Goal: Task Accomplishment & Management: Use online tool/utility

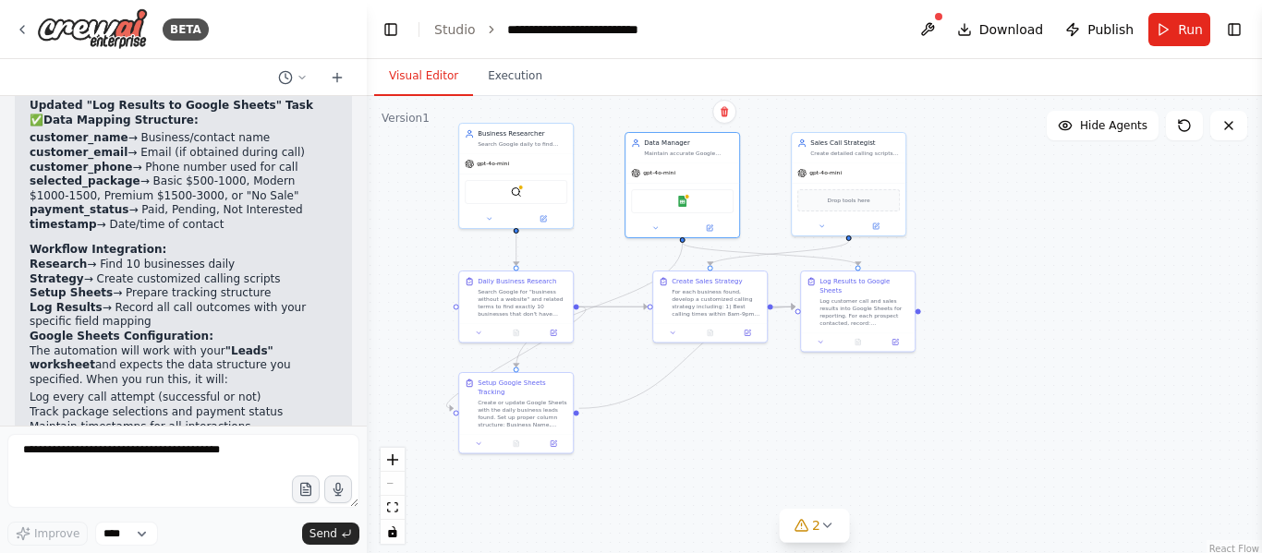
scroll to position [3685, 0]
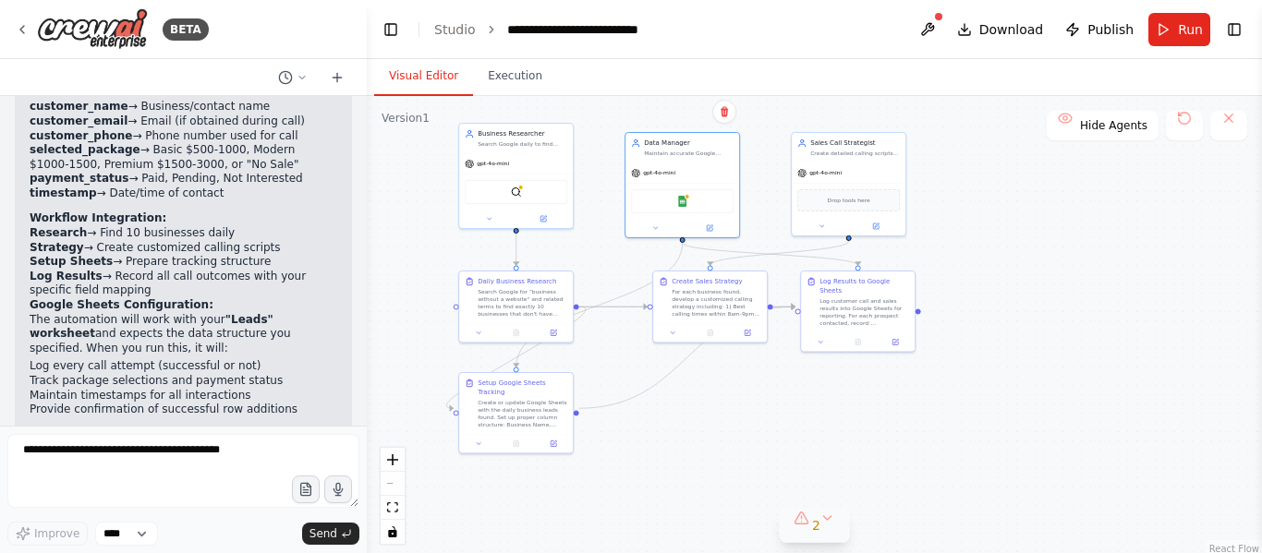
click at [809, 527] on div "2" at bounding box center [807, 525] width 27 height 18
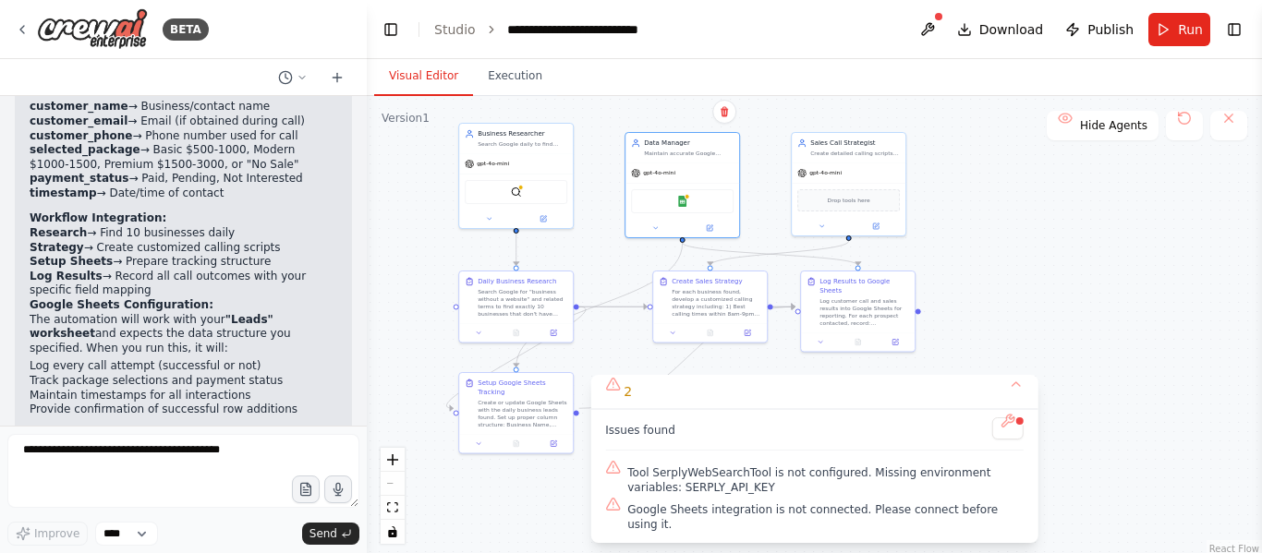
click at [1091, 356] on div ".deletable-edge-delete-btn { width: 20px; height: 20px; border: 0px solid #ffff…" at bounding box center [814, 327] width 895 height 462
click at [517, 194] on img at bounding box center [516, 190] width 11 height 11
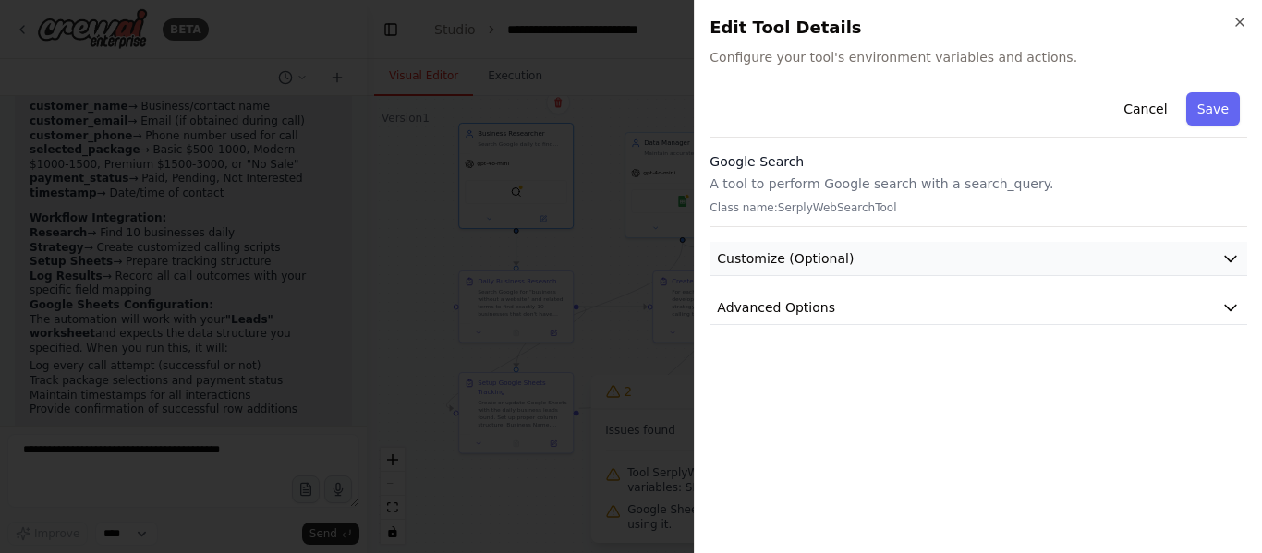
click at [1083, 261] on button "Customize (Optional)" at bounding box center [979, 259] width 538 height 34
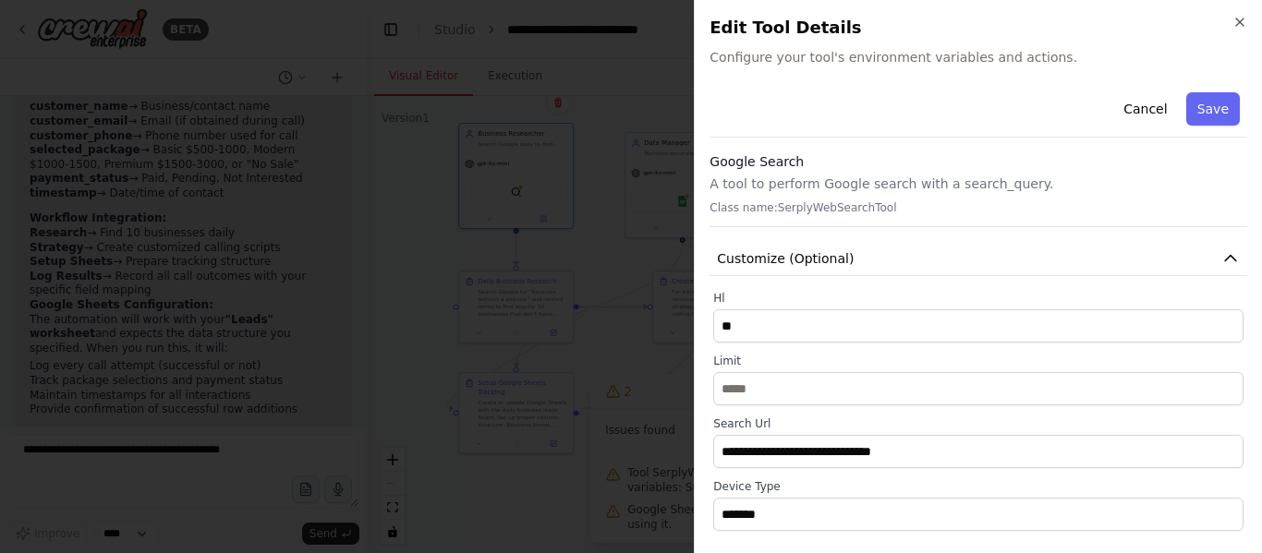
scroll to position [119, 0]
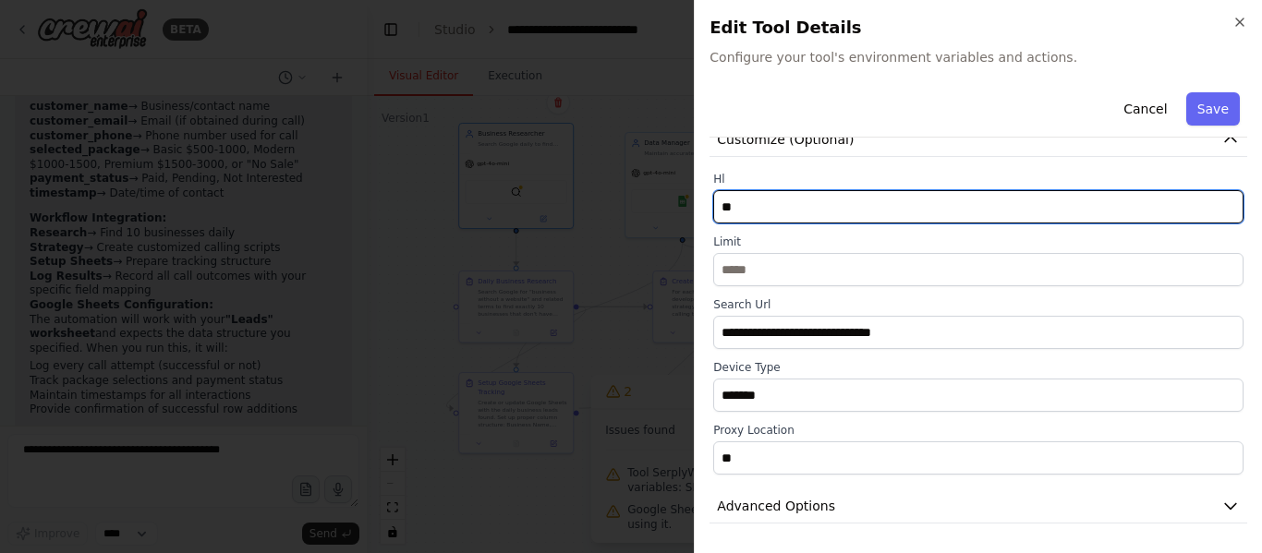
click at [970, 212] on input "**" at bounding box center [978, 206] width 530 height 33
type input "*"
type input "**"
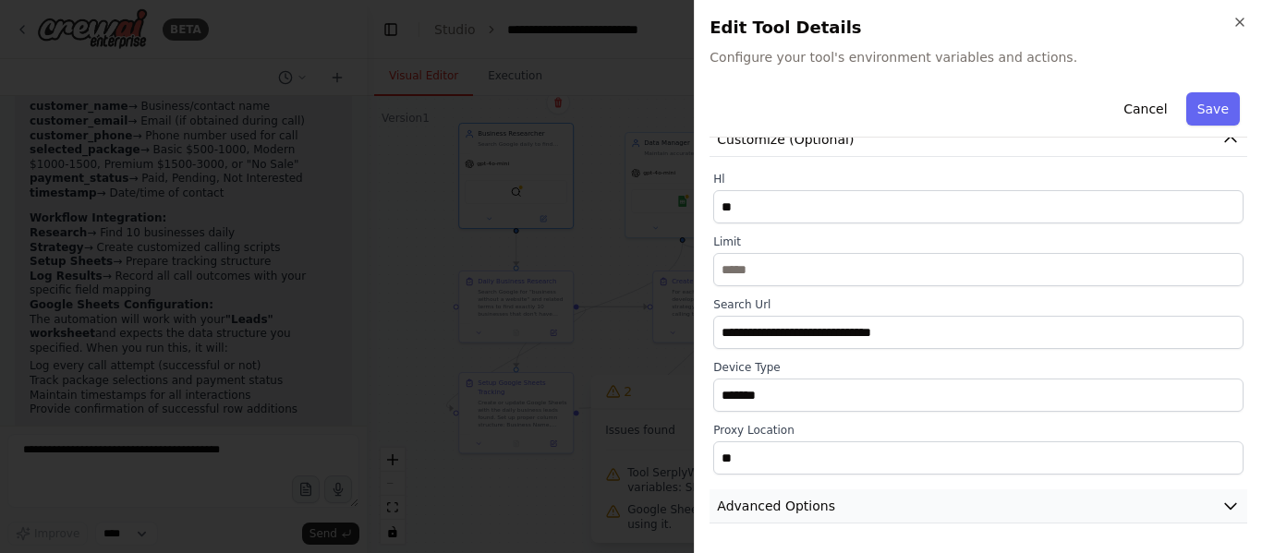
click at [890, 507] on button "Advanced Options" at bounding box center [979, 507] width 538 height 34
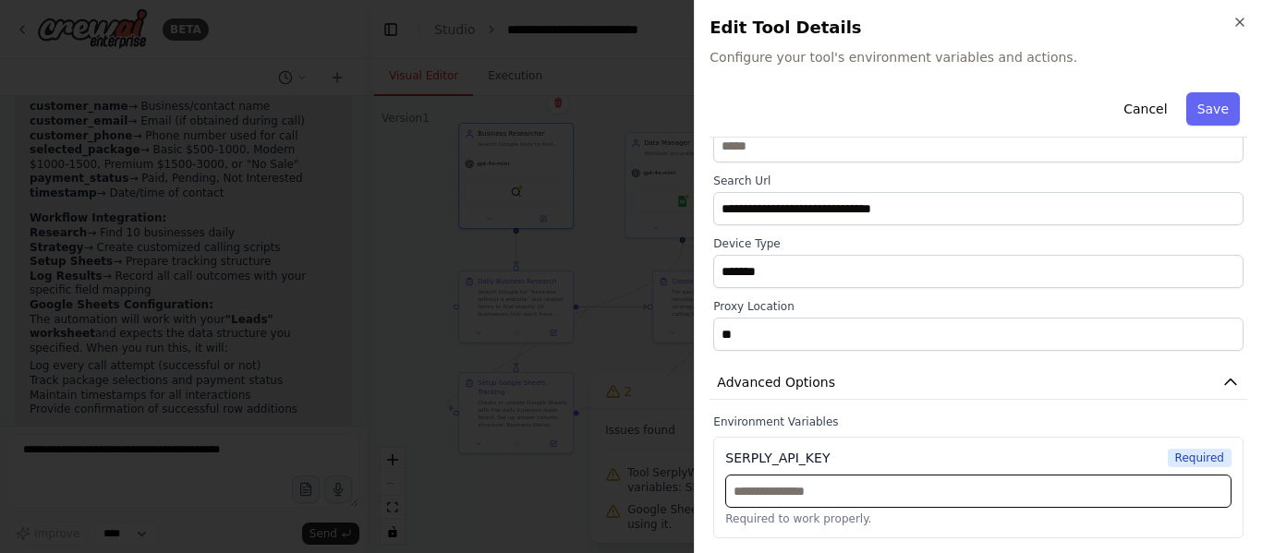
click at [857, 498] on input "text" at bounding box center [978, 491] width 506 height 33
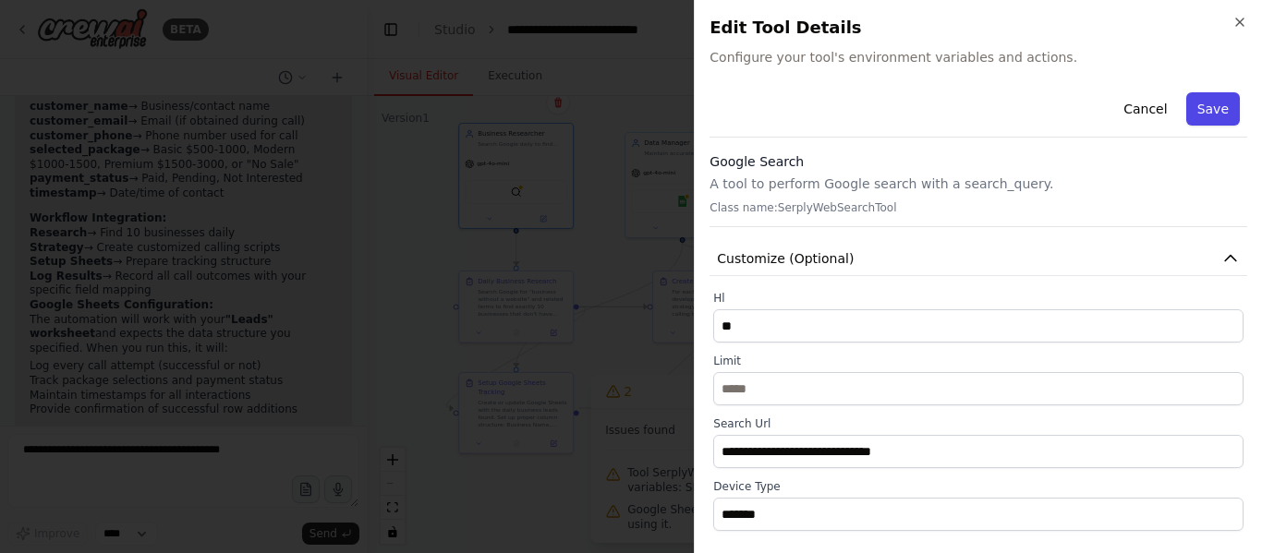
click at [1186, 114] on button "Save" at bounding box center [1213, 108] width 54 height 33
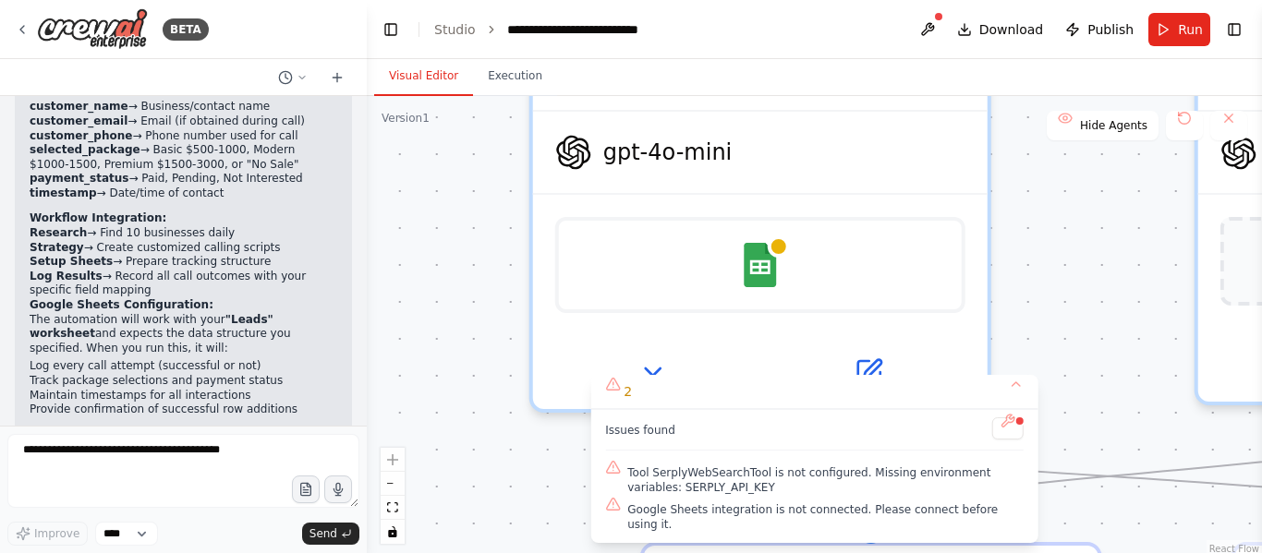
drag, startPoint x: 1071, startPoint y: 181, endPoint x: 1064, endPoint y: 362, distance: 181.2
click at [1064, 362] on div ".deletable-edge-delete-btn { width: 20px; height: 20px; border: 0px solid #ffff…" at bounding box center [814, 327] width 895 height 462
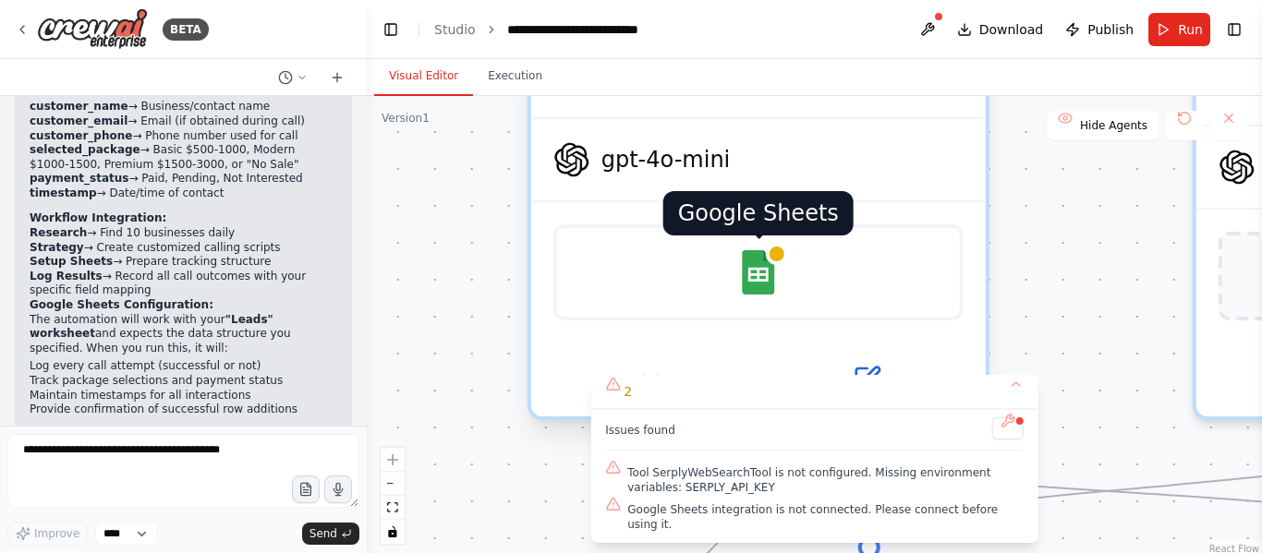
click at [769, 274] on img at bounding box center [758, 272] width 44 height 44
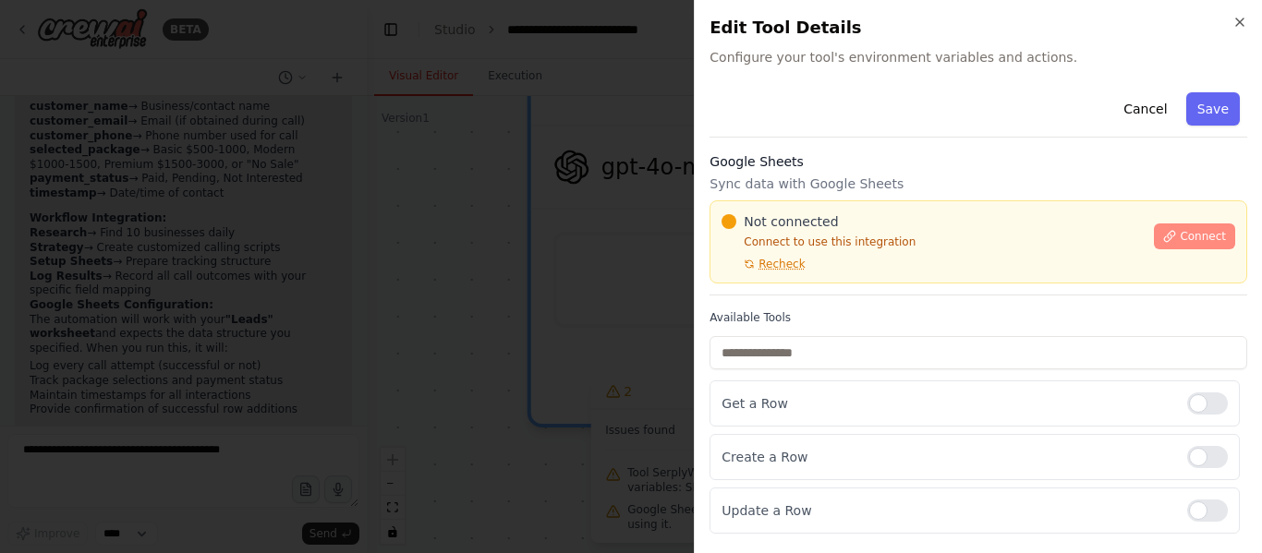
click at [1175, 248] on button "Connect" at bounding box center [1194, 237] width 81 height 26
click at [953, 87] on div "Cancel Save" at bounding box center [979, 111] width 538 height 53
click at [941, 199] on div "Google Sheets Sync data with Google Sheets Not connected Connect to use this in…" at bounding box center [979, 223] width 538 height 143
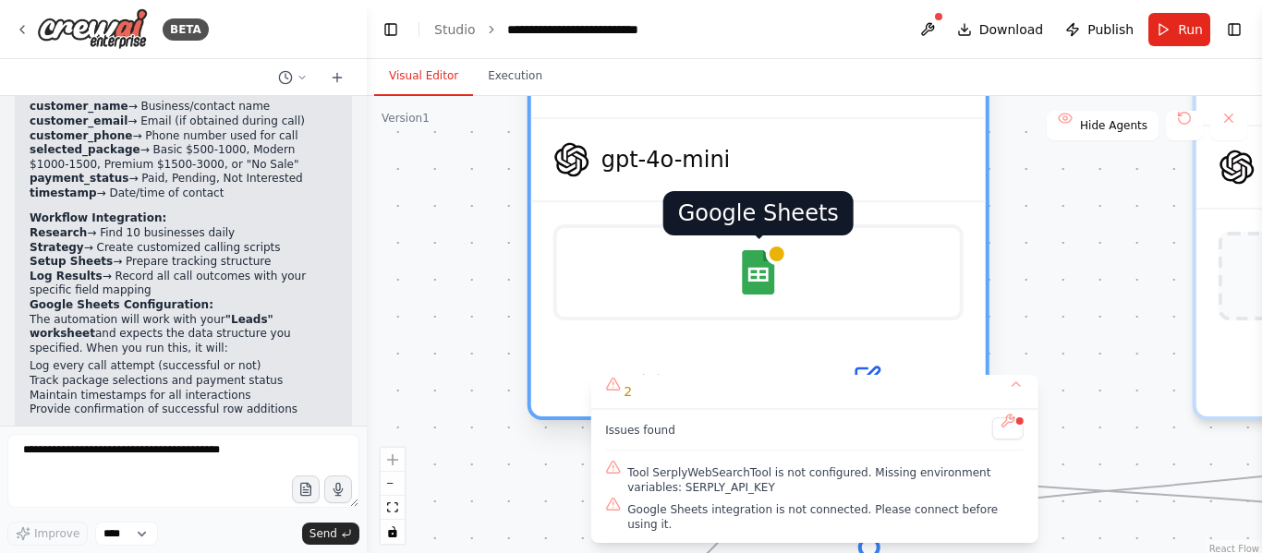
click at [759, 287] on img at bounding box center [758, 272] width 44 height 44
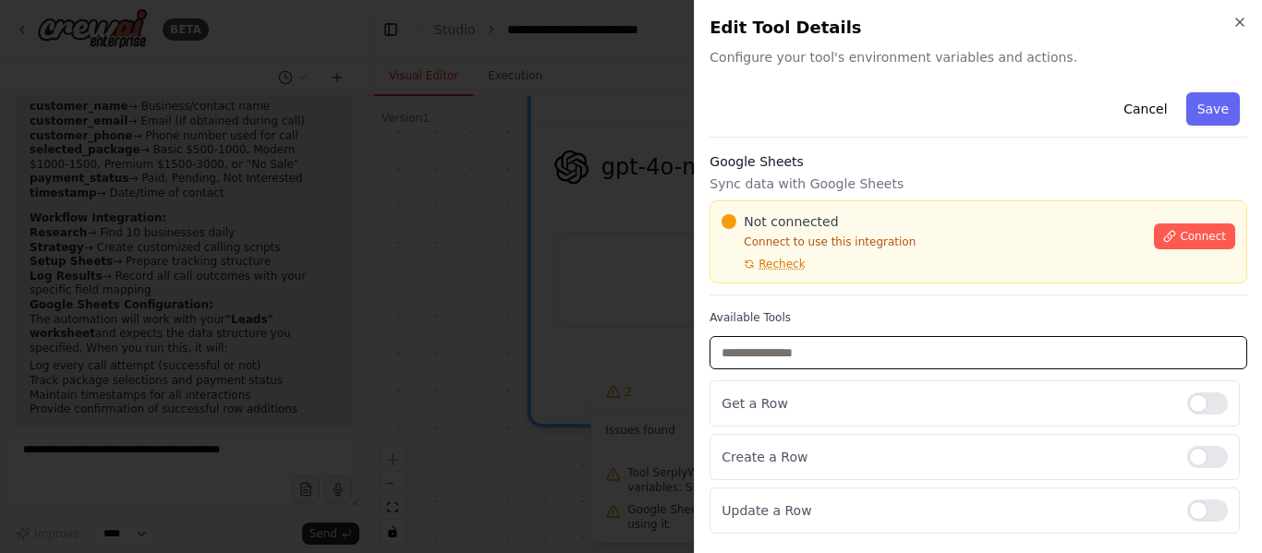
click at [763, 354] on input "text" at bounding box center [979, 352] width 538 height 33
paste input "**********"
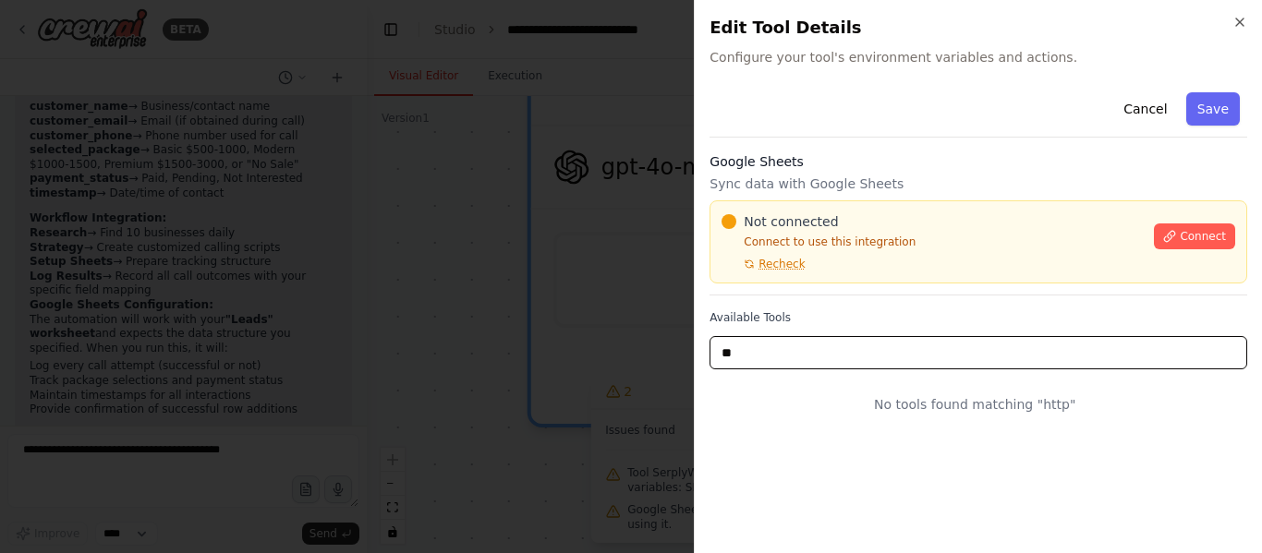
type input "*"
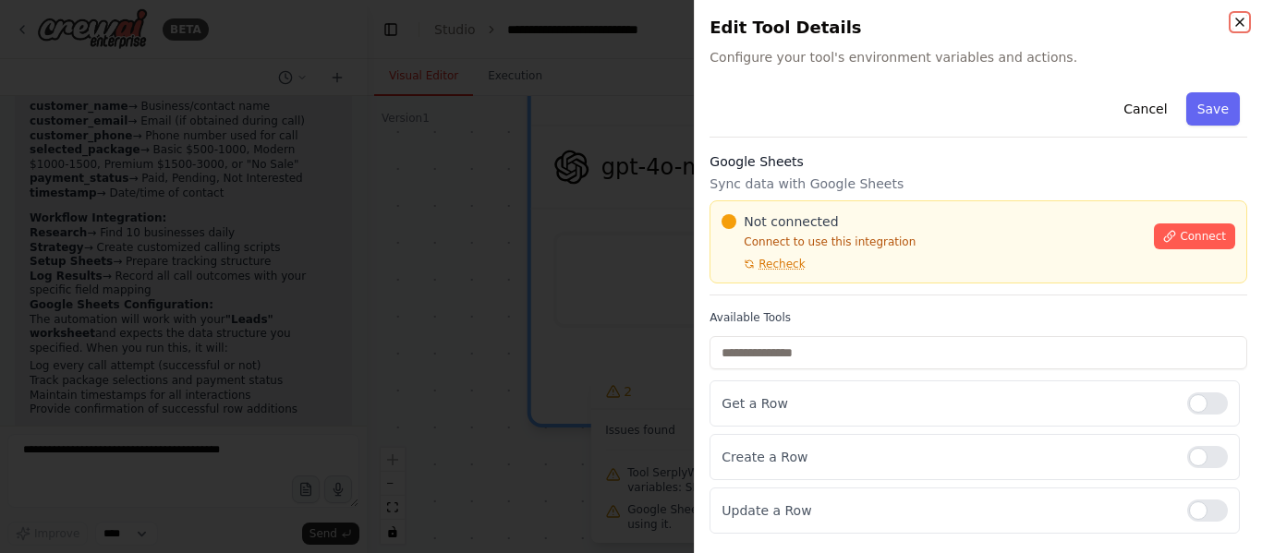
click at [1235, 20] on icon "button" at bounding box center [1239, 22] width 15 height 15
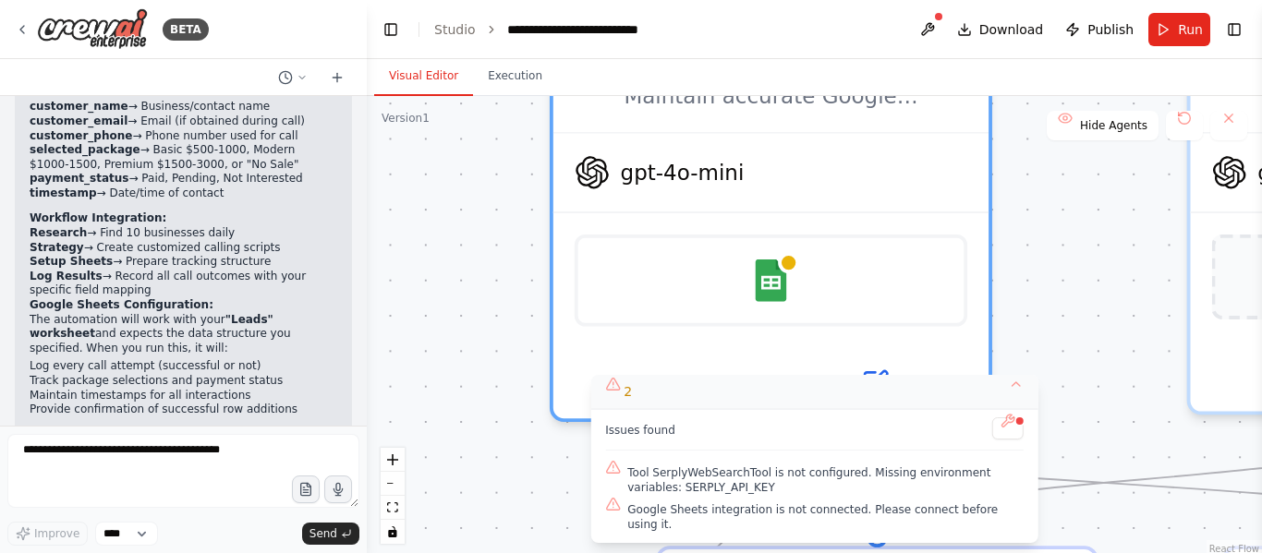
click at [1005, 405] on button "2" at bounding box center [814, 392] width 448 height 34
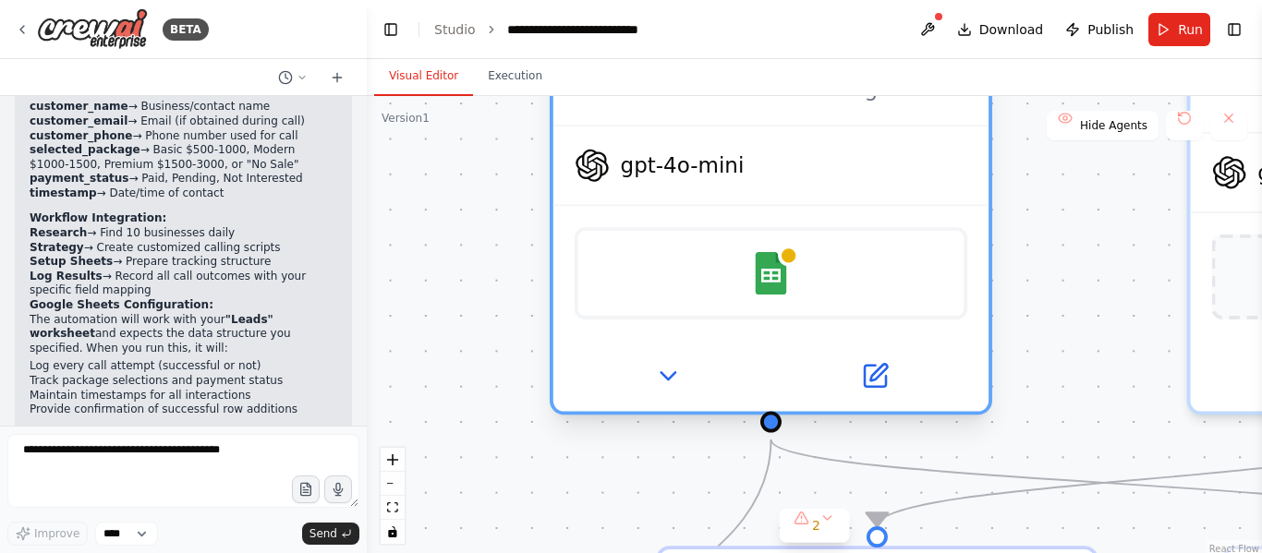
click at [867, 406] on div at bounding box center [770, 376] width 435 height 71
click at [875, 383] on icon at bounding box center [874, 376] width 21 height 21
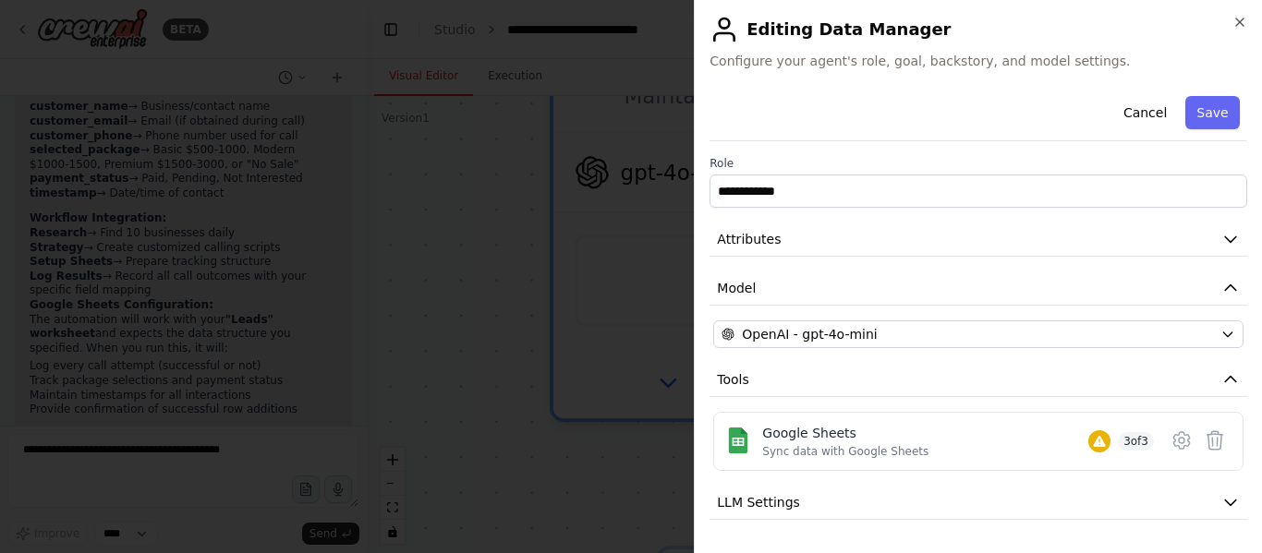
scroll to position [94, 0]
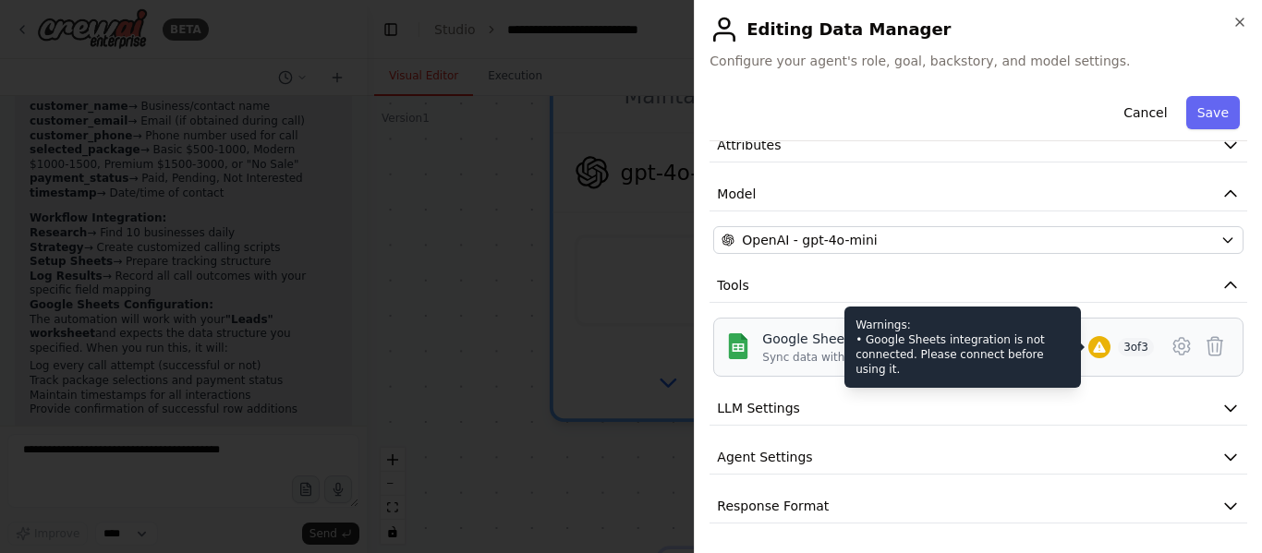
click at [1093, 343] on icon at bounding box center [1099, 347] width 12 height 11
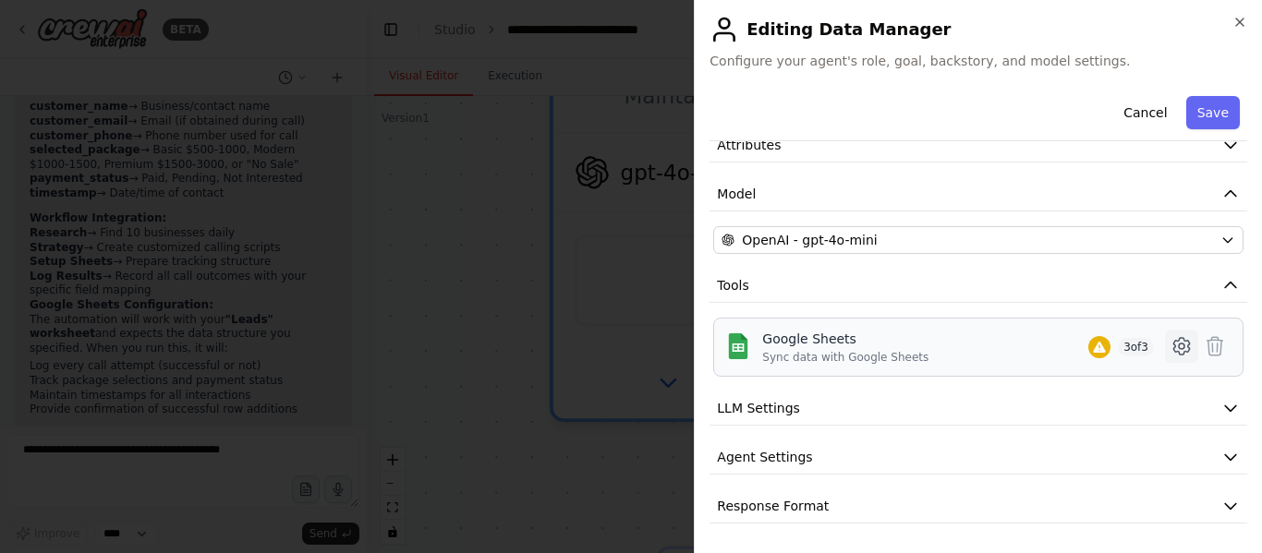
click at [1171, 343] on icon at bounding box center [1182, 346] width 22 height 22
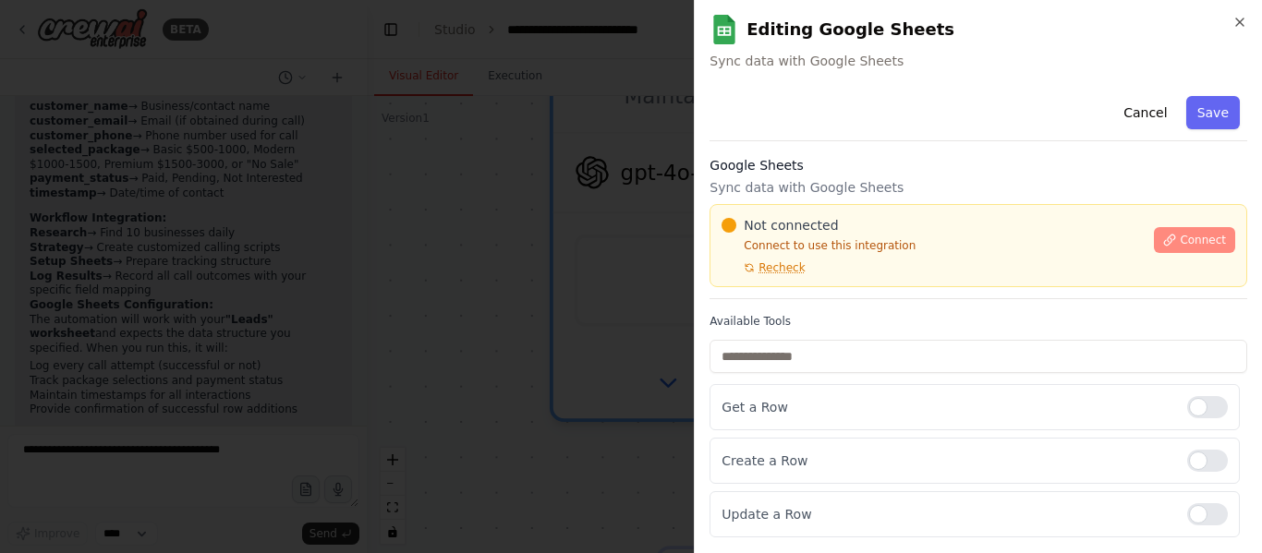
click at [1170, 243] on icon at bounding box center [1169, 240] width 13 height 13
click at [1196, 238] on span "Connect" at bounding box center [1203, 240] width 46 height 15
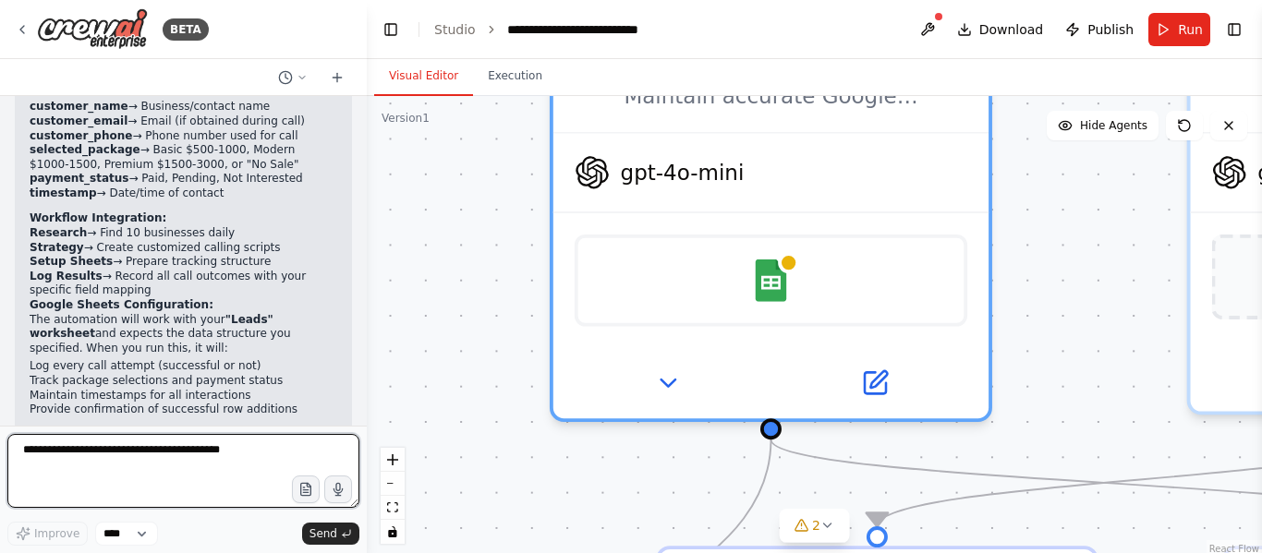
click at [55, 453] on textarea at bounding box center [183, 471] width 352 height 74
paste textarea "**********"
type textarea "*"
paste textarea "**********"
type textarea "**********"
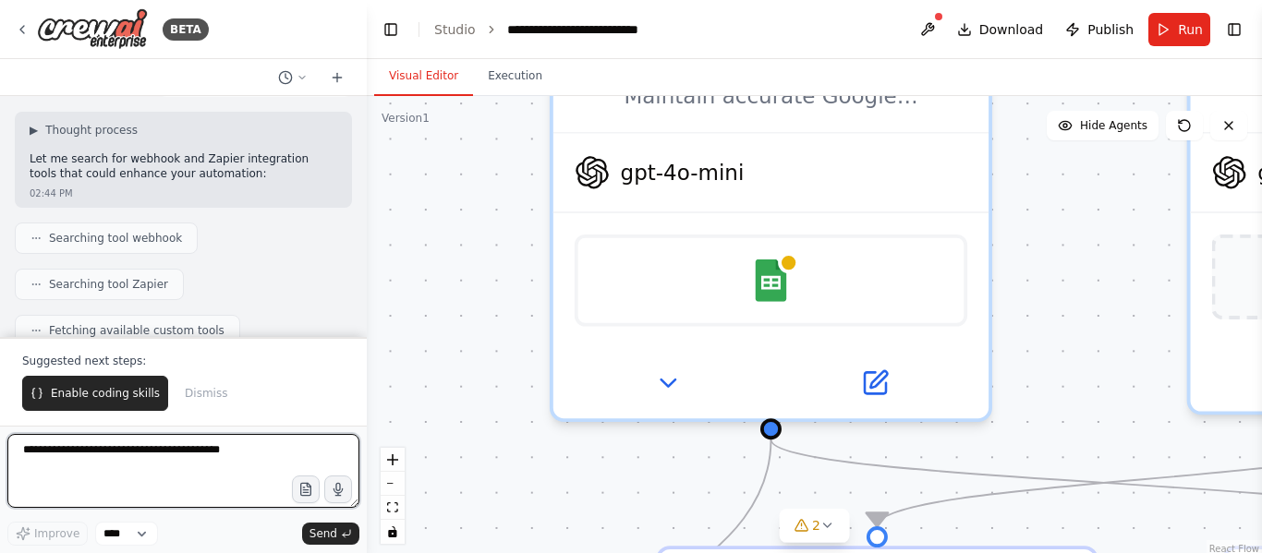
scroll to position [4207, 0]
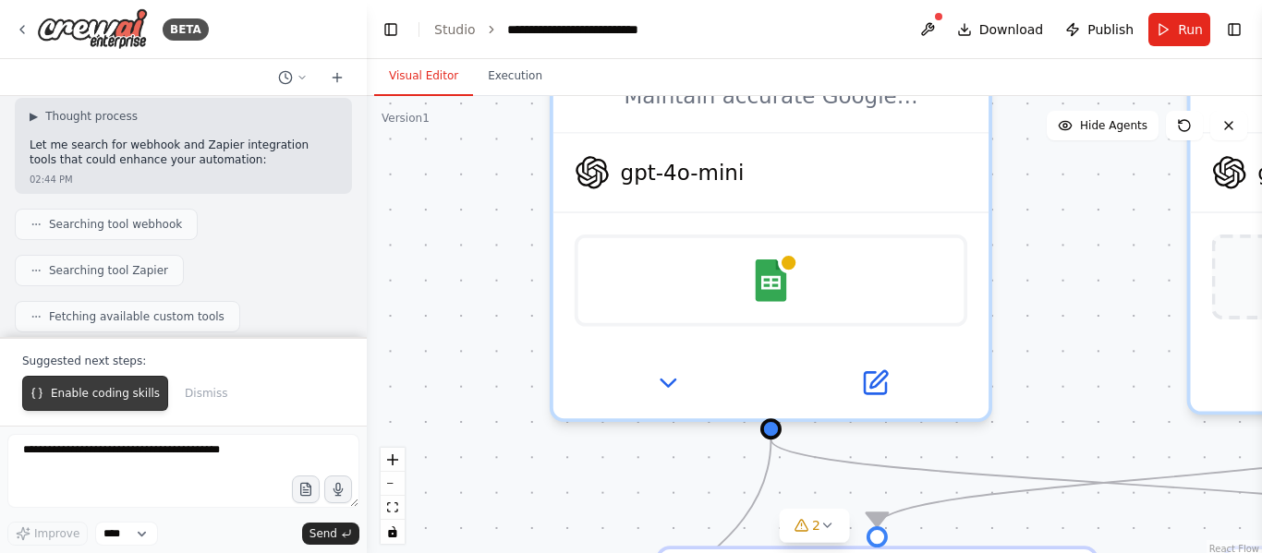
click at [114, 402] on button "Enable coding skills" at bounding box center [95, 393] width 146 height 35
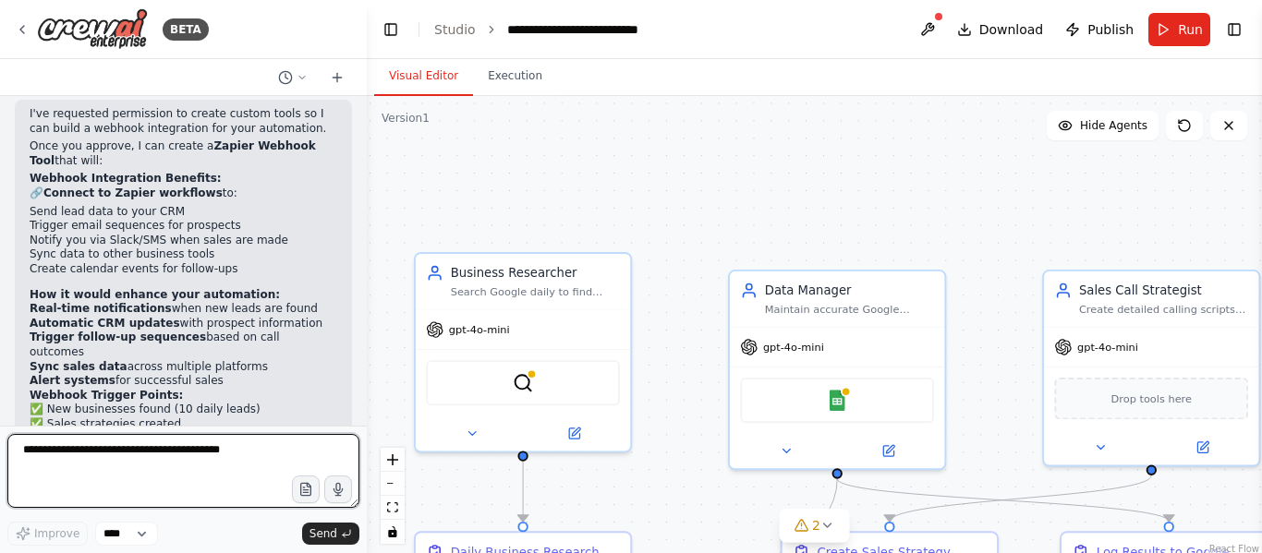
scroll to position [4589, 0]
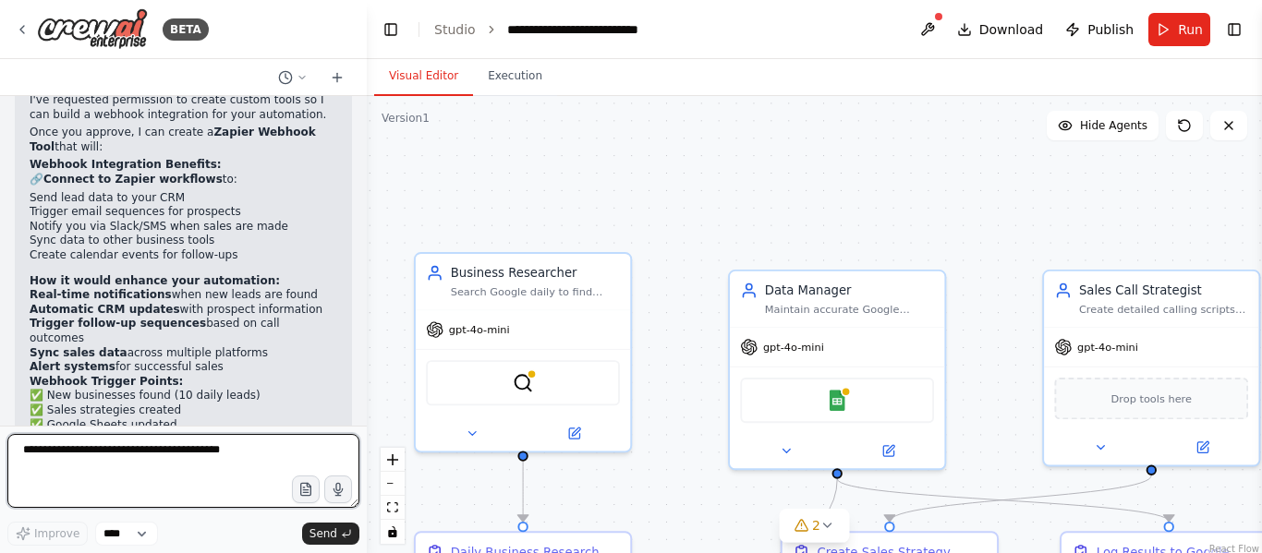
click at [272, 446] on textarea at bounding box center [183, 471] width 352 height 74
paste textarea "**********"
type textarea "**********"
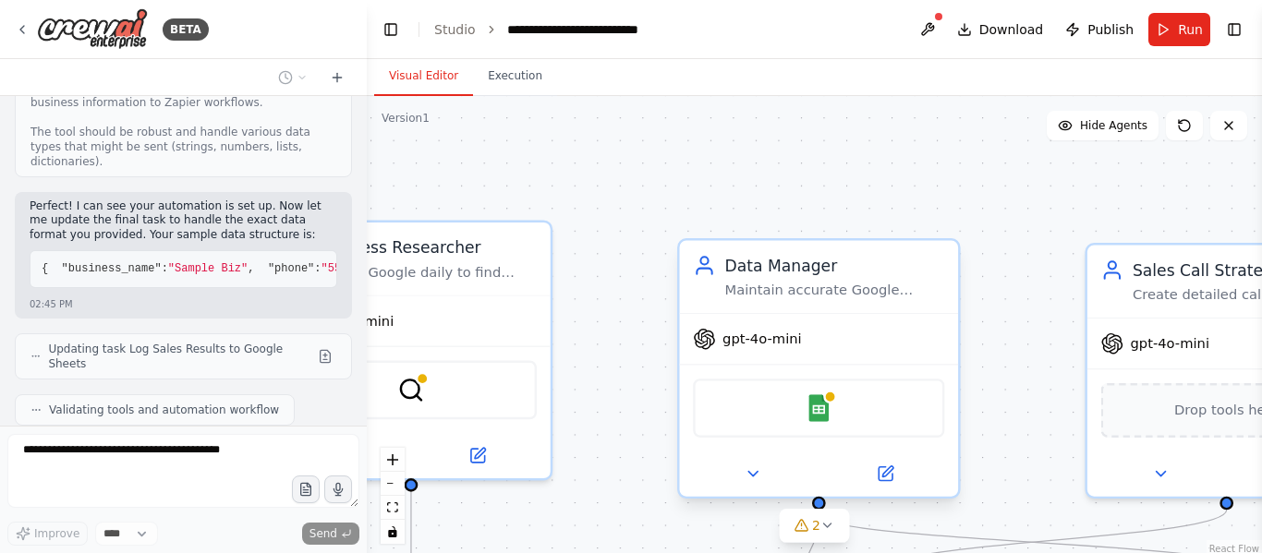
scroll to position [5754, 0]
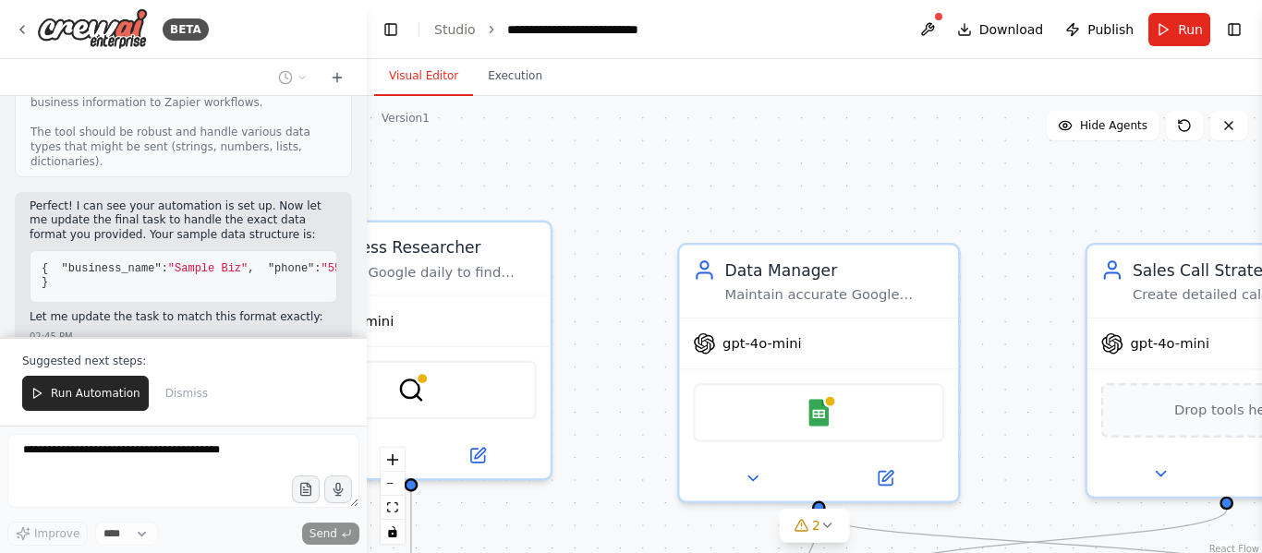
click at [314, 378] on button at bounding box center [325, 389] width 22 height 22
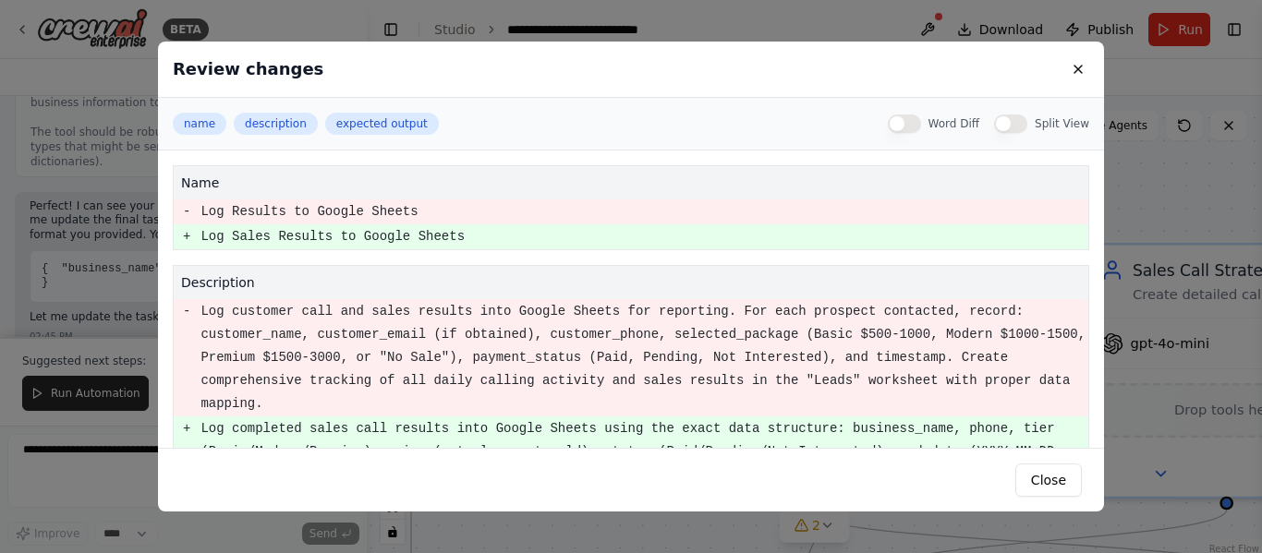
scroll to position [294, 0]
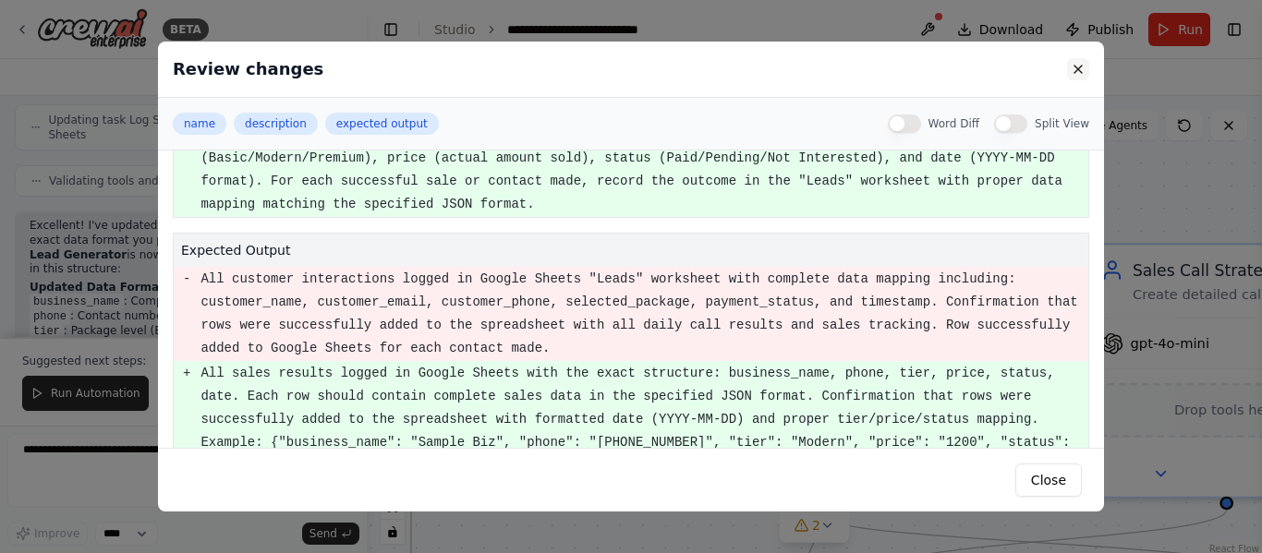
click at [1088, 62] on button at bounding box center [1078, 69] width 22 height 22
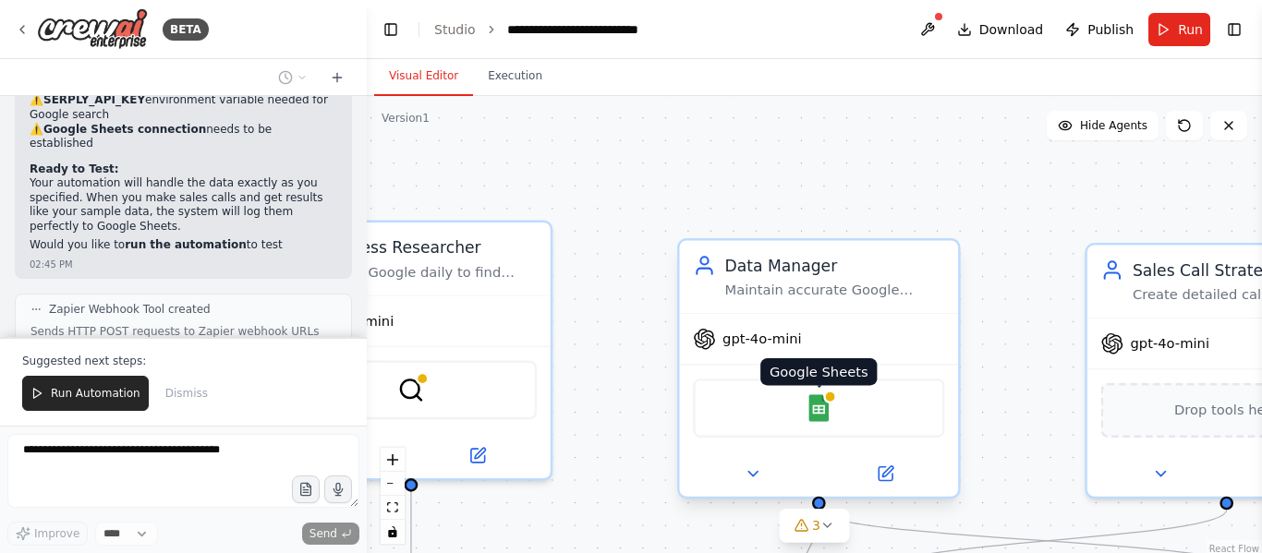
scroll to position [6476, 0]
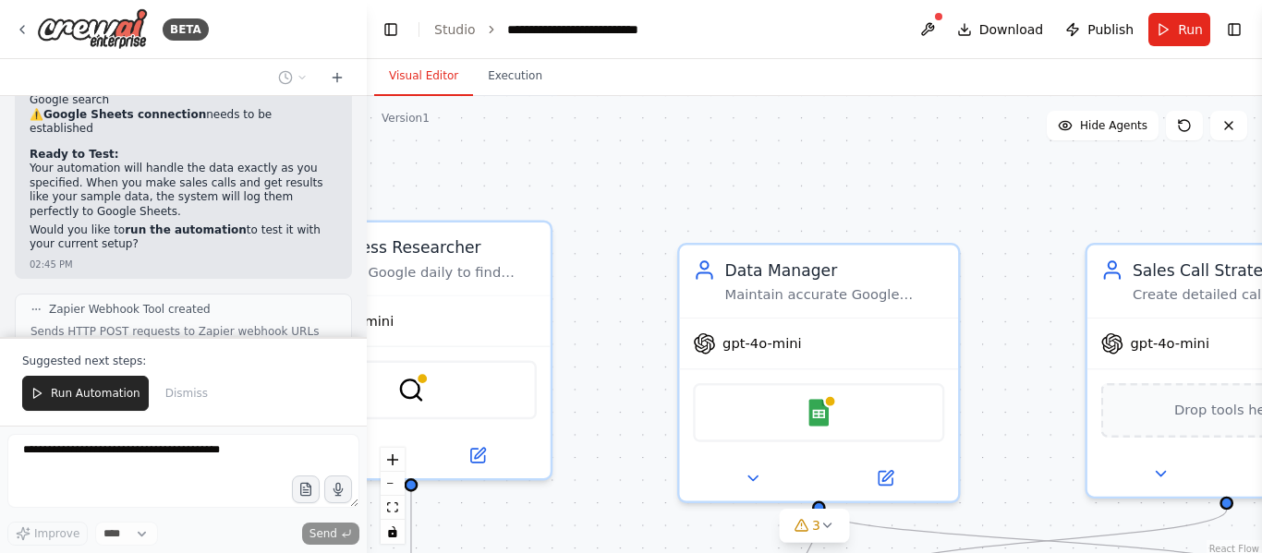
click at [292, 391] on button "View code" at bounding box center [308, 398] width 56 height 15
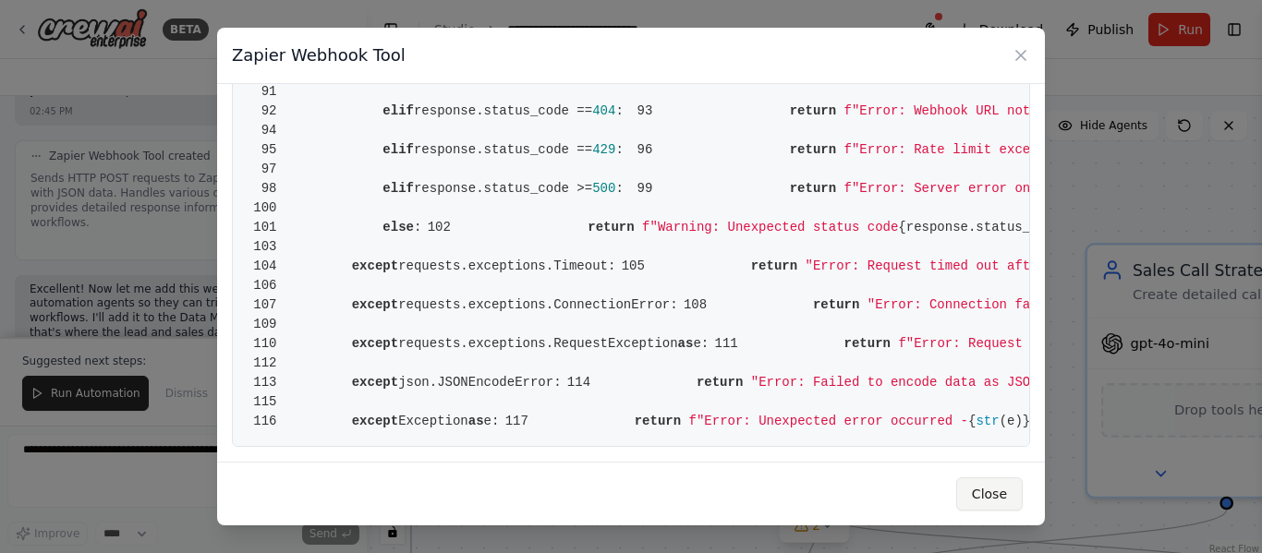
scroll to position [6643, 0]
click at [990, 487] on button "Close" at bounding box center [989, 494] width 67 height 33
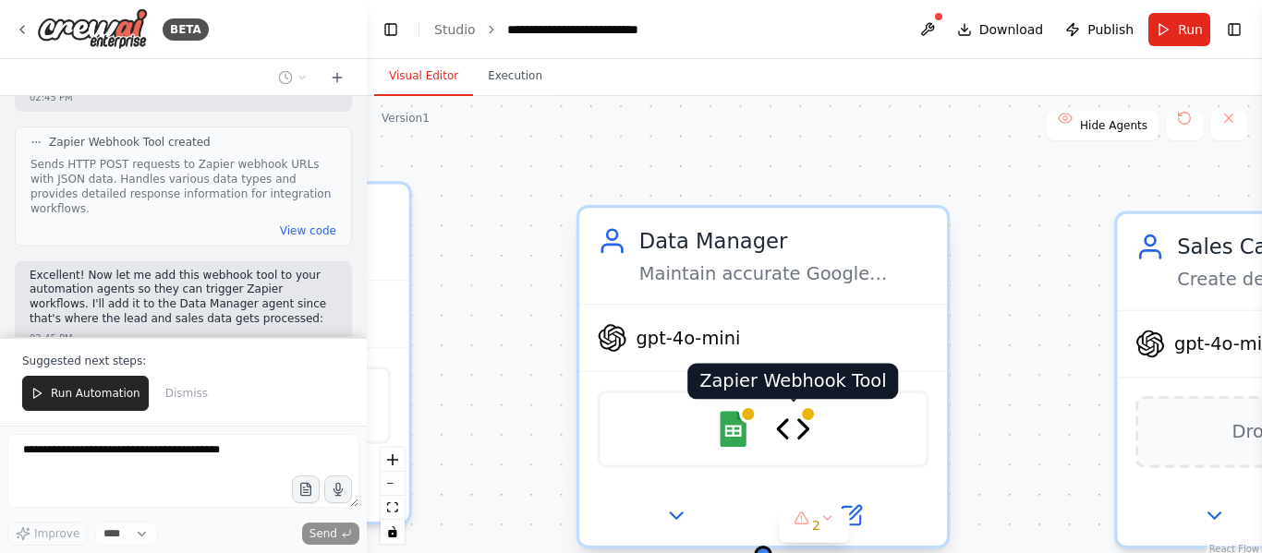
click at [800, 424] on img at bounding box center [793, 429] width 36 height 36
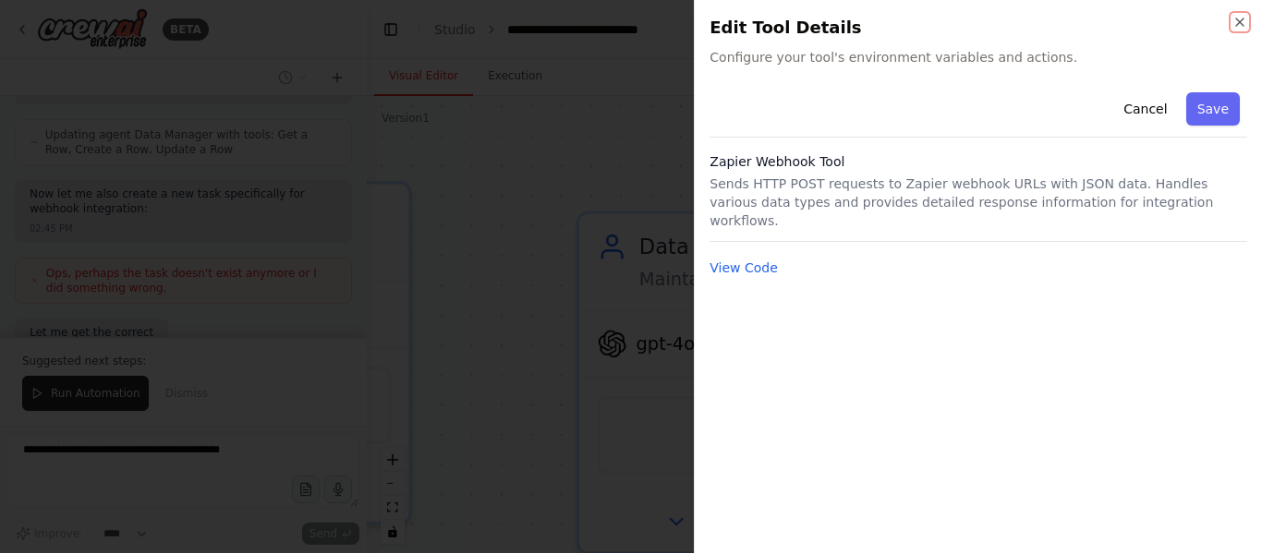
scroll to position [6891, 0]
click at [1245, 18] on icon "button" at bounding box center [1239, 22] width 15 height 15
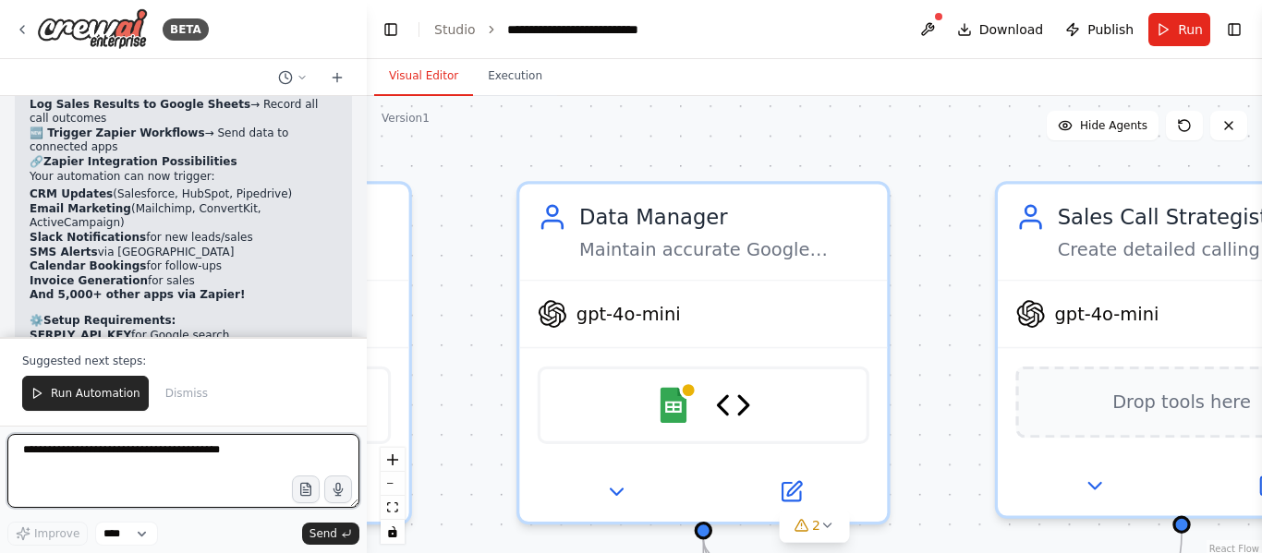
scroll to position [7955, 0]
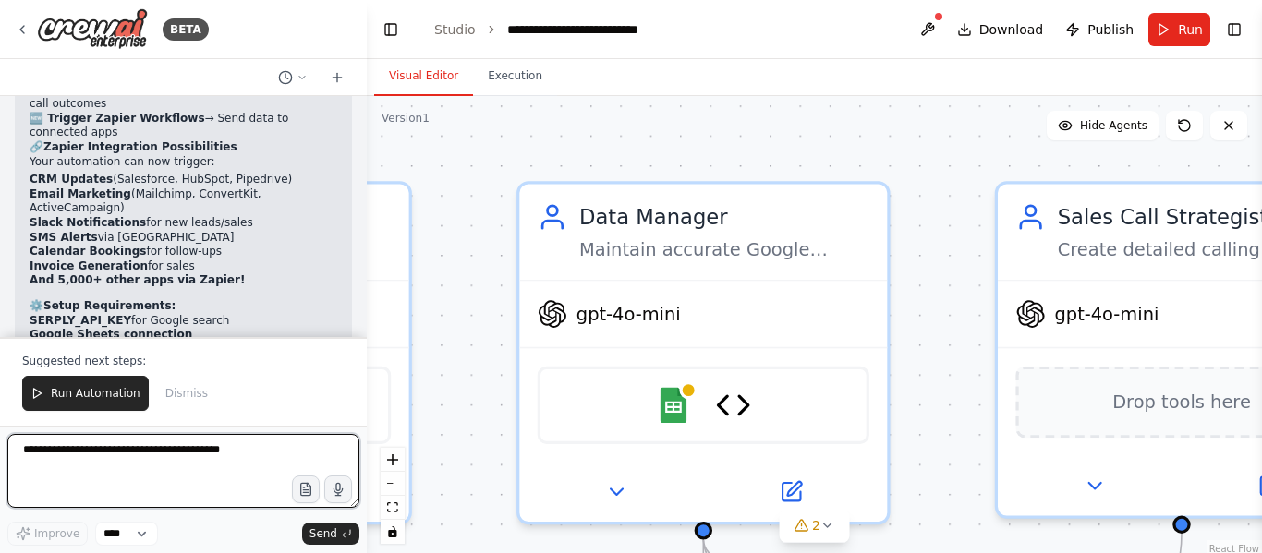
paste textarea "**********"
type textarea "**********"
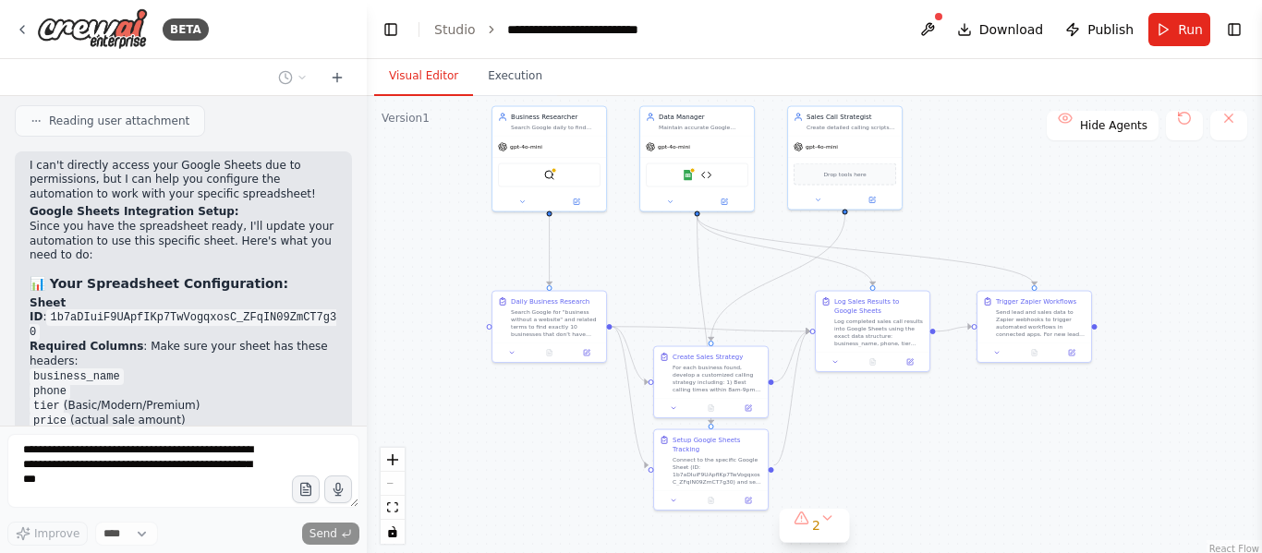
scroll to position [8580, 0]
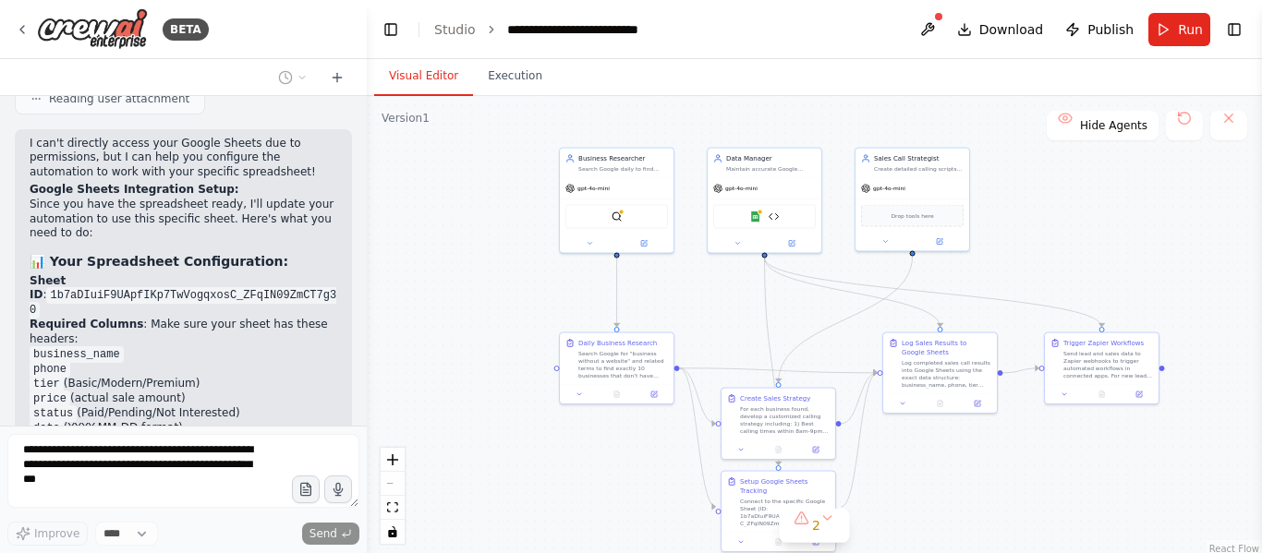
drag, startPoint x: 932, startPoint y: 501, endPoint x: 905, endPoint y: 483, distance: 32.8
click at [905, 483] on div ".deletable-edge-delete-btn { width: 20px; height: 20px; border: 0px solid #ffff…" at bounding box center [814, 327] width 895 height 462
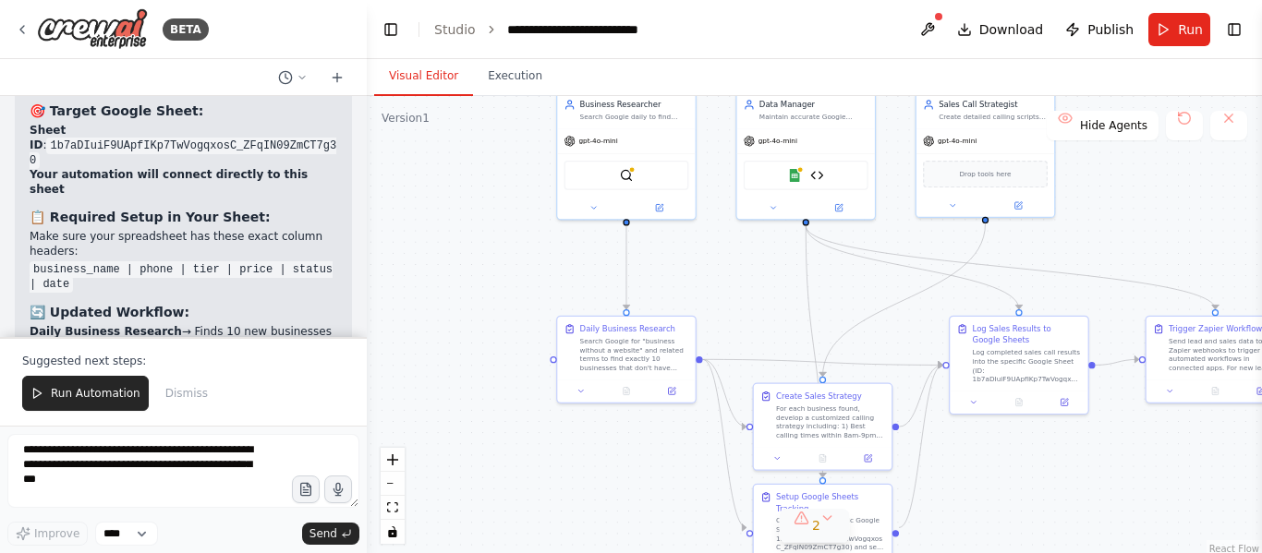
click at [815, 532] on span "2" at bounding box center [816, 525] width 8 height 18
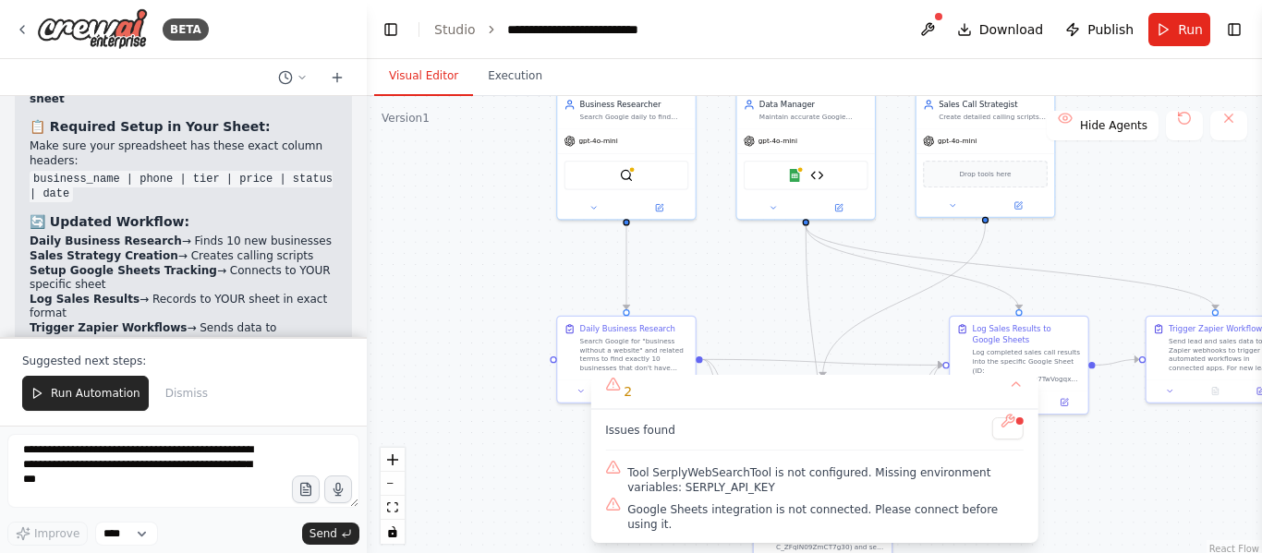
scroll to position [9270, 0]
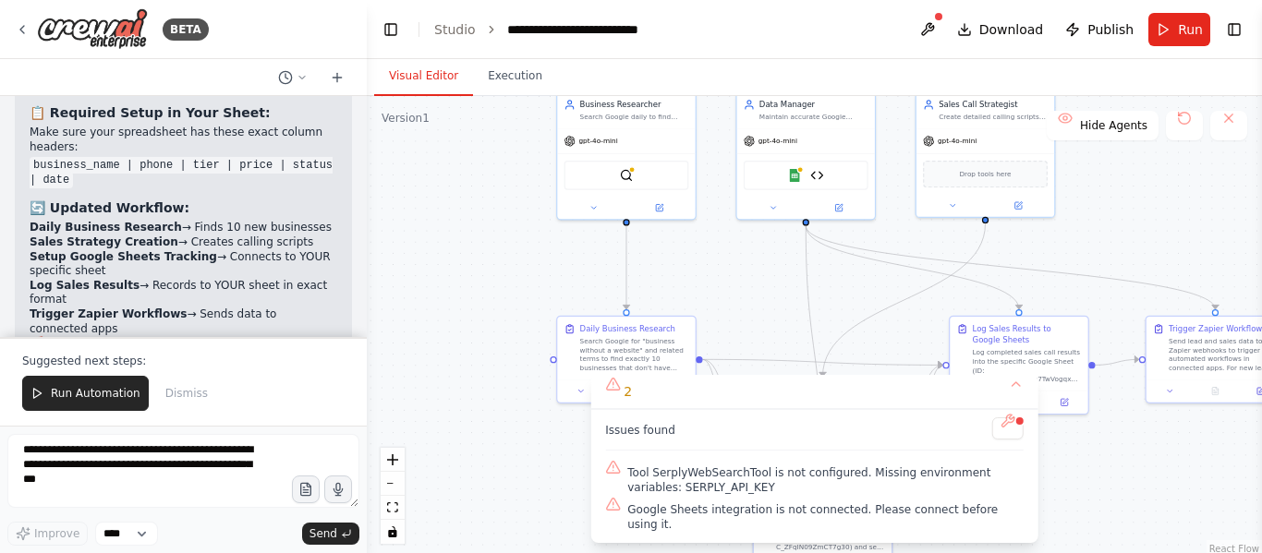
click at [548, 482] on div ".deletable-edge-delete-btn { width: 20px; height: 20px; border: 0px solid #ffff…" at bounding box center [814, 327] width 895 height 462
click at [1014, 399] on button "2" at bounding box center [814, 392] width 448 height 34
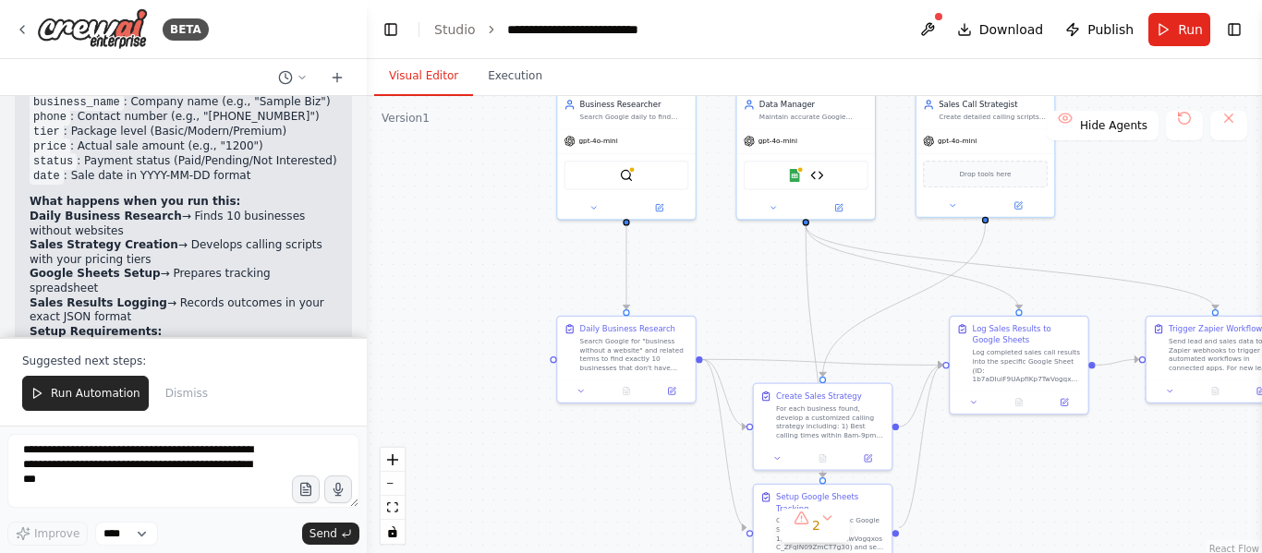
scroll to position [6216, 0]
click at [89, 395] on span "Run Automation" at bounding box center [96, 393] width 90 height 15
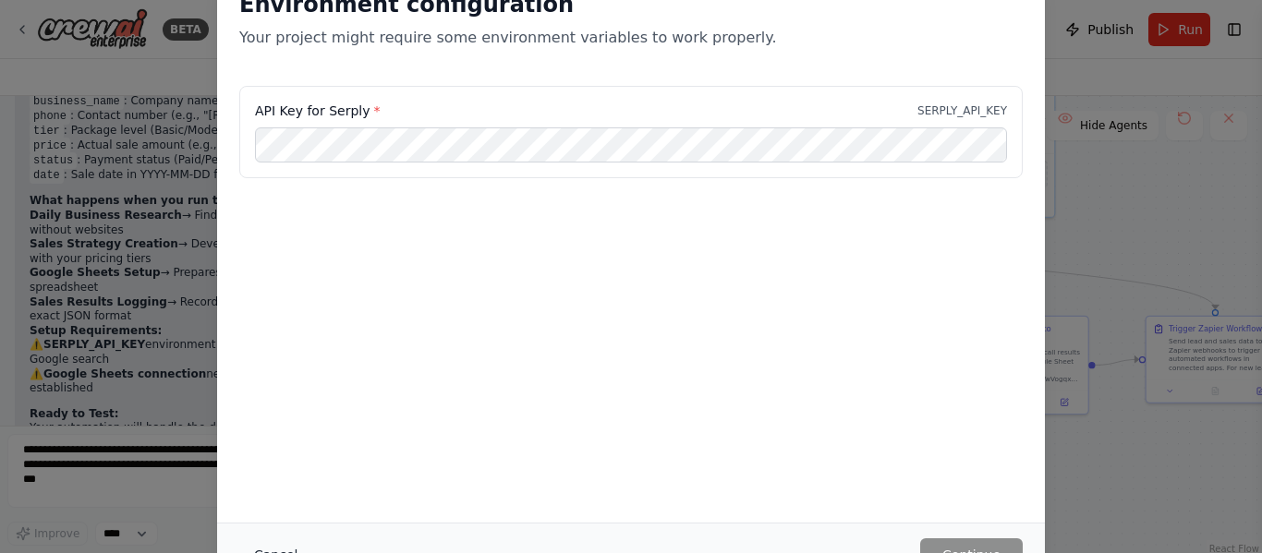
click at [264, 551] on button "Cancel" at bounding box center [275, 555] width 73 height 33
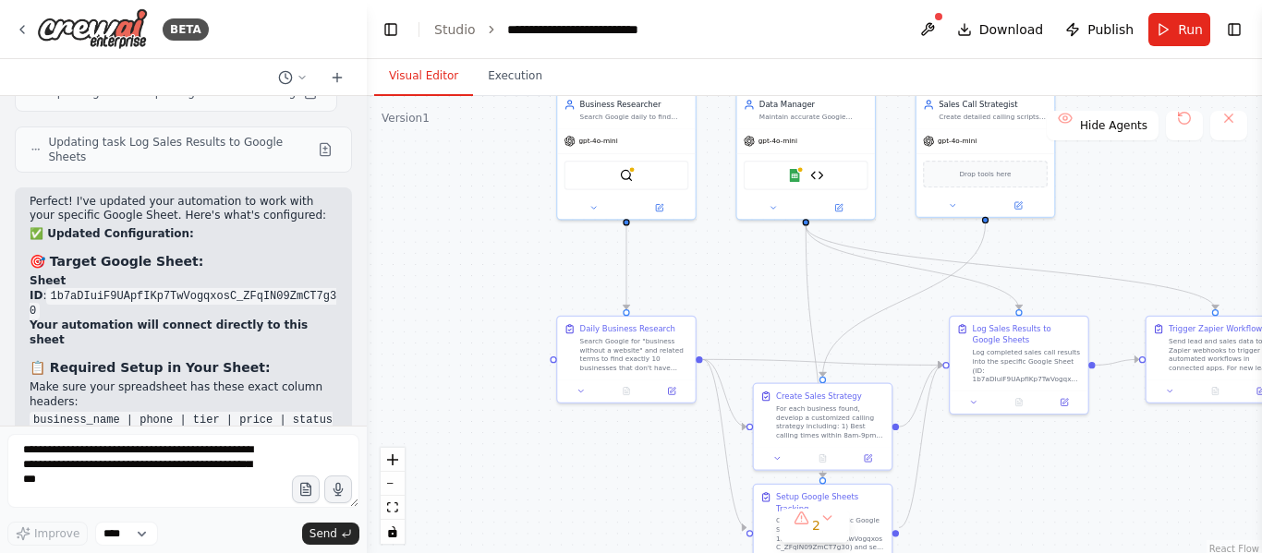
scroll to position [9181, 0]
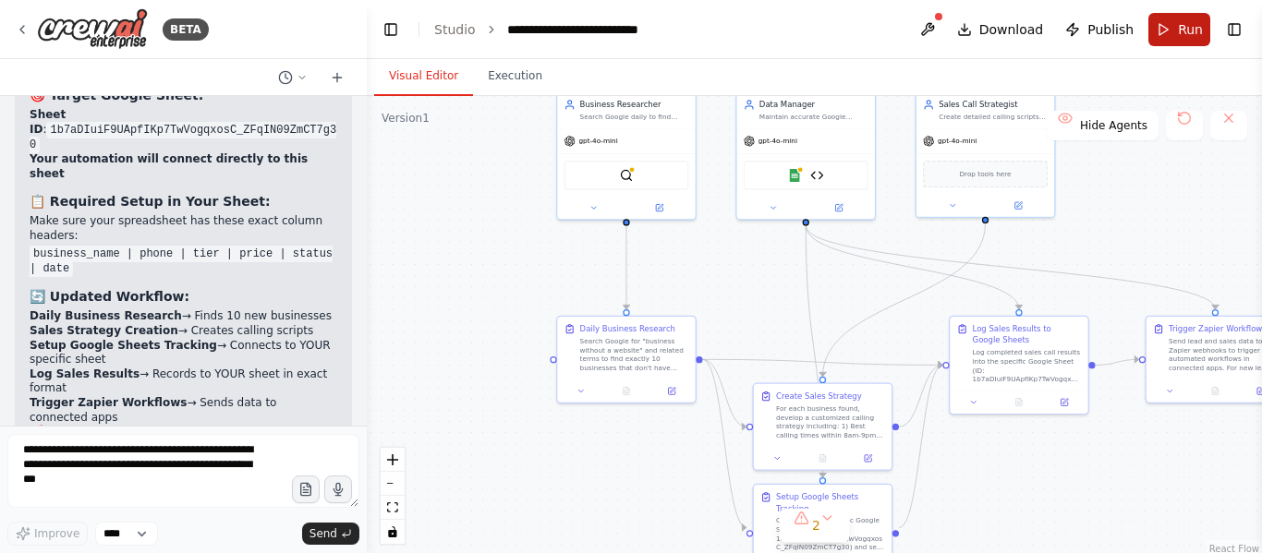
click at [1181, 30] on span "Run" at bounding box center [1190, 29] width 25 height 18
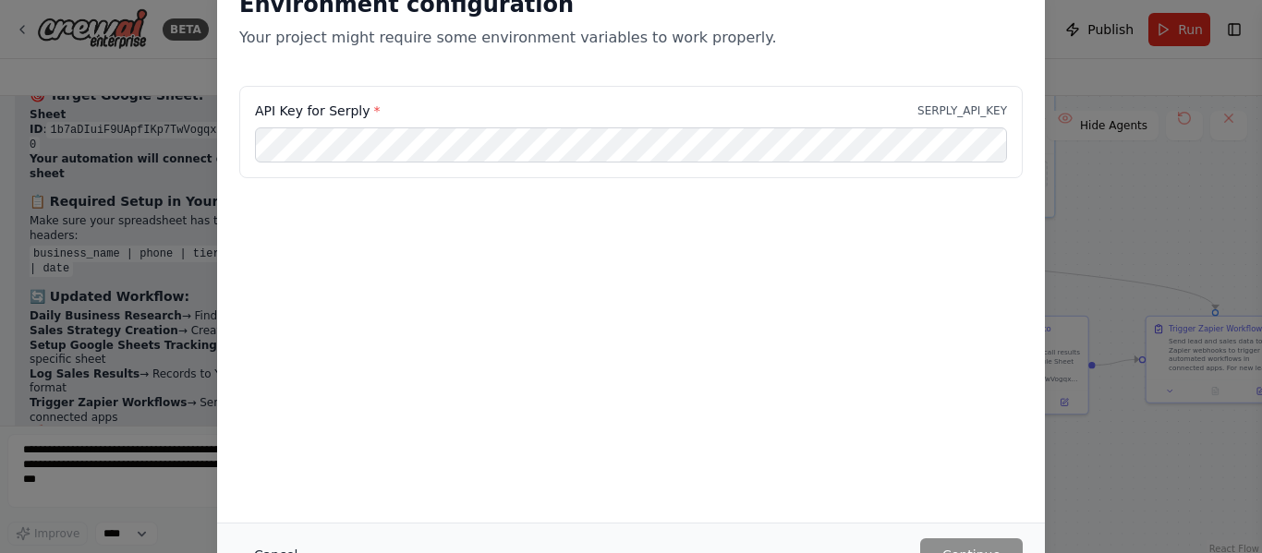
click at [290, 552] on button "Cancel" at bounding box center [275, 555] width 73 height 33
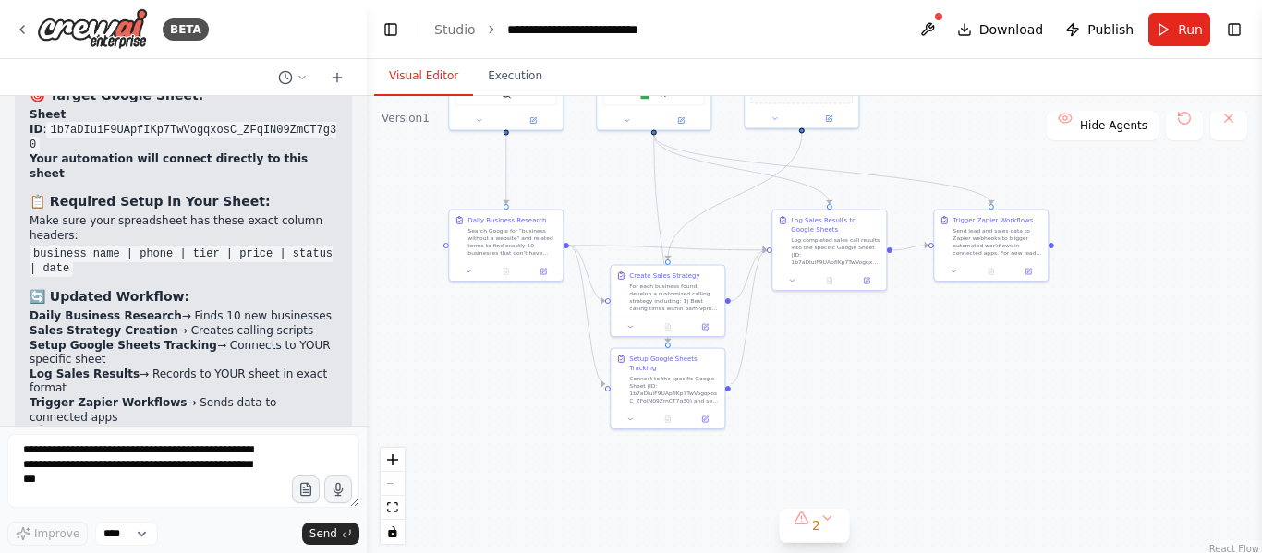
drag, startPoint x: 1041, startPoint y: 474, endPoint x: 857, endPoint y: 349, distance: 222.2
click at [857, 349] on div ".deletable-edge-delete-btn { width: 20px; height: 20px; border: 0px solid #ffff…" at bounding box center [814, 327] width 895 height 462
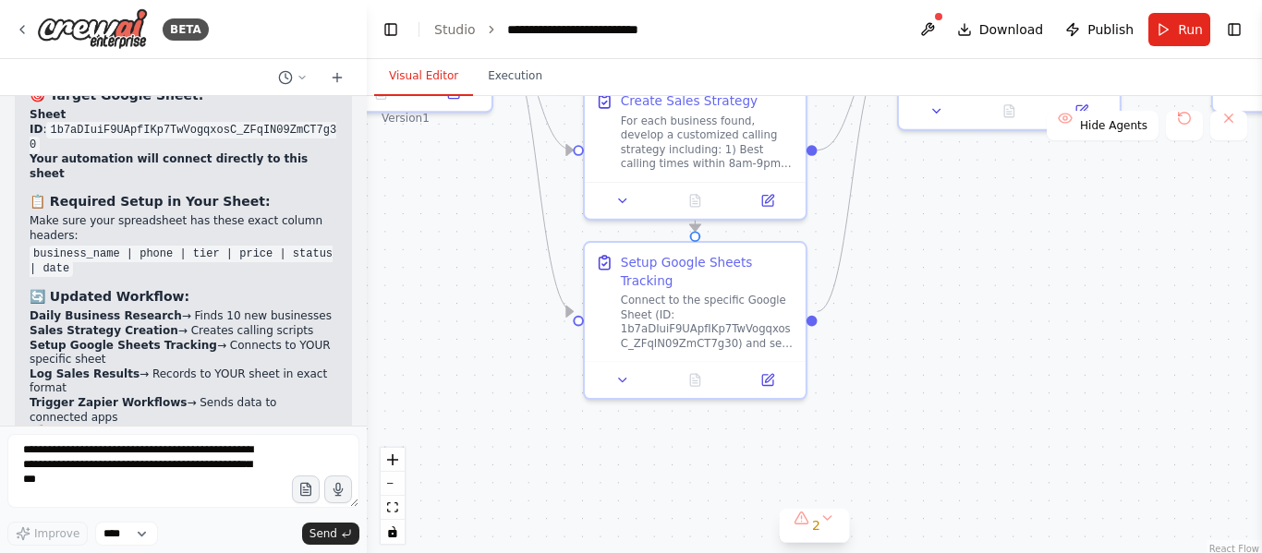
drag, startPoint x: 1011, startPoint y: 278, endPoint x: 1188, endPoint y: 187, distance: 199.6
click at [1188, 187] on div ".deletable-edge-delete-btn { width: 20px; height: 20px; border: 0px solid #ffff…" at bounding box center [814, 327] width 895 height 462
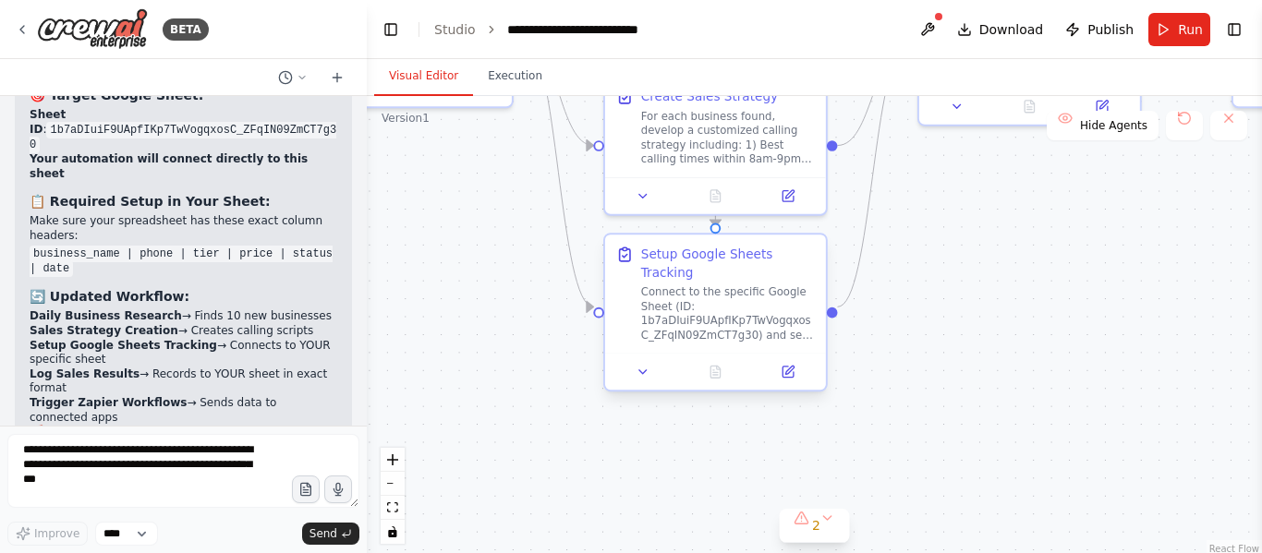
click at [646, 372] on div "Setup Google Sheets Tracking Connect to the specific Google Sheet (ID: 1b7aDIui…" at bounding box center [715, 312] width 225 height 159
click at [646, 370] on icon at bounding box center [642, 372] width 7 height 4
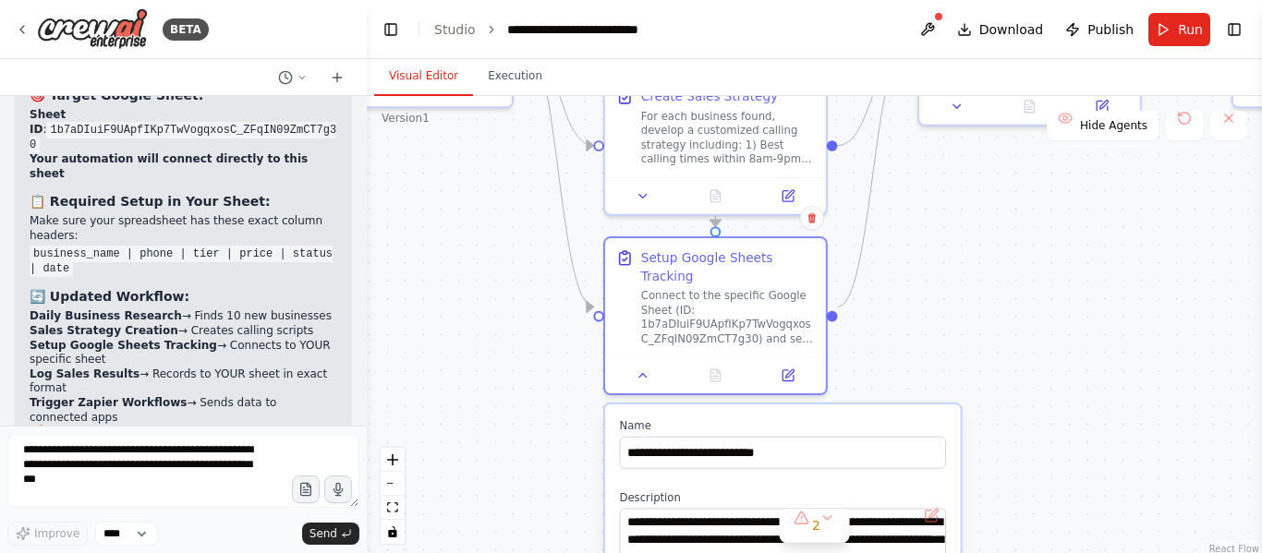
click at [998, 222] on div ".deletable-edge-delete-btn { width: 20px; height: 20px; border: 0px solid #ffff…" at bounding box center [814, 327] width 895 height 462
click at [788, 367] on icon at bounding box center [788, 372] width 11 height 11
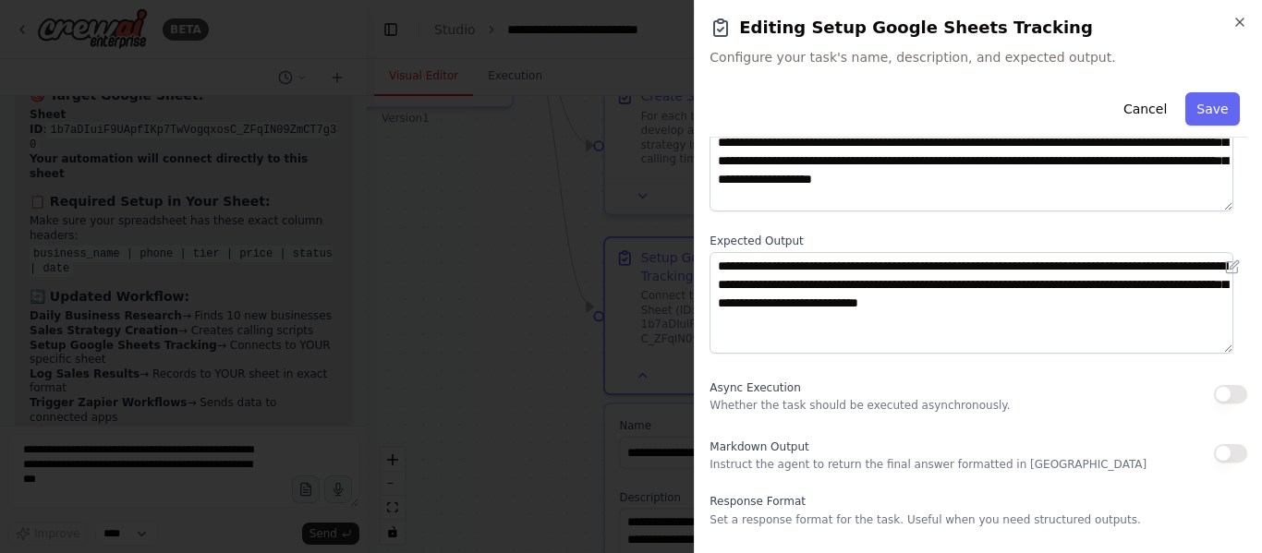
scroll to position [144, 0]
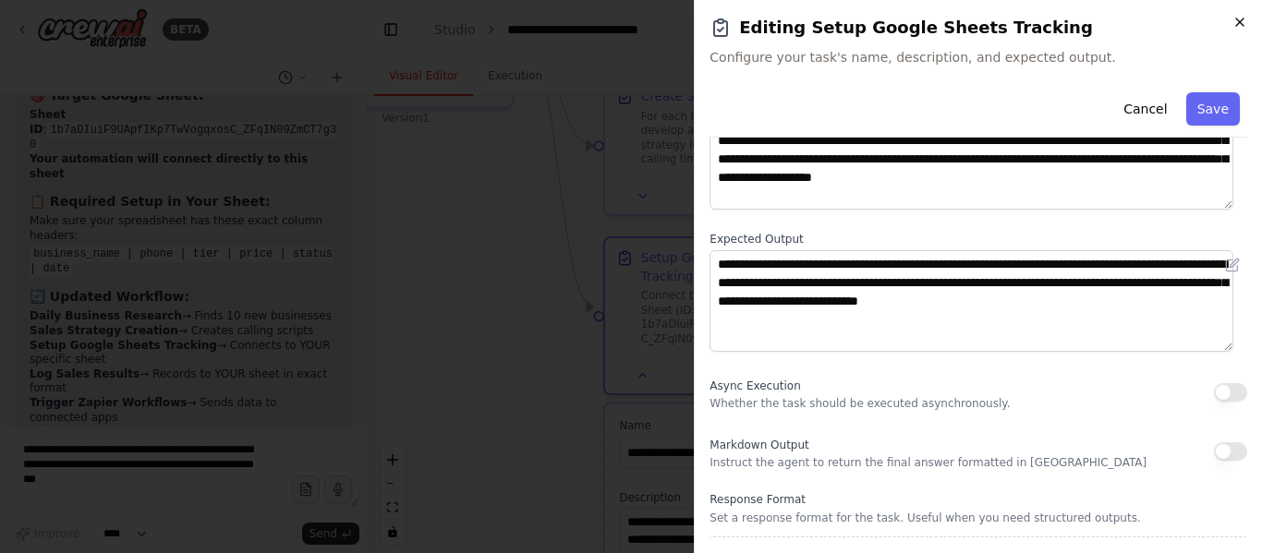
click at [1236, 27] on icon "button" at bounding box center [1239, 22] width 15 height 15
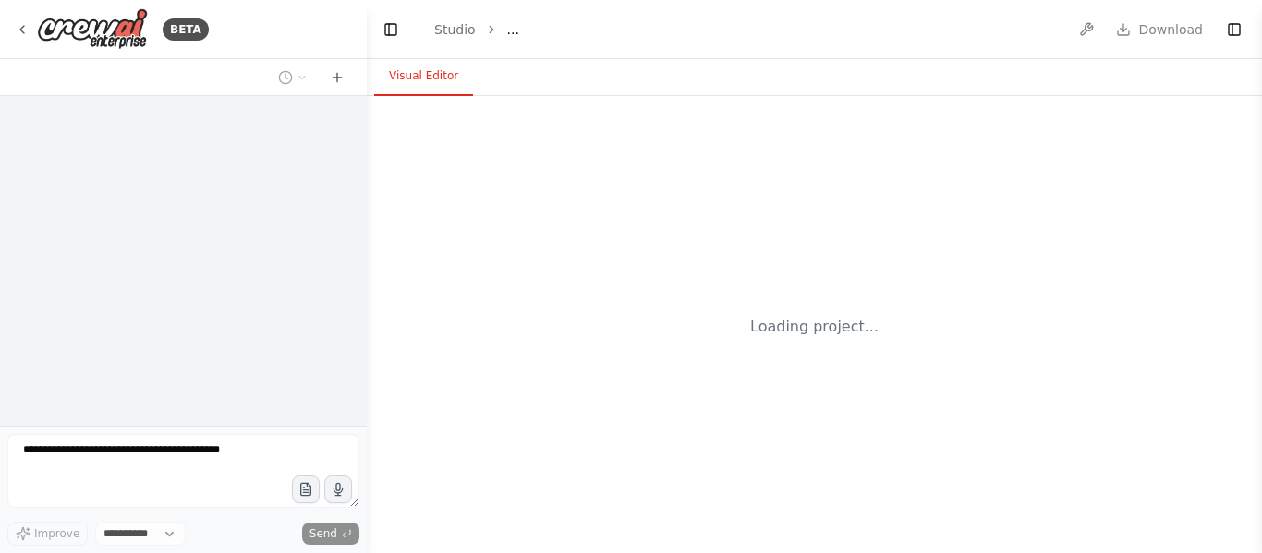
select select "****"
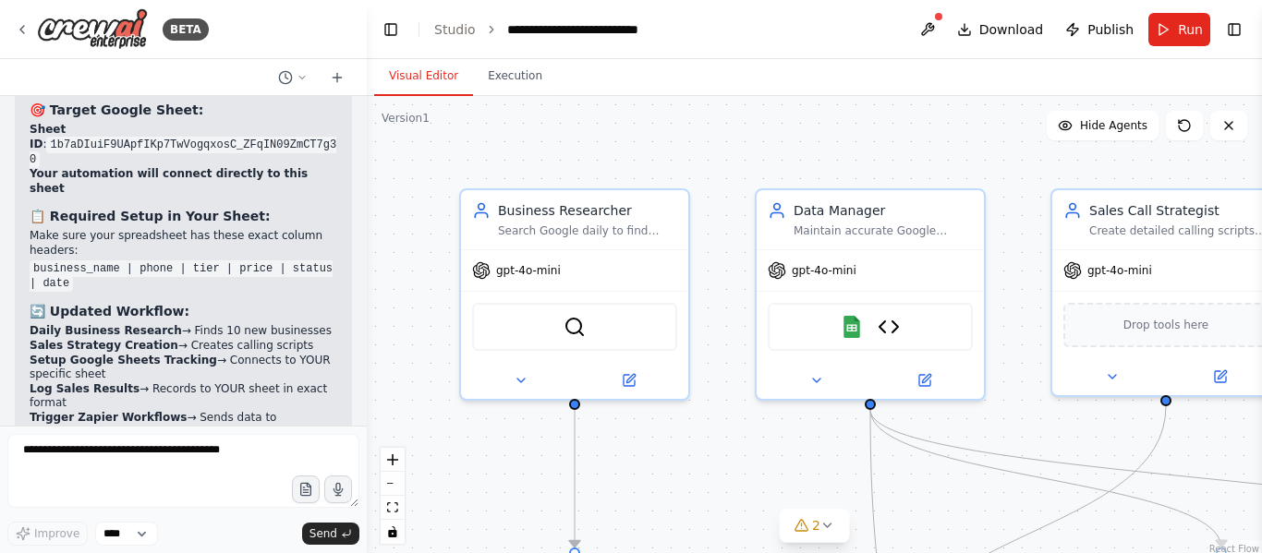
scroll to position [9181, 0]
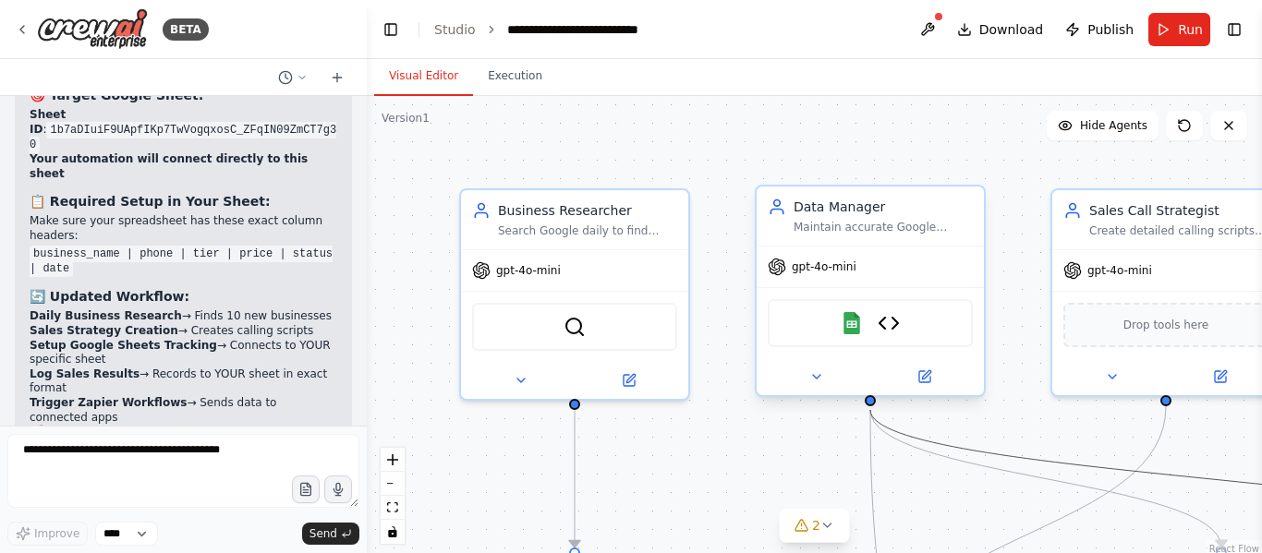
drag, startPoint x: 946, startPoint y: 445, endPoint x: 763, endPoint y: 277, distance: 248.5
click at [763, 277] on div ".deletable-edge-delete-btn { width: 20px; height: 20px; border: 0px solid #ffff…" at bounding box center [814, 327] width 895 height 462
click at [80, 18] on img at bounding box center [92, 29] width 111 height 42
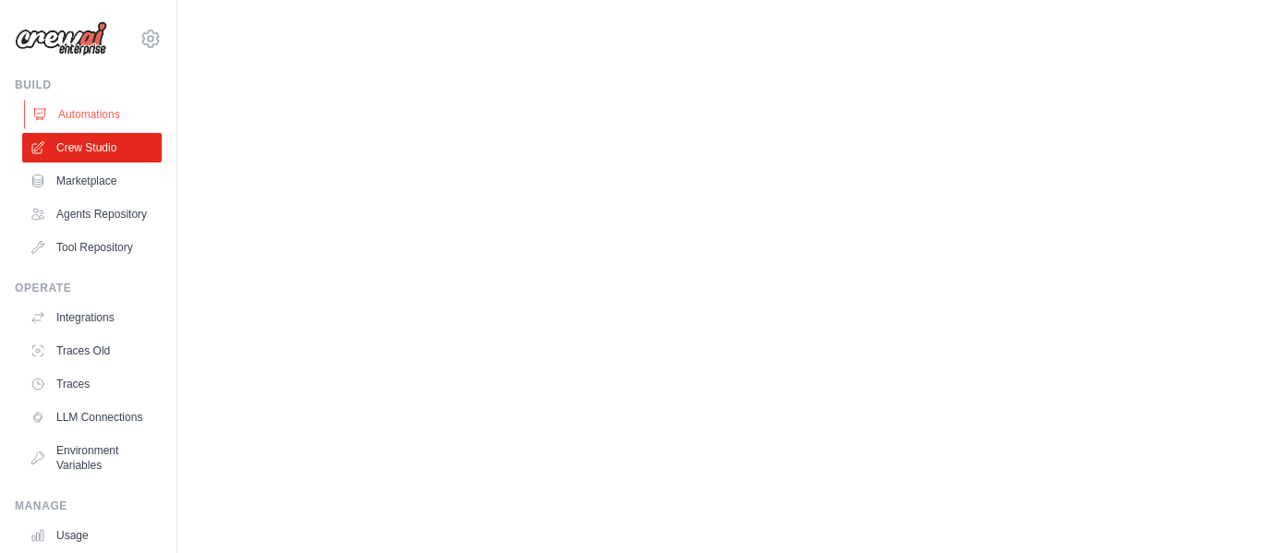
click at [39, 115] on icon at bounding box center [39, 114] width 15 height 15
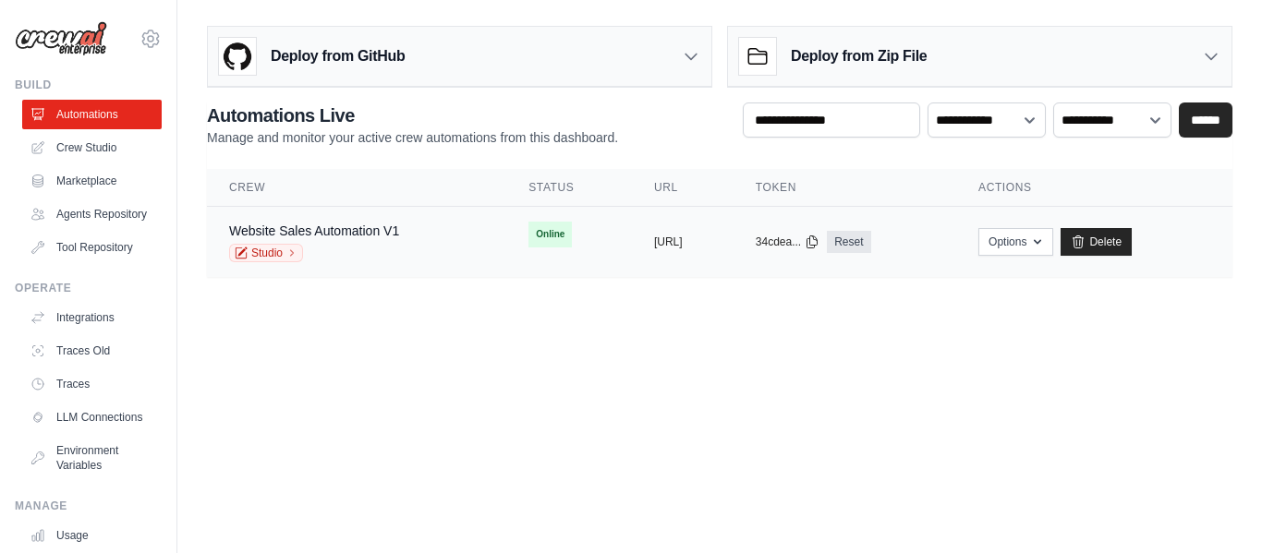
click at [528, 230] on span "Online" at bounding box center [549, 235] width 43 height 26
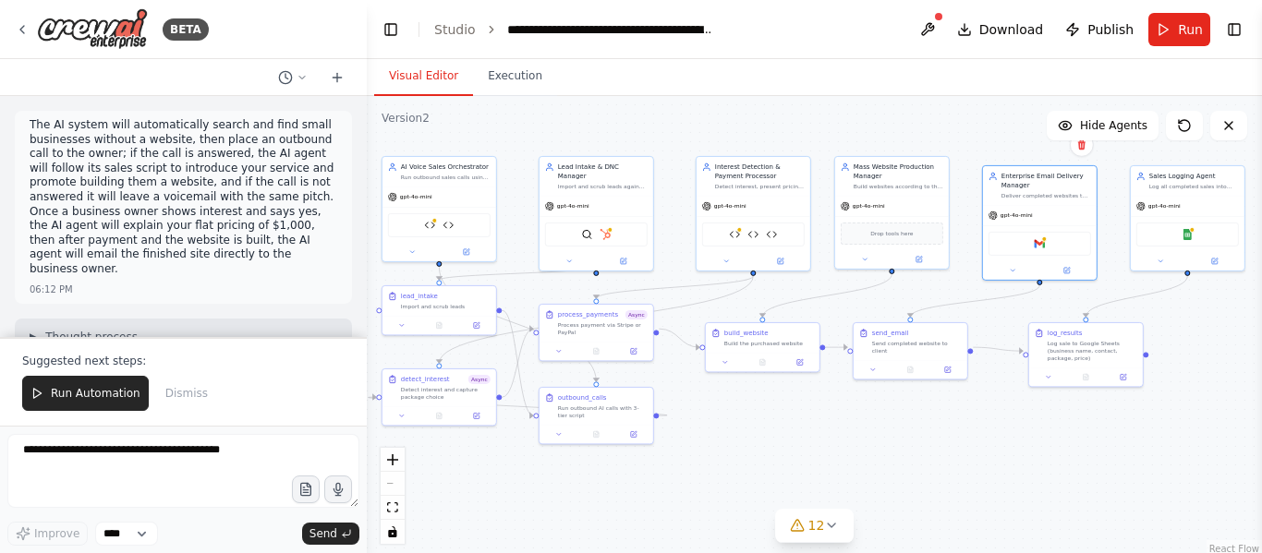
scroll to position [56722, 0]
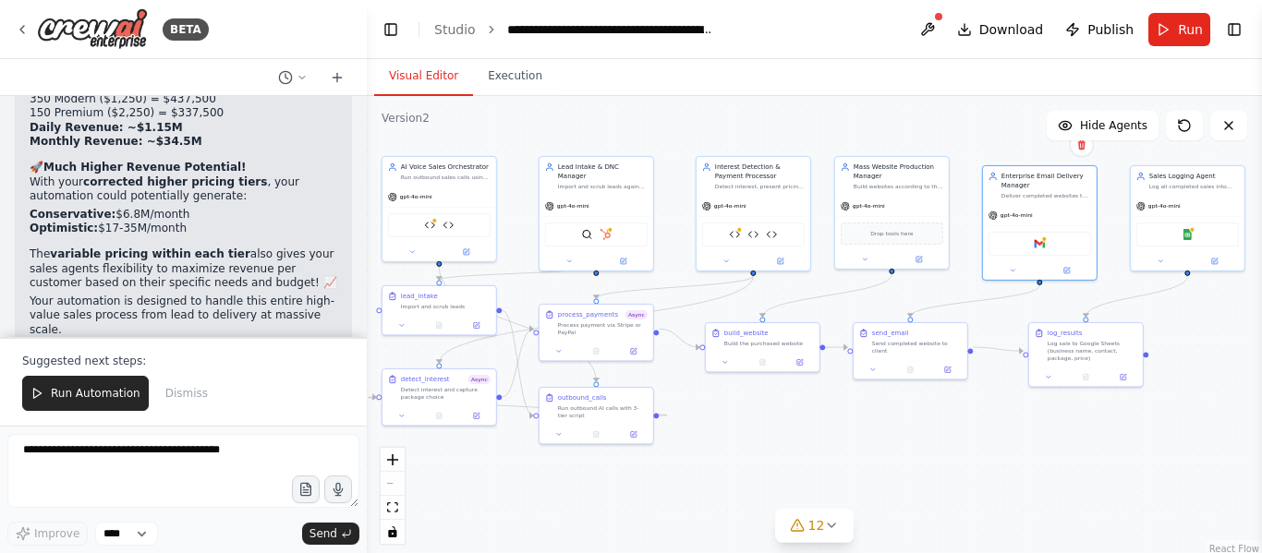
click at [102, 21] on img at bounding box center [92, 29] width 111 height 42
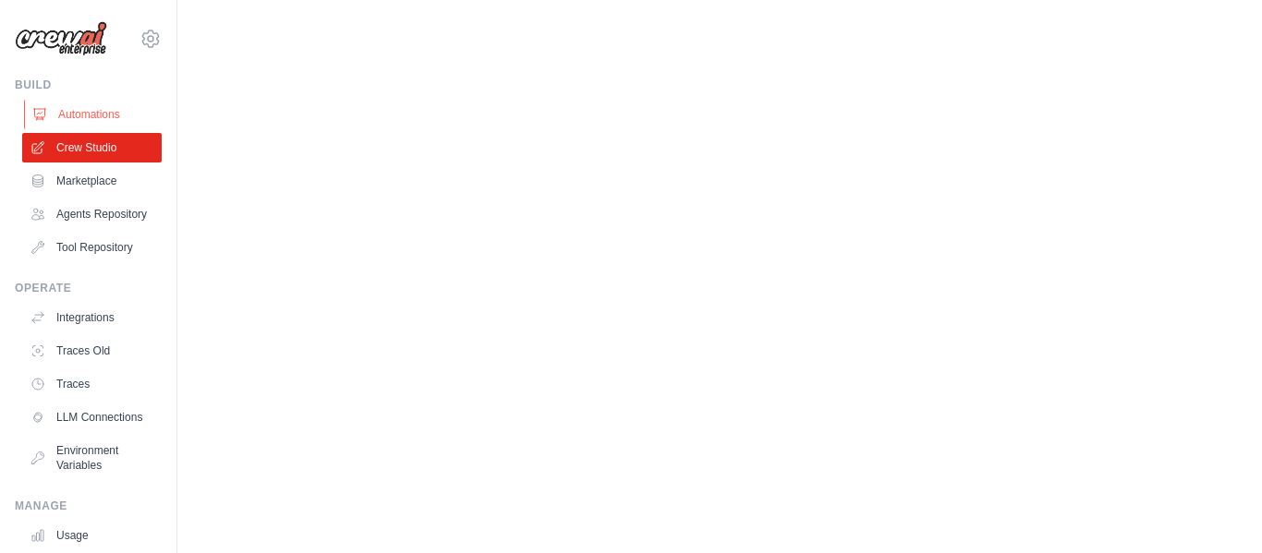
click at [115, 116] on link "Automations" at bounding box center [94, 115] width 140 height 30
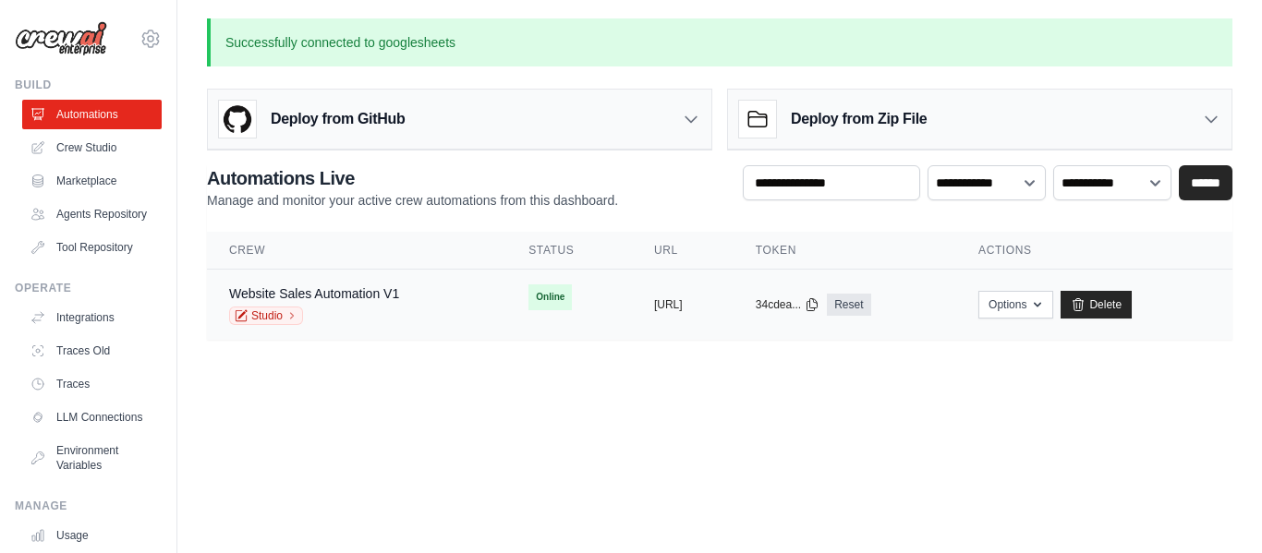
click at [528, 293] on span "Online" at bounding box center [549, 298] width 43 height 26
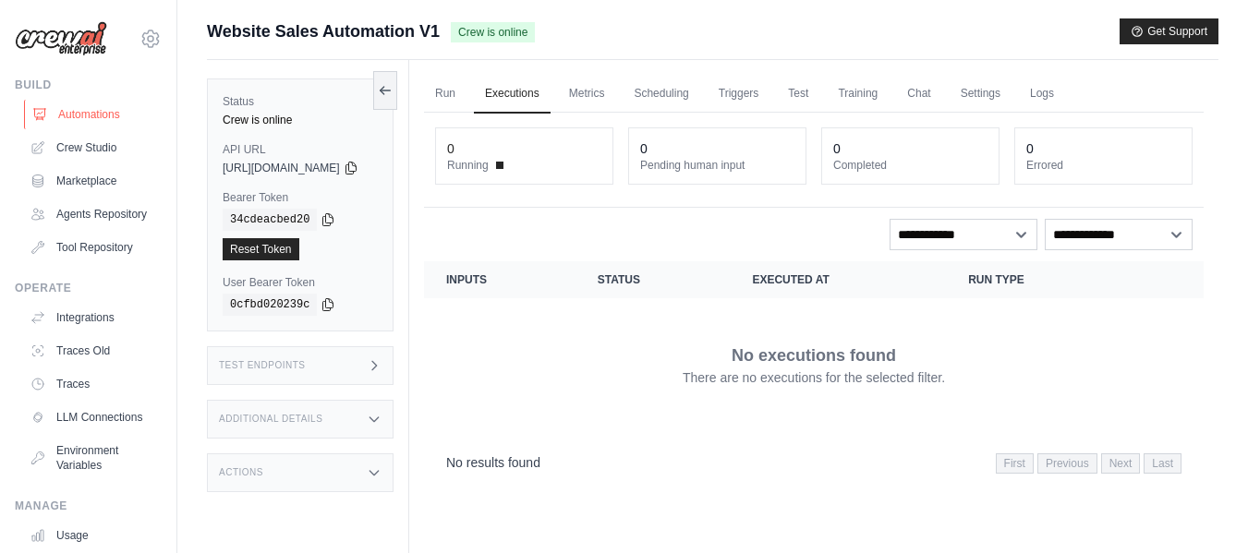
click at [117, 119] on link "Automations" at bounding box center [94, 115] width 140 height 30
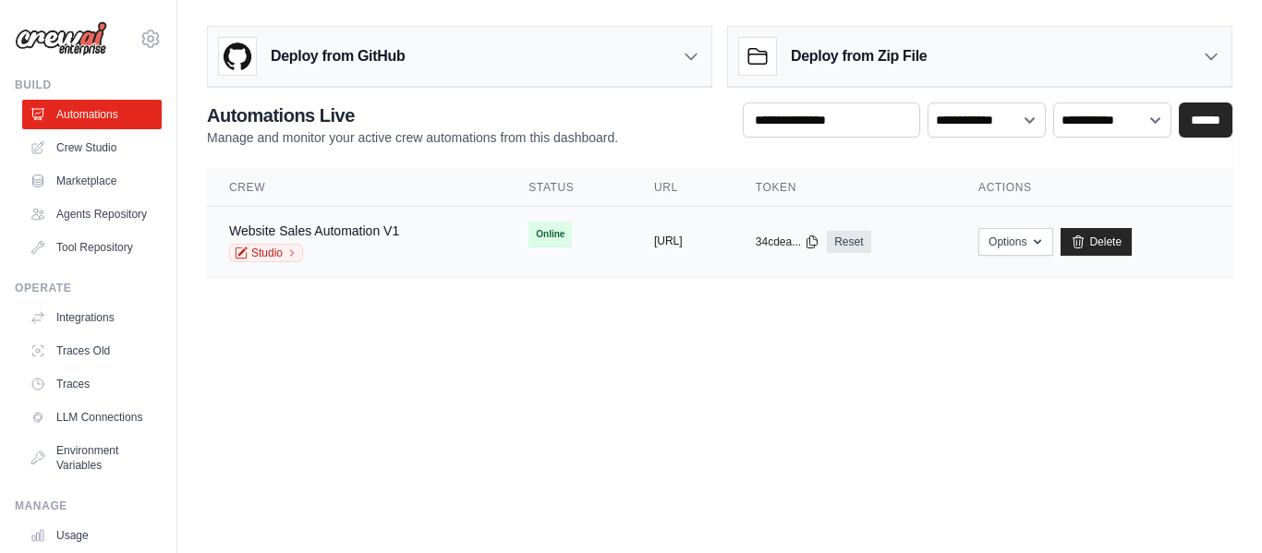
click at [683, 237] on button "[URL]" at bounding box center [668, 241] width 29 height 15
click at [79, 167] on link "Marketplace" at bounding box center [94, 181] width 140 height 30
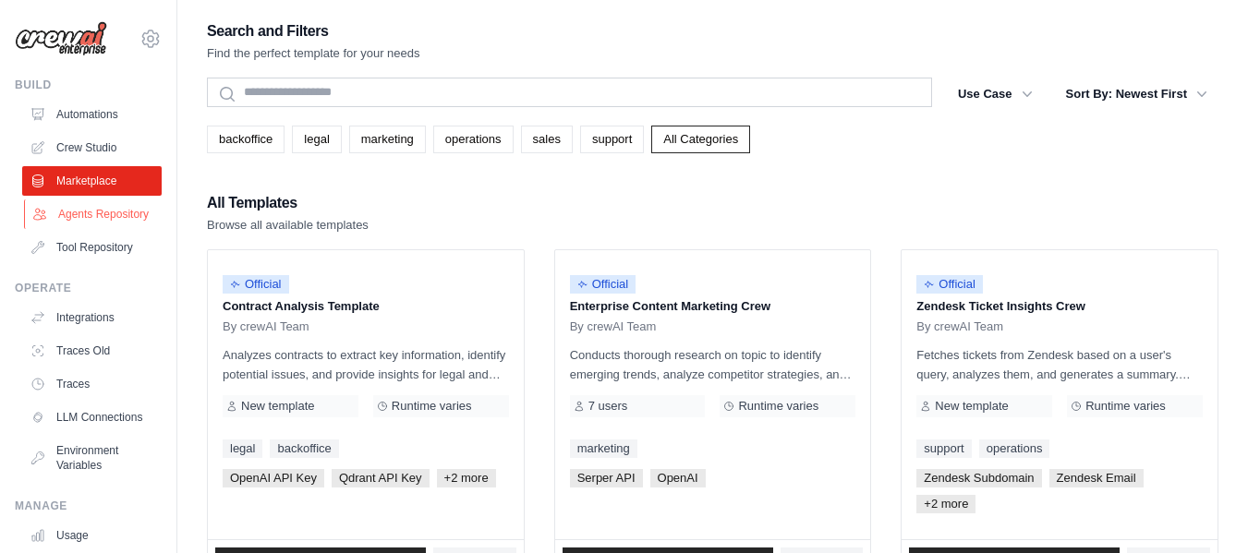
click at [123, 227] on link "Agents Repository" at bounding box center [94, 215] width 140 height 30
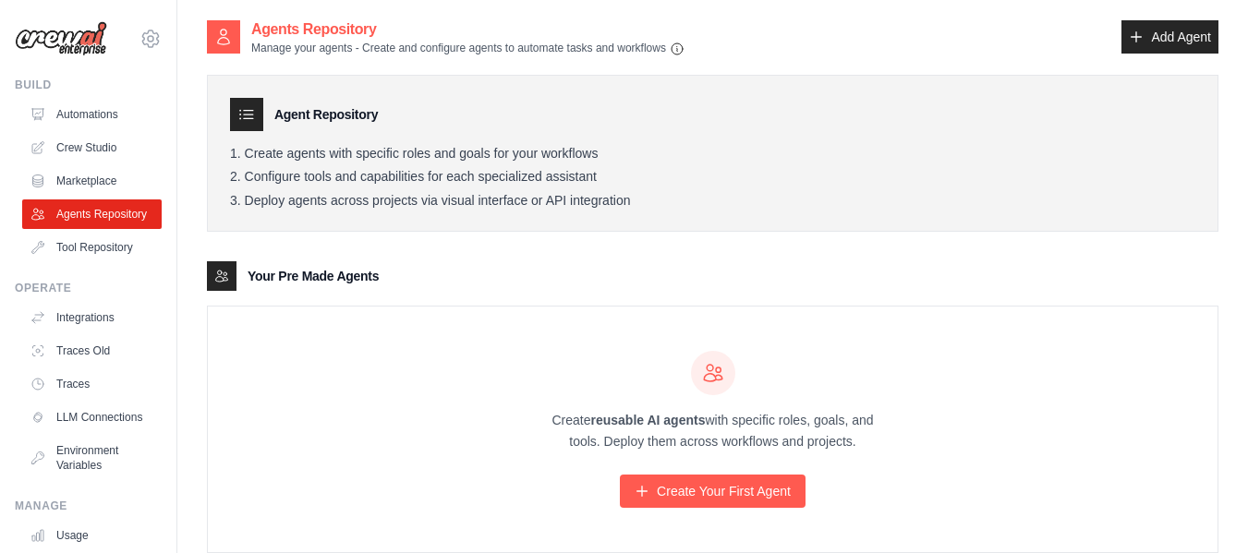
click at [125, 277] on ul "Build Automations Crew Studio Marketplace Agents Repository GitHub" at bounding box center [88, 372] width 147 height 589
click at [86, 123] on link "Automations" at bounding box center [94, 115] width 140 height 30
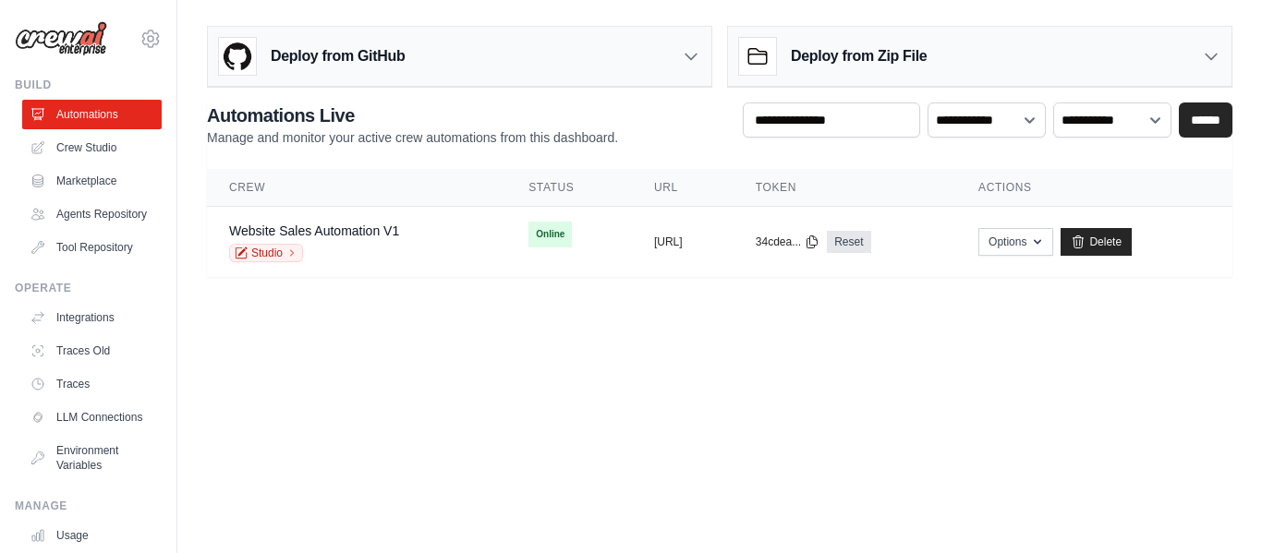
click at [79, 42] on img at bounding box center [61, 38] width 92 height 35
click at [111, 146] on link "Crew Studio" at bounding box center [94, 148] width 140 height 30
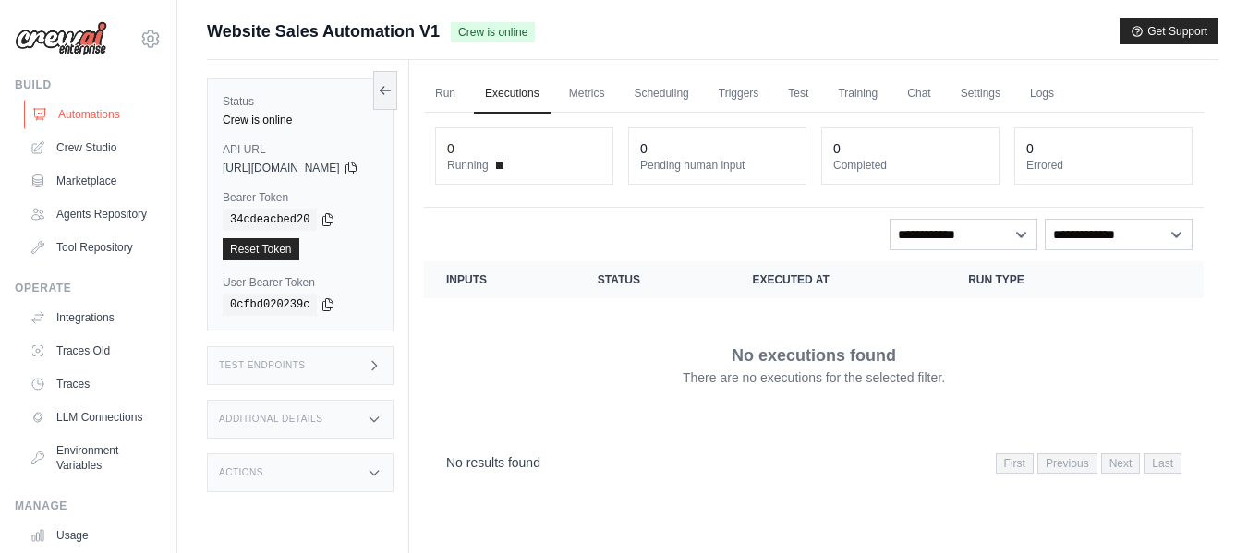
click at [115, 113] on link "Automations" at bounding box center [94, 115] width 140 height 30
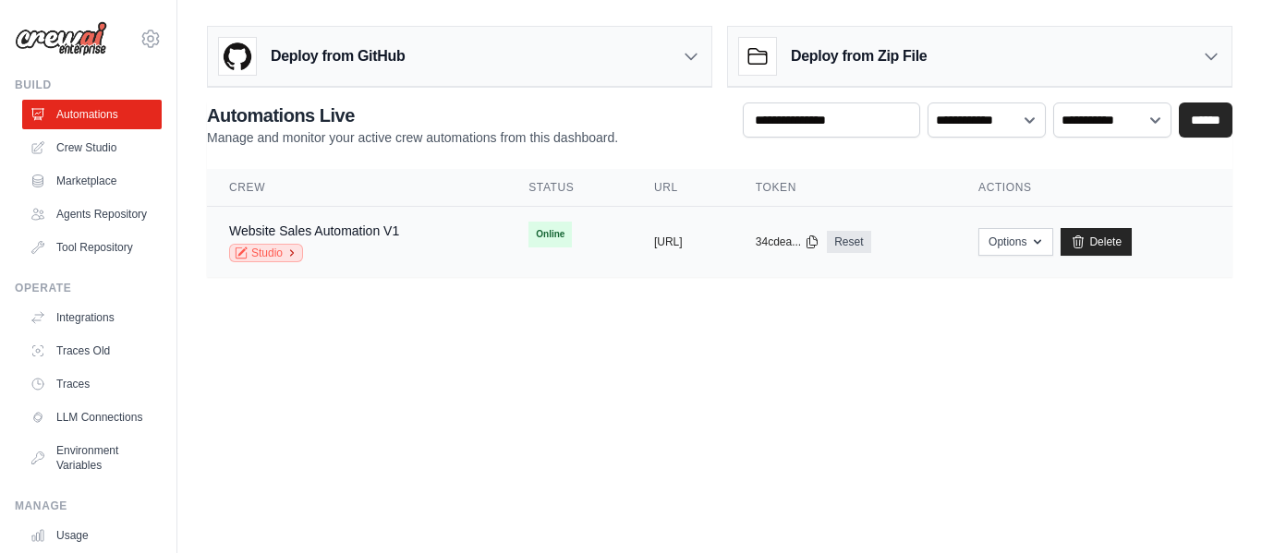
click at [252, 252] on link "Studio" at bounding box center [266, 253] width 74 height 18
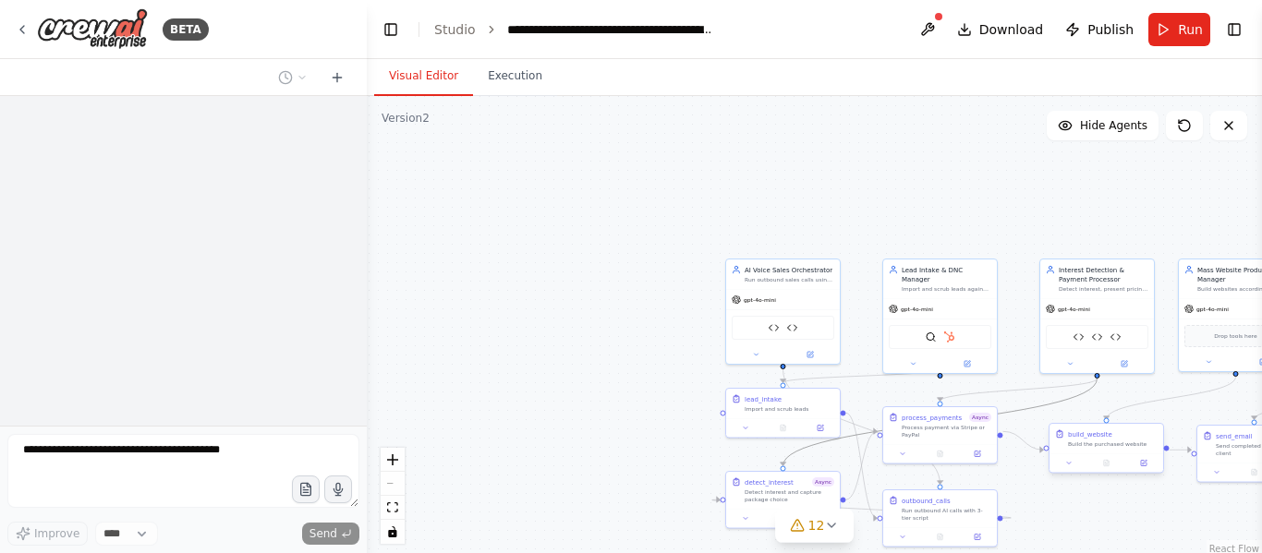
click at [854, 322] on div ".deletable-edge-delete-btn { width: 20px; height: 20px; border: 0px solid #ffff…" at bounding box center [814, 327] width 895 height 462
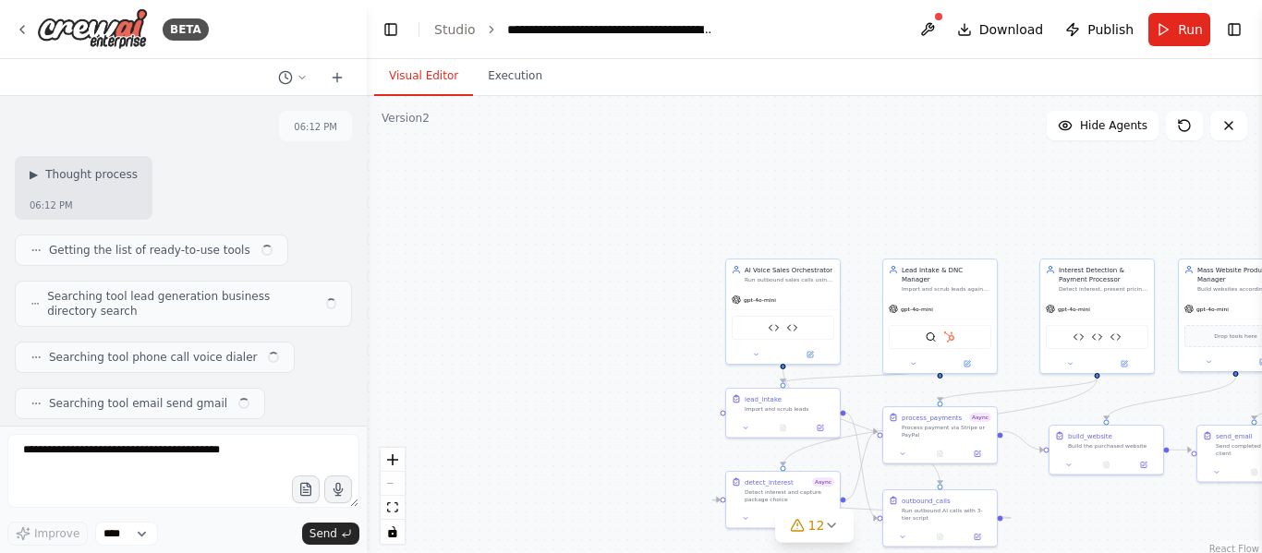
click at [860, 482] on div ".deletable-edge-delete-btn { width: 20px; height: 20px; border: 0px solid #ffff…" at bounding box center [814, 327] width 895 height 462
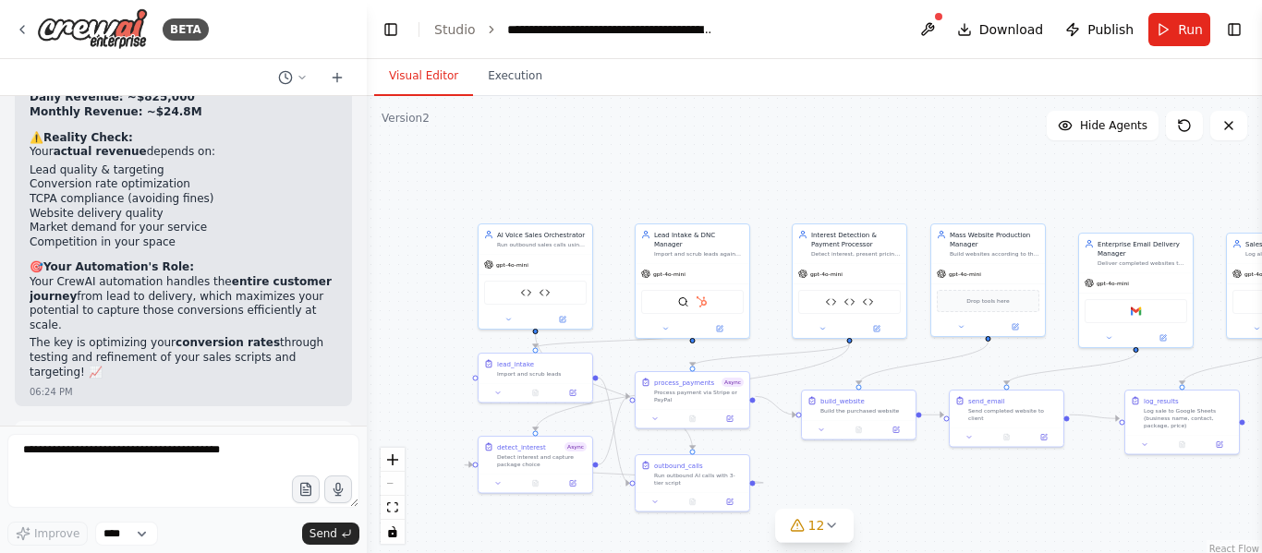
scroll to position [56041, 0]
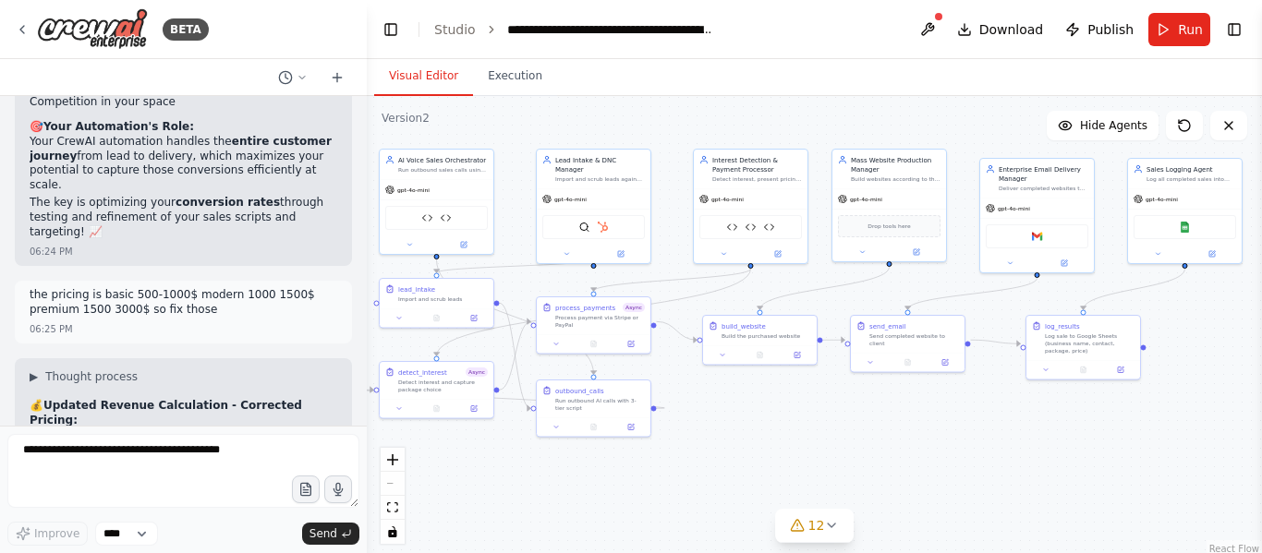
drag, startPoint x: 857, startPoint y: 469, endPoint x: 809, endPoint y: 405, distance: 80.6
click at [809, 405] on div ".deletable-edge-delete-btn { width: 20px; height: 20px; border: 0px solid #ffff…" at bounding box center [814, 327] width 895 height 462
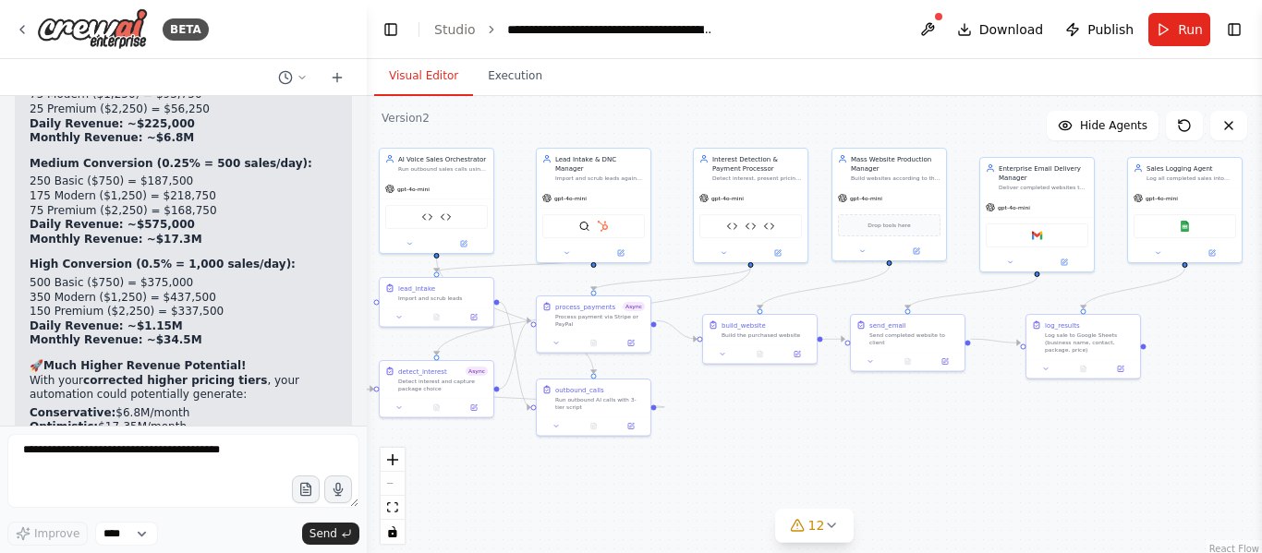
scroll to position [56633, 0]
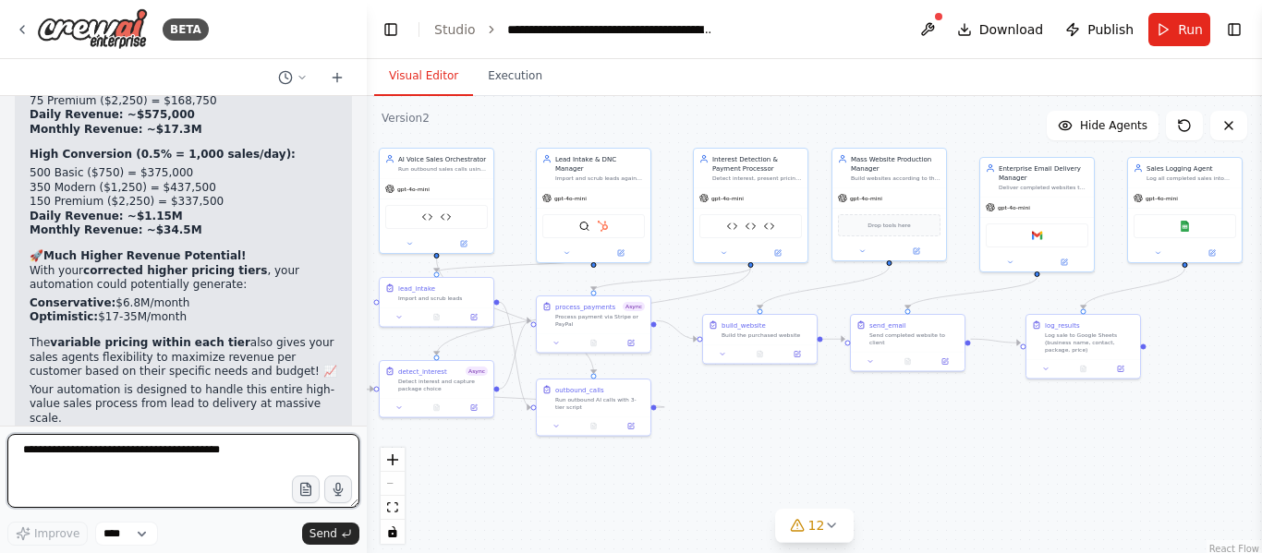
click at [175, 504] on textarea at bounding box center [183, 471] width 352 height 74
type textarea "**********"
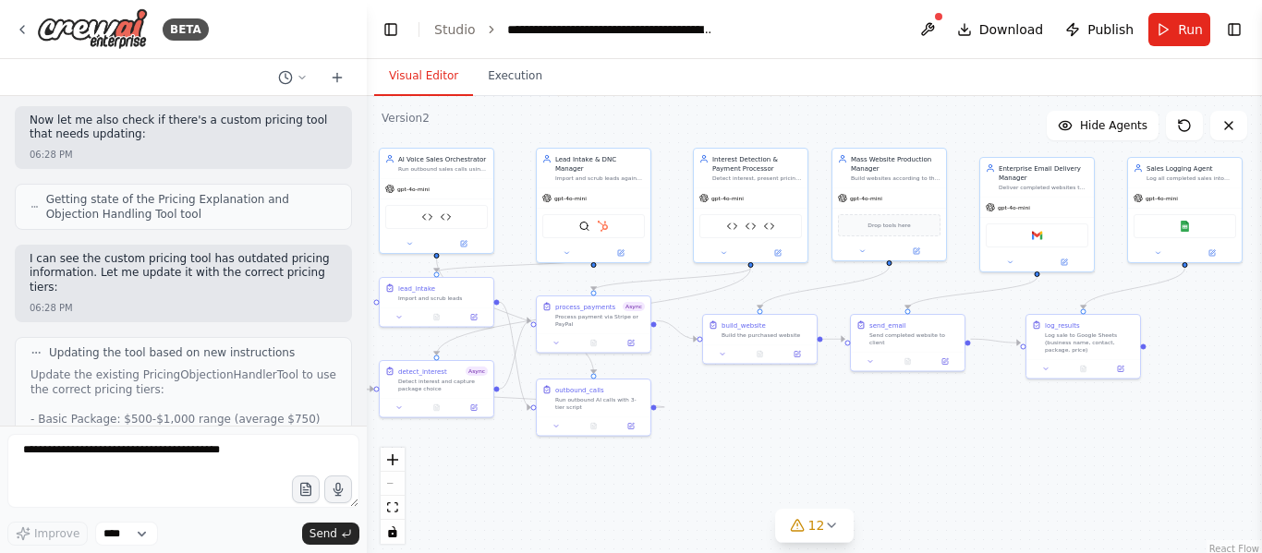
scroll to position [57637, 0]
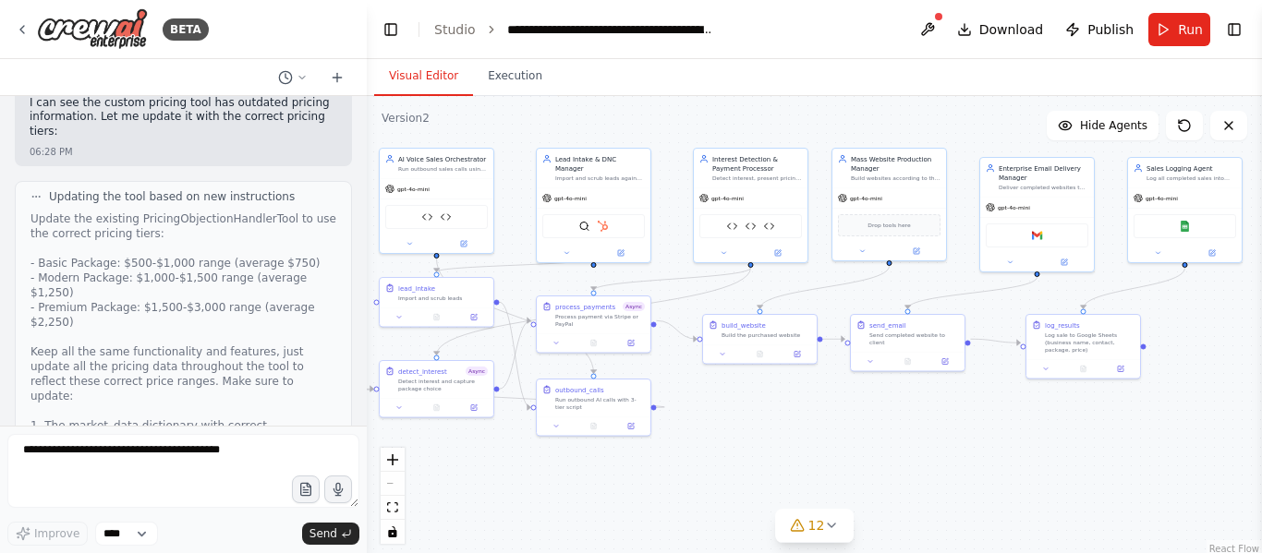
drag, startPoint x: 22, startPoint y: 97, endPoint x: 297, endPoint y: 373, distance: 390.0
copy div "Your Pricing Structure: Basic: $500-$1,000 (avg $750) Modern: $1,000-$1,500 (av…"
click at [861, 424] on div ".deletable-edge-delete-btn { width: 20px; height: 20px; border: 0px solid #ffff…" at bounding box center [814, 327] width 895 height 462
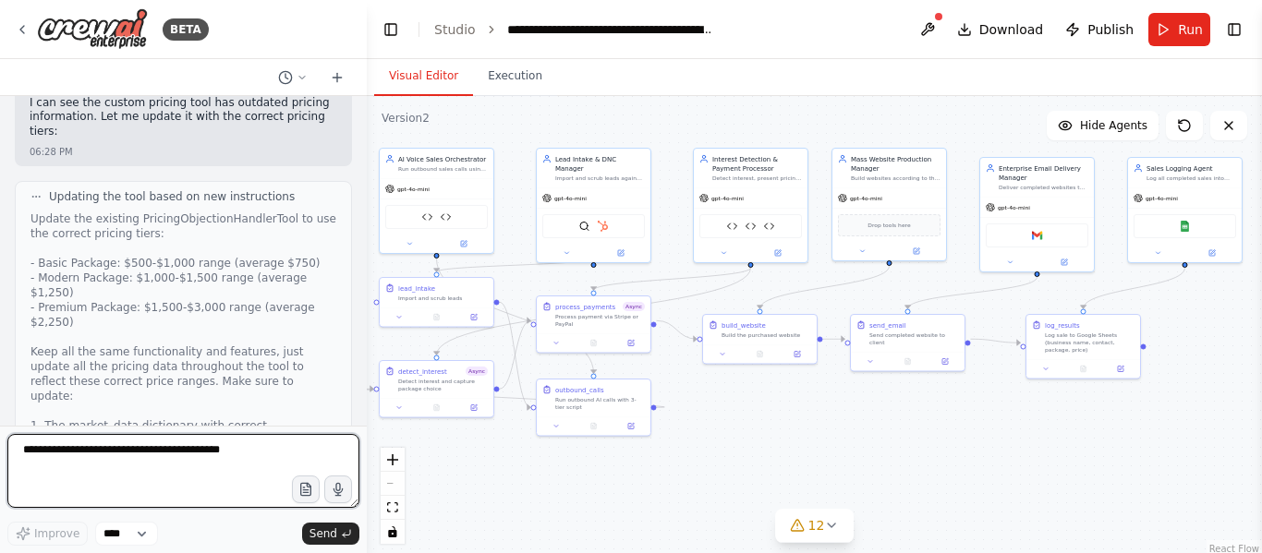
click at [173, 456] on textarea at bounding box center [183, 471] width 352 height 74
paste textarea "**********"
type textarea "**********"
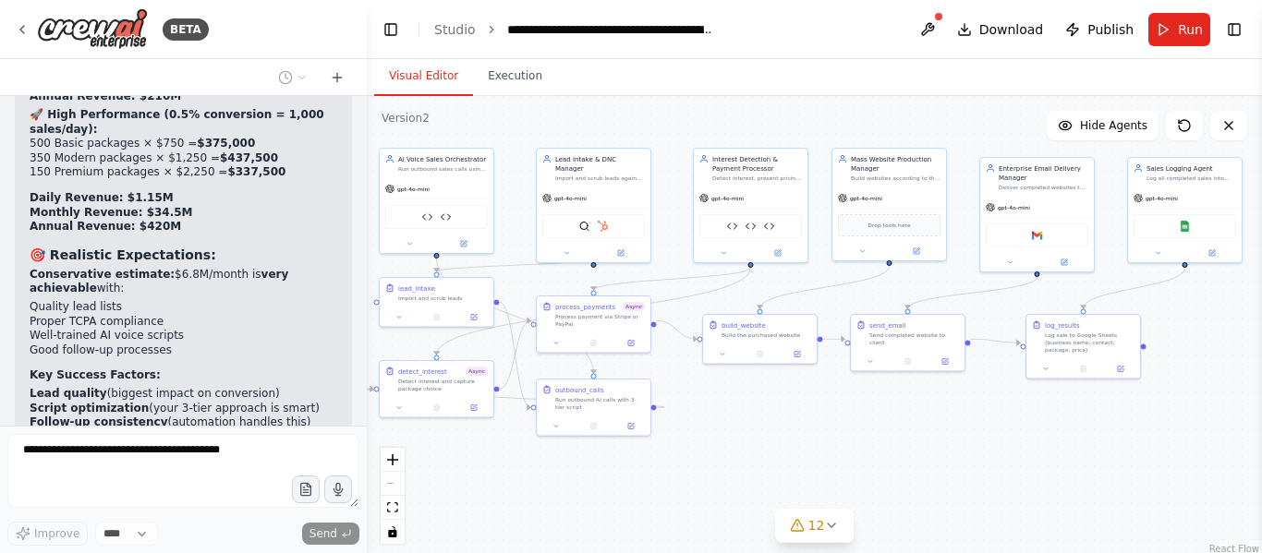
scroll to position [59879, 0]
click at [1026, 168] on div "Enterprise Email Delivery Manager" at bounding box center [1044, 171] width 90 height 18
drag, startPoint x: 1051, startPoint y: 215, endPoint x: 1059, endPoint y: 203, distance: 14.1
click at [1059, 203] on div "gpt-4o-mini Gmail" at bounding box center [1047, 223] width 114 height 75
click at [1181, 200] on div "Google Sheets" at bounding box center [1185, 216] width 114 height 36
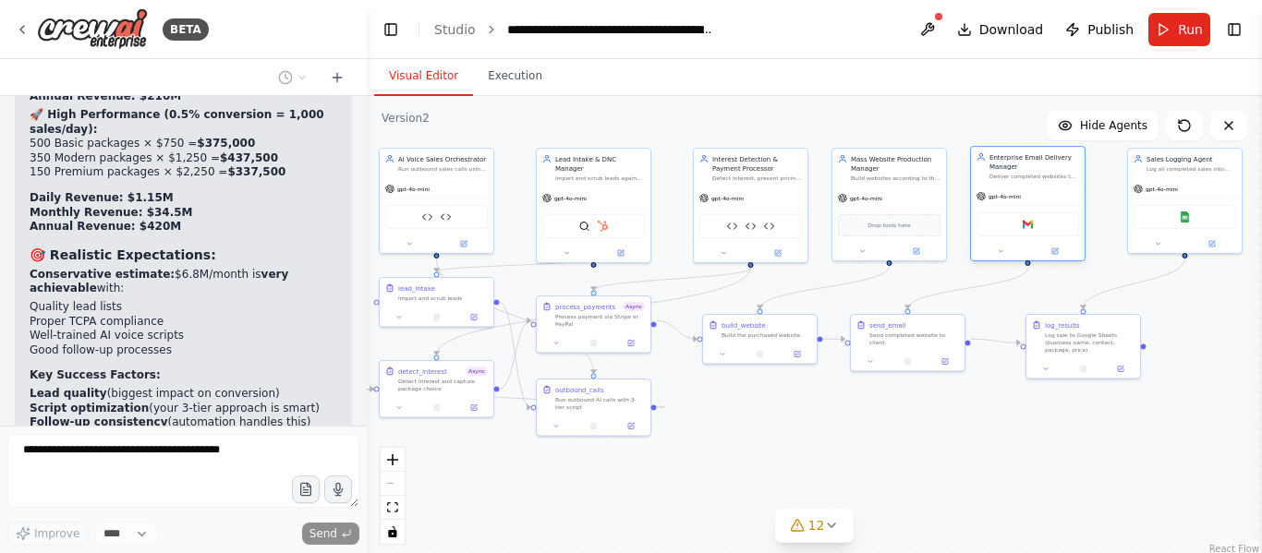
drag, startPoint x: 1063, startPoint y: 192, endPoint x: 1045, endPoint y: 191, distance: 18.5
click at [1045, 191] on div "gpt-4o-mini" at bounding box center [1028, 197] width 114 height 20
drag, startPoint x: 1158, startPoint y: 196, endPoint x: 1120, endPoint y: 204, distance: 38.8
click at [1120, 204] on div "gpt-4o-mini" at bounding box center [1157, 197] width 114 height 20
click at [1120, 481] on div ".deletable-edge-delete-btn { width: 20px; height: 20px; border: 0px solid #ffff…" at bounding box center [814, 327] width 895 height 462
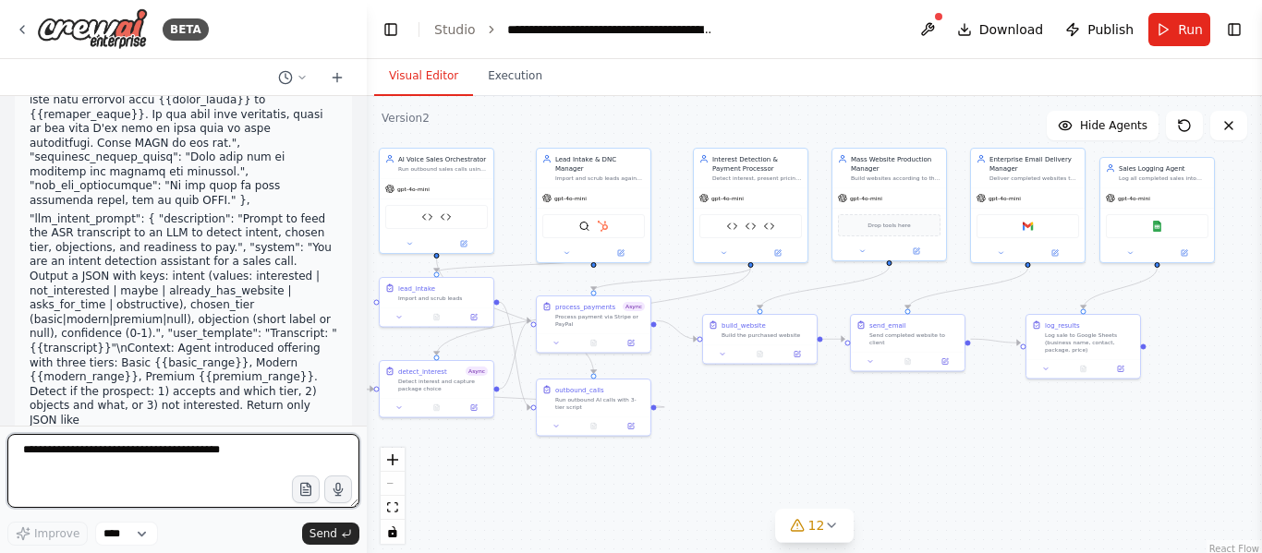
scroll to position [60806, 0]
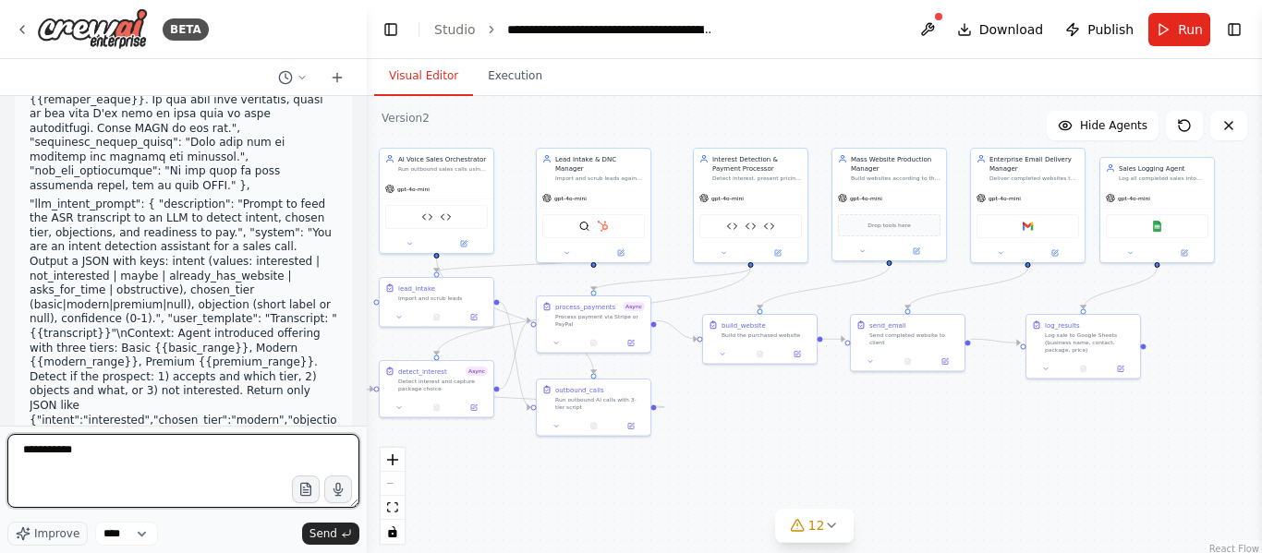
type textarea "**********"
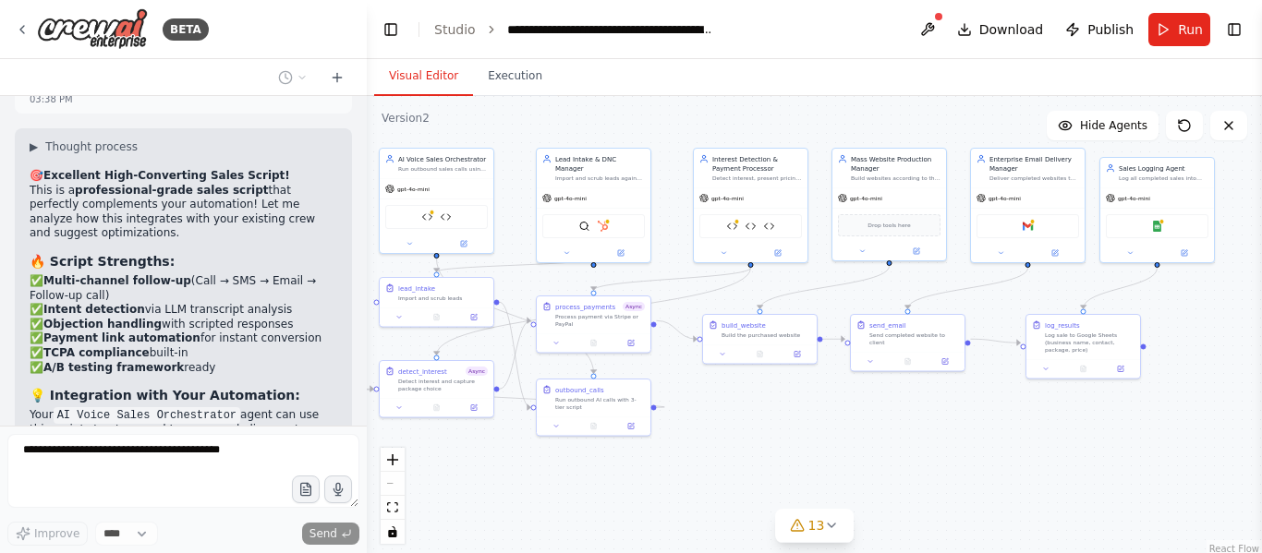
scroll to position [62933, 0]
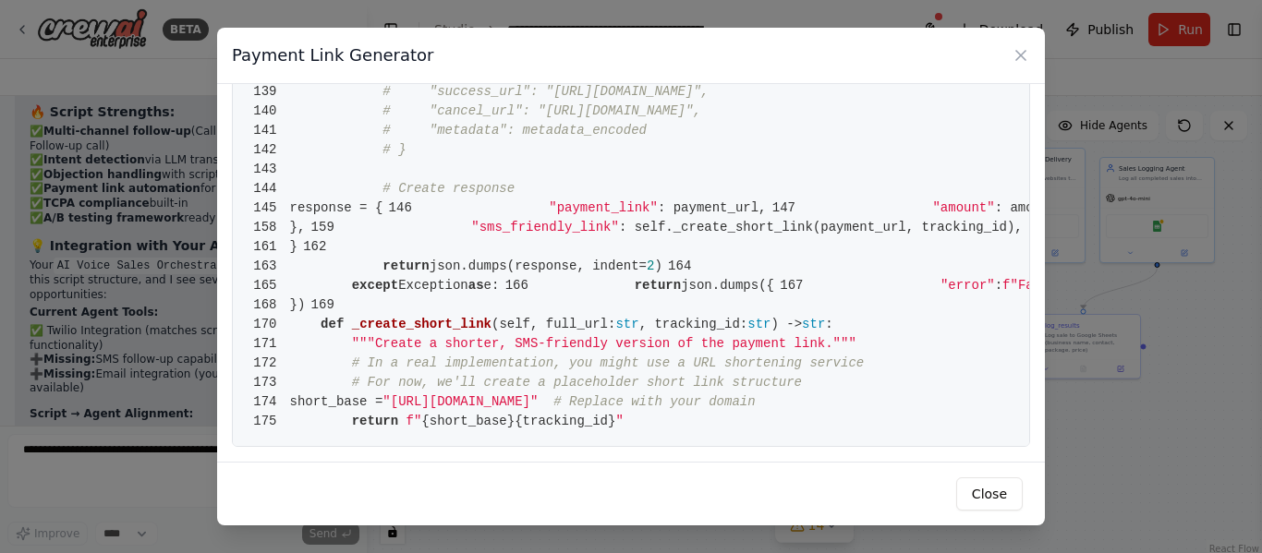
scroll to position [3092, 0]
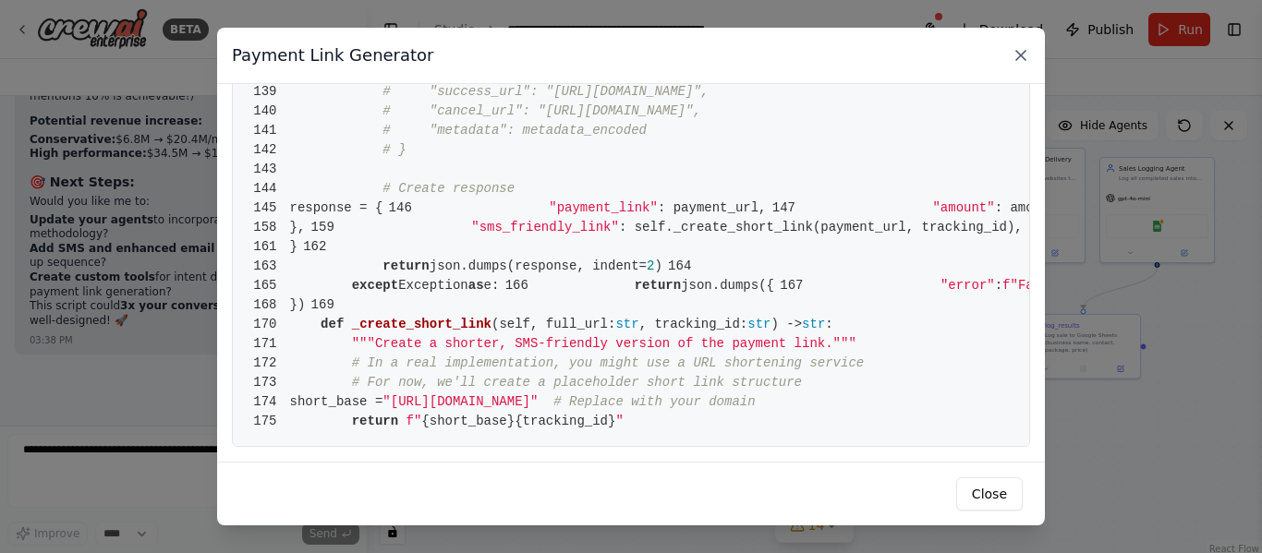
click at [1016, 53] on icon at bounding box center [1021, 55] width 18 height 18
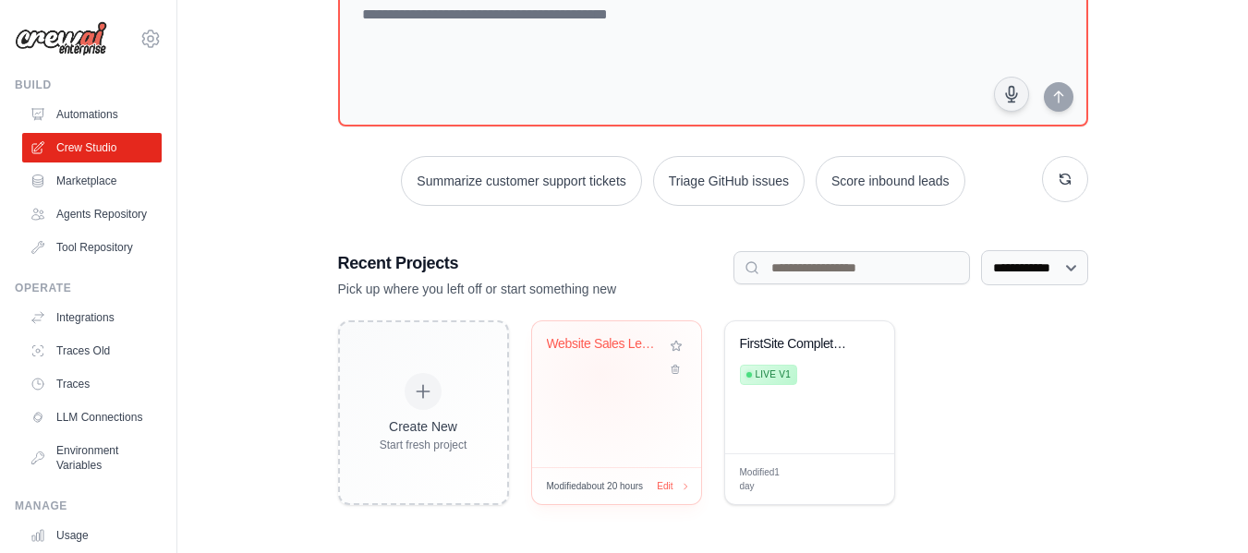
click at [601, 374] on div "Website Sales Lead Generator" at bounding box center [617, 357] width 140 height 42
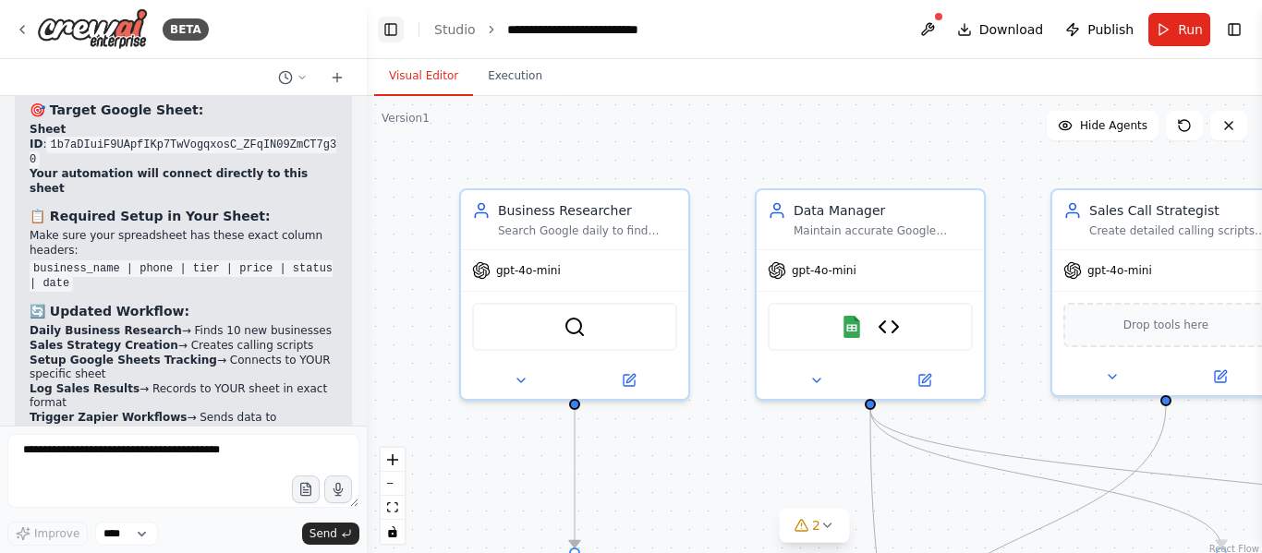
scroll to position [9181, 0]
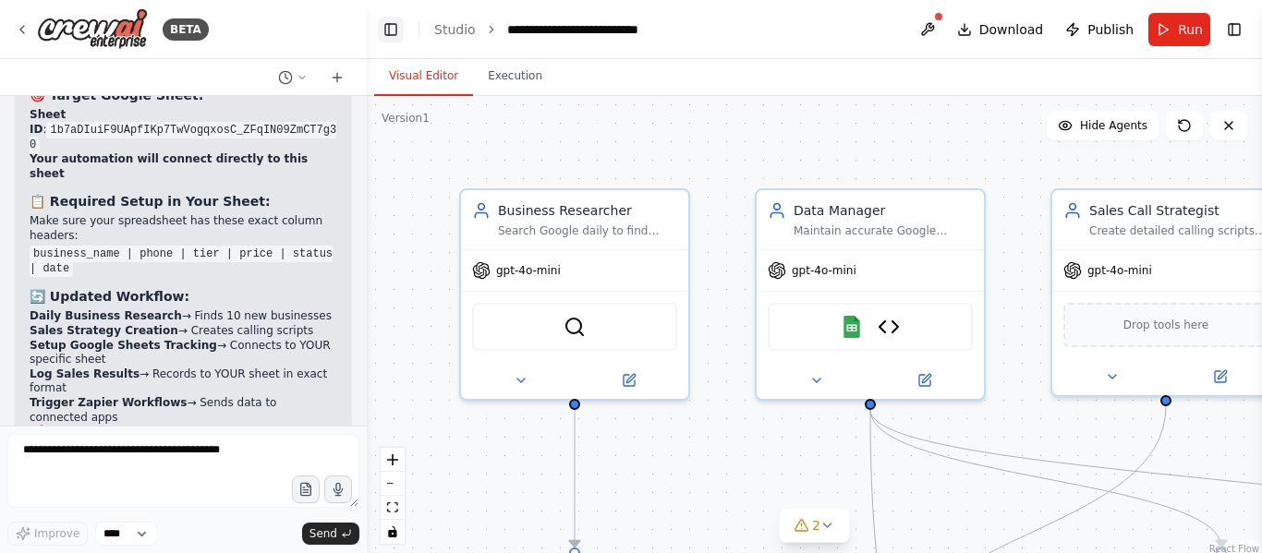
click at [384, 23] on button "Toggle Left Sidebar" at bounding box center [391, 30] width 26 height 26
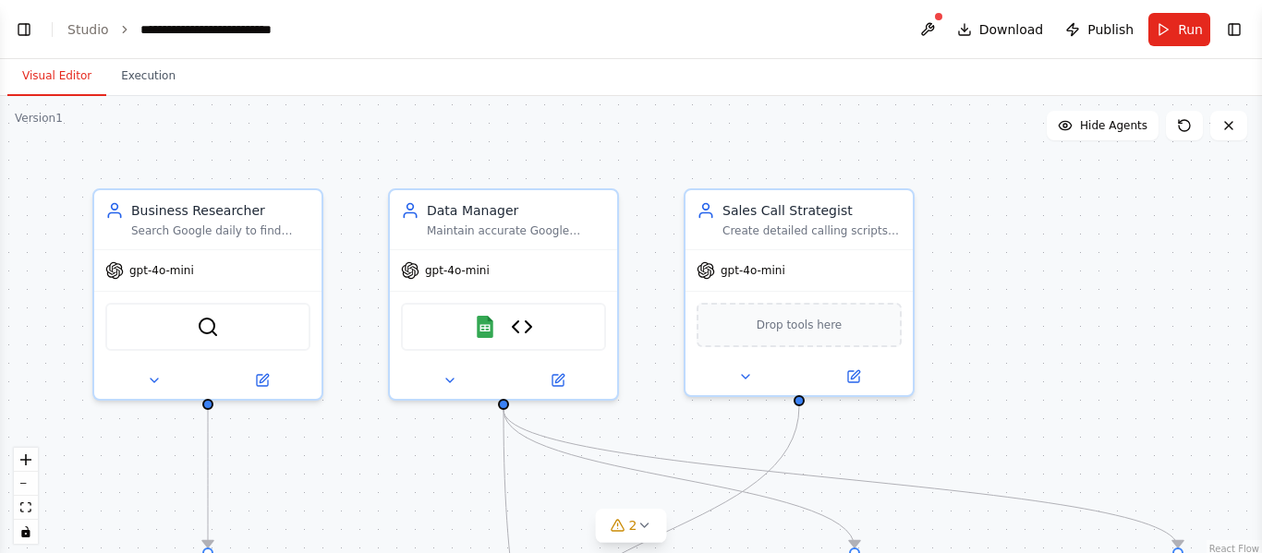
click at [929, 256] on div ".deletable-edge-delete-btn { width: 20px; height: 20px; border: 0px solid #ffff…" at bounding box center [631, 327] width 1262 height 462
click at [25, 487] on button "zoom out" at bounding box center [26, 484] width 24 height 24
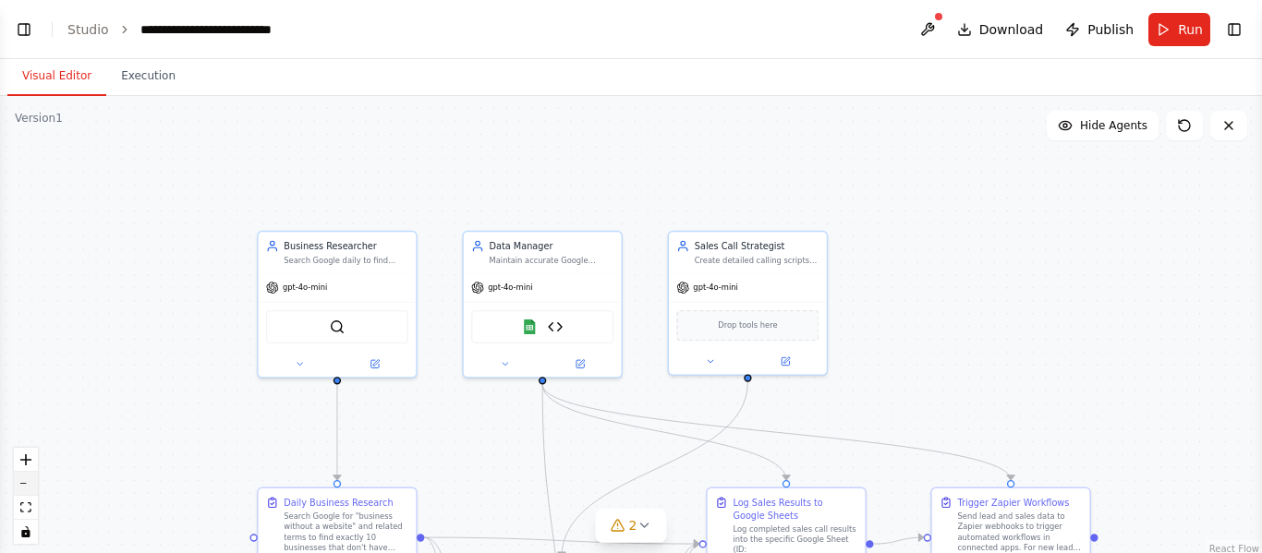
click at [25, 487] on button "zoom out" at bounding box center [26, 484] width 24 height 24
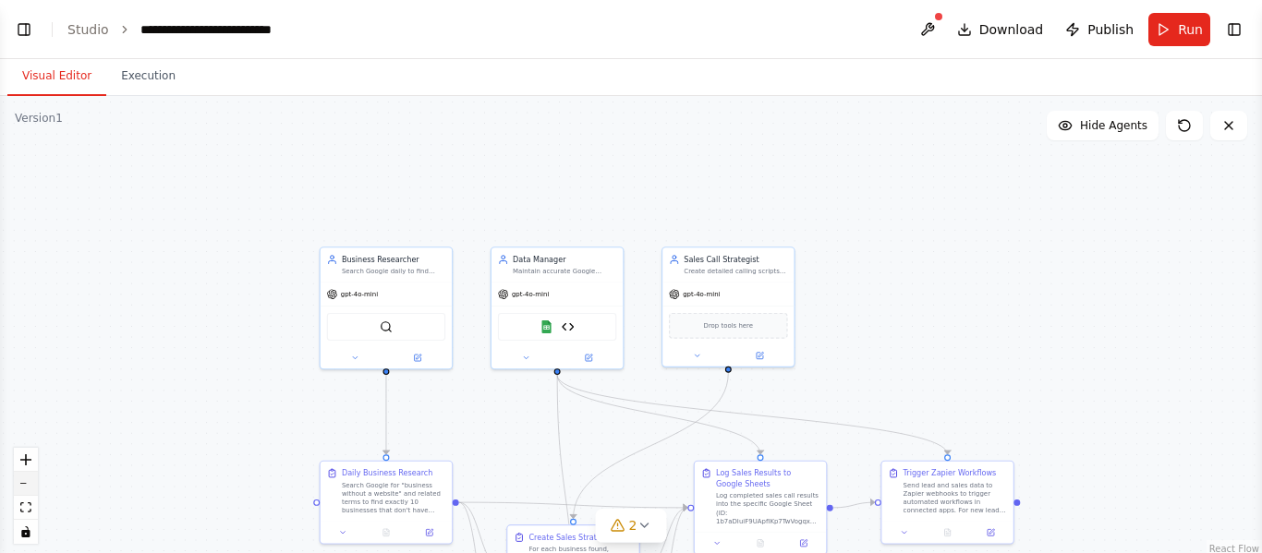
click at [25, 487] on button "zoom out" at bounding box center [26, 484] width 24 height 24
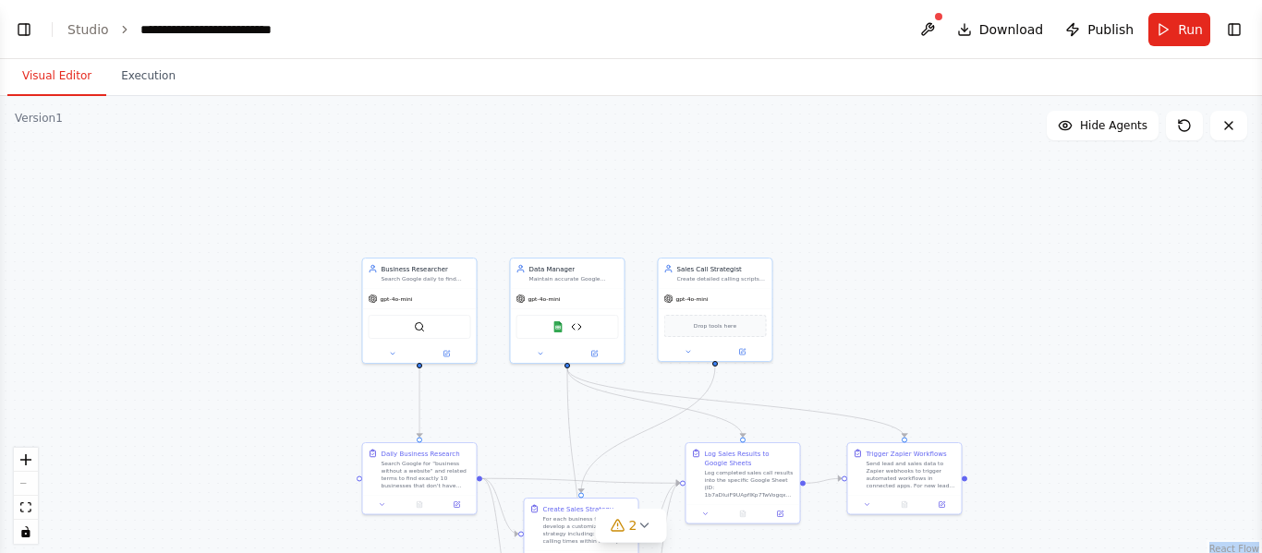
click at [25, 487] on div "React Flow controls" at bounding box center [26, 496] width 24 height 96
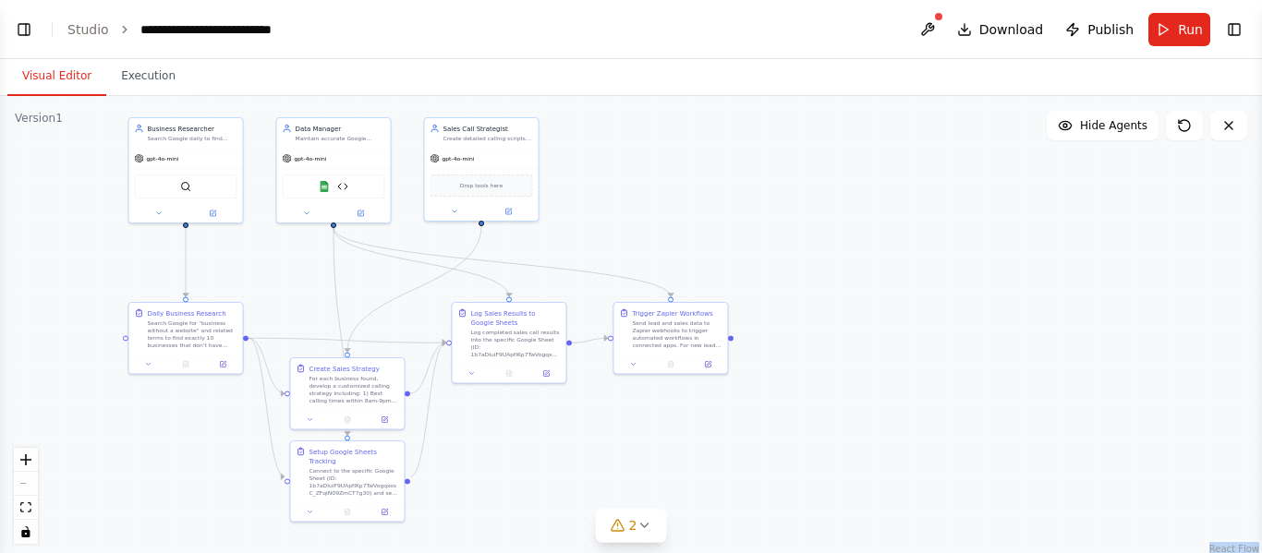
drag, startPoint x: 875, startPoint y: 346, endPoint x: 641, endPoint y: 204, distance: 273.6
click at [641, 204] on div ".deletable-edge-delete-btn { width: 20px; height: 20px; border: 0px solid #ffff…" at bounding box center [631, 327] width 1262 height 462
click at [1089, 408] on div ".deletable-edge-delete-btn { width: 20px; height: 20px; border: 0px solid #ffff…" at bounding box center [631, 327] width 1262 height 462
click at [935, 25] on button at bounding box center [928, 29] width 30 height 33
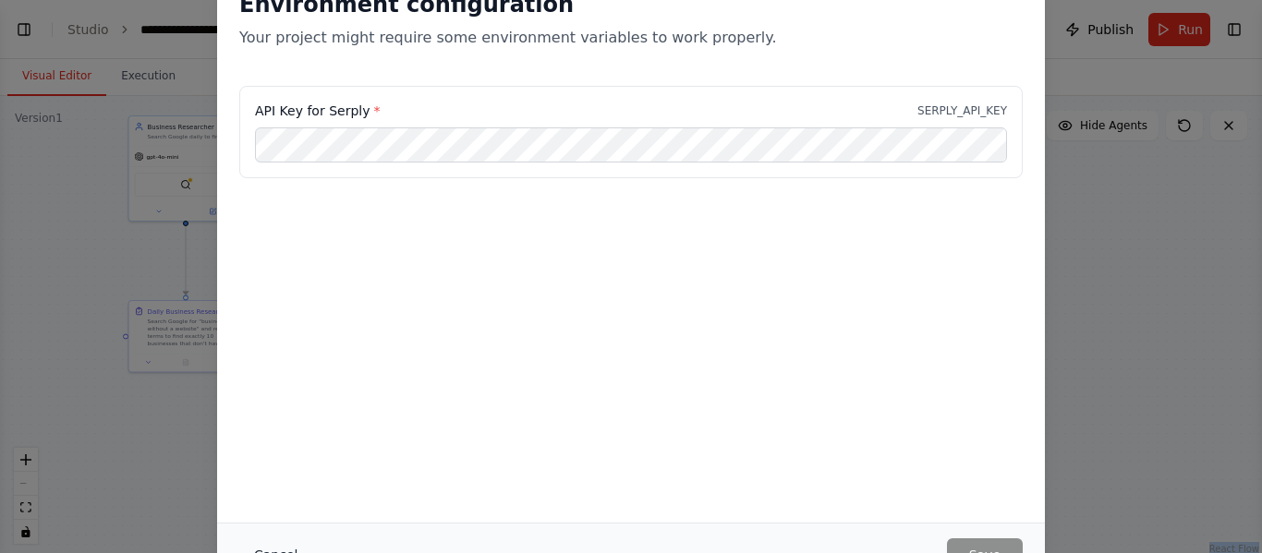
click at [285, 548] on button "Cancel" at bounding box center [275, 555] width 73 height 33
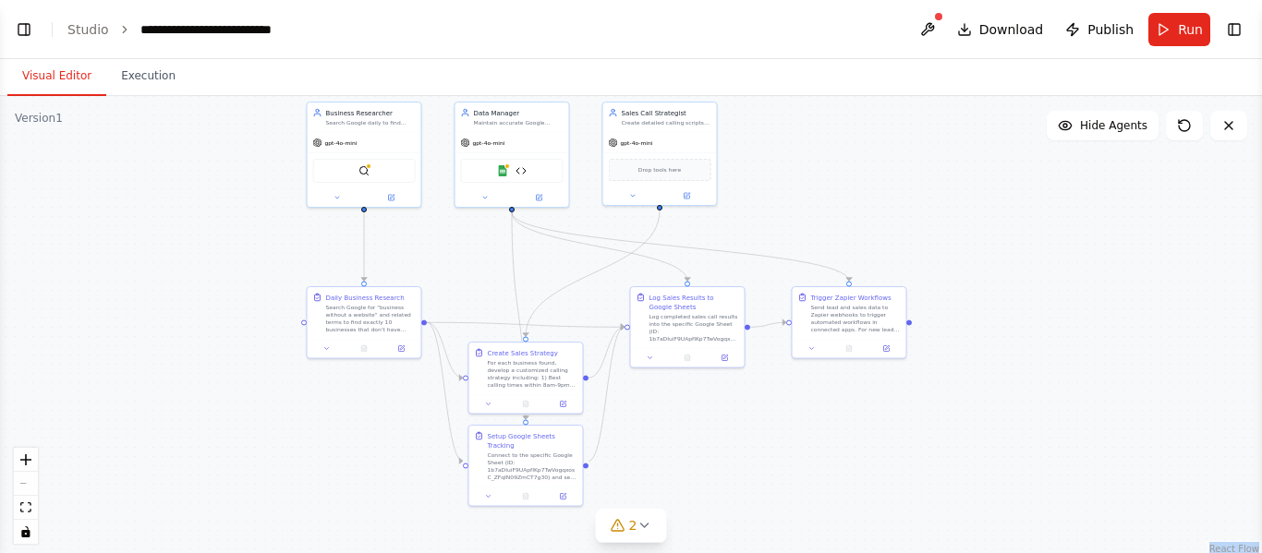
drag, startPoint x: 847, startPoint y: 428, endPoint x: 1026, endPoint y: 414, distance: 178.9
click at [1026, 414] on div ".deletable-edge-delete-btn { width: 20px; height: 20px; border: 0px solid #ffff…" at bounding box center [631, 327] width 1262 height 462
click at [712, 352] on div "Log Sales Results to Google Sheets Log completed sales call results into the sp…" at bounding box center [697, 325] width 114 height 61
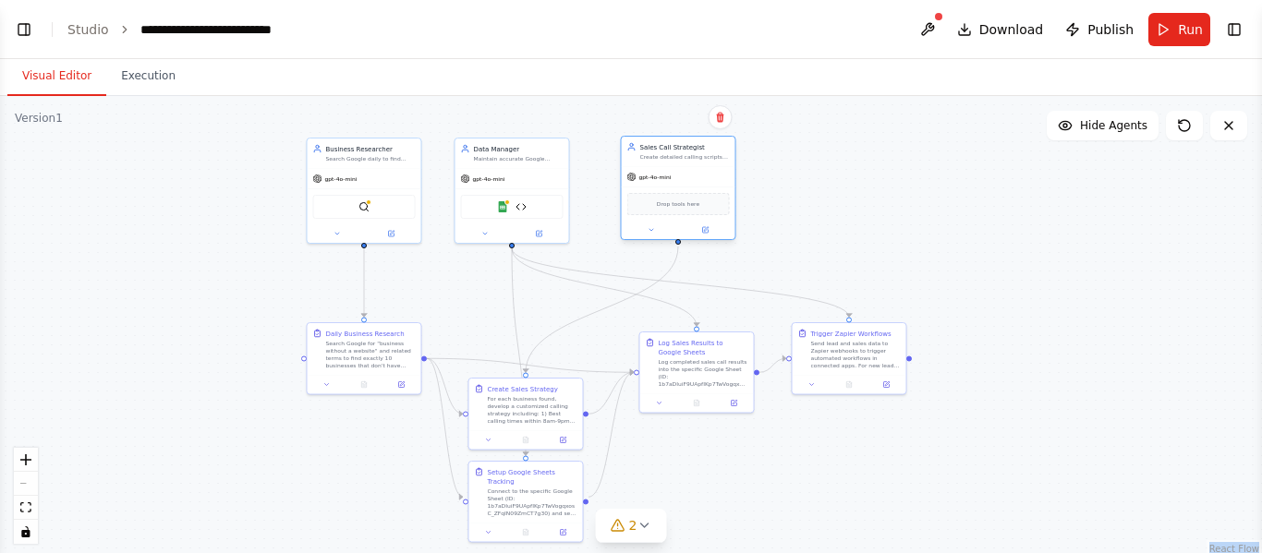
drag, startPoint x: 648, startPoint y: 164, endPoint x: 655, endPoint y: 201, distance: 37.7
click at [655, 201] on div "Drop tools here" at bounding box center [678, 204] width 103 height 22
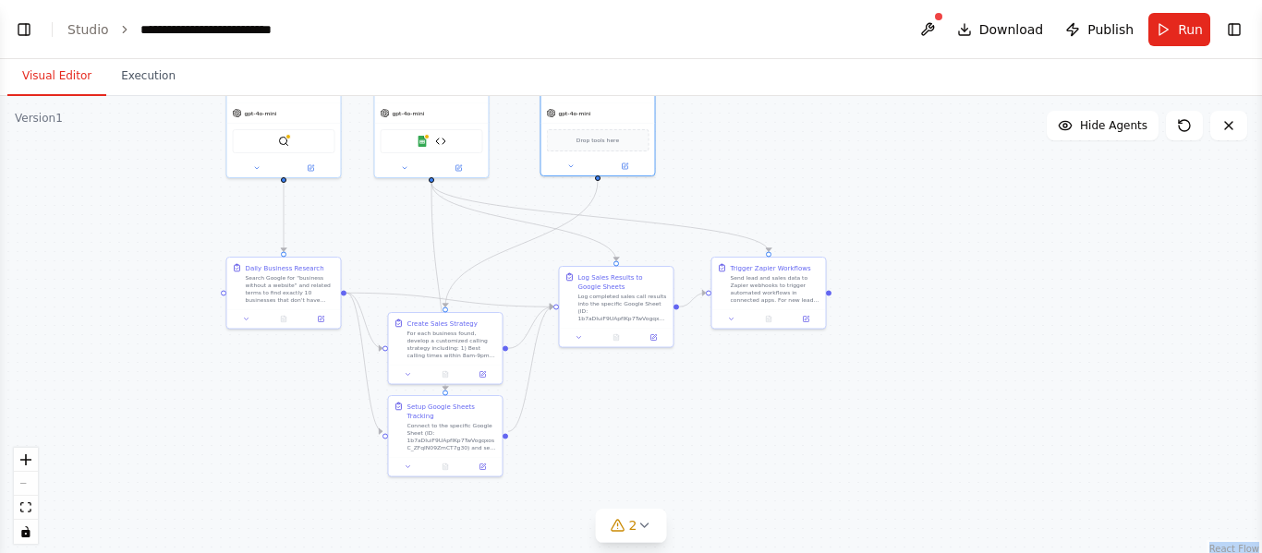
drag, startPoint x: 931, startPoint y: 457, endPoint x: 848, endPoint y: 388, distance: 108.2
click at [848, 388] on div ".deletable-edge-delete-btn { width: 20px; height: 20px; border: 0px solid #ffff…" at bounding box center [631, 327] width 1262 height 462
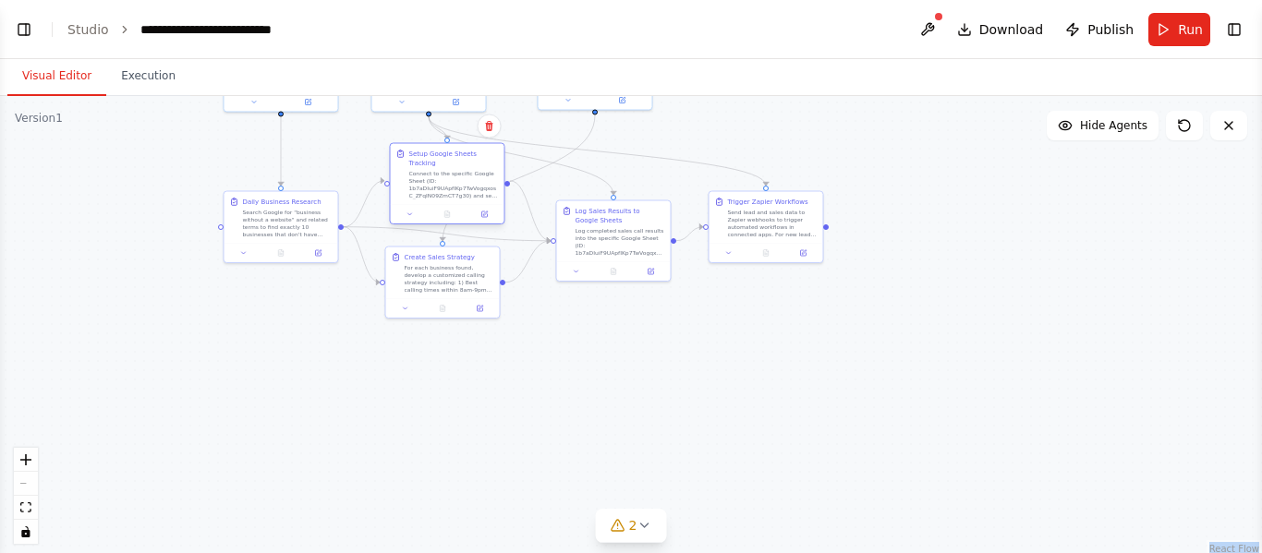
drag, startPoint x: 444, startPoint y: 437, endPoint x: 444, endPoint y: 196, distance: 241.1
click at [444, 196] on div "Setup Google Sheets Tracking Connect to the specific Google Sheet (ID: 1b7aDIui…" at bounding box center [448, 174] width 114 height 61
click at [771, 351] on div ".deletable-edge-delete-btn { width: 20px; height: 20px; border: 0px solid #ffff…" at bounding box center [631, 327] width 1262 height 462
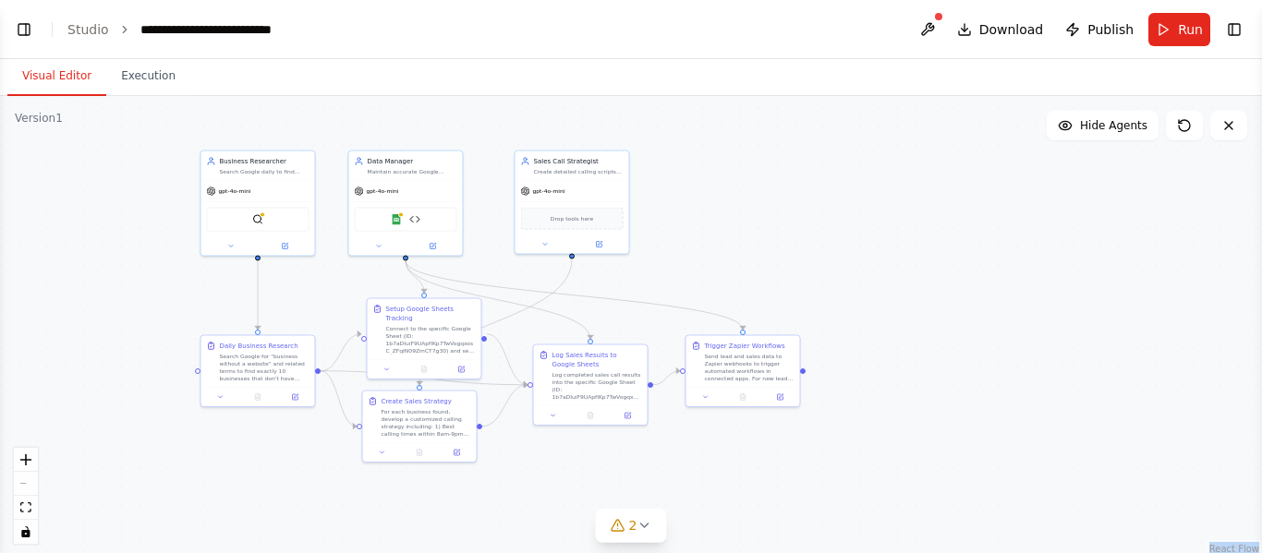
drag, startPoint x: 1003, startPoint y: 173, endPoint x: 984, endPoint y: 311, distance: 139.9
click at [984, 311] on div ".deletable-edge-delete-btn { width: 20px; height: 20px; border: 0px solid #ffff…" at bounding box center [631, 327] width 1262 height 462
drag, startPoint x: 434, startPoint y: 336, endPoint x: 414, endPoint y: 336, distance: 20.3
click at [414, 336] on div "Connect to the specific Google Sheet (ID: 1b7aDIuiF9UApfIKp7TwVogqxosC_ZFqIN09Z…" at bounding box center [415, 338] width 90 height 30
click at [900, 213] on div ".deletable-edge-delete-btn { width: 20px; height: 20px; border: 0px solid #ffff…" at bounding box center [631, 327] width 1262 height 462
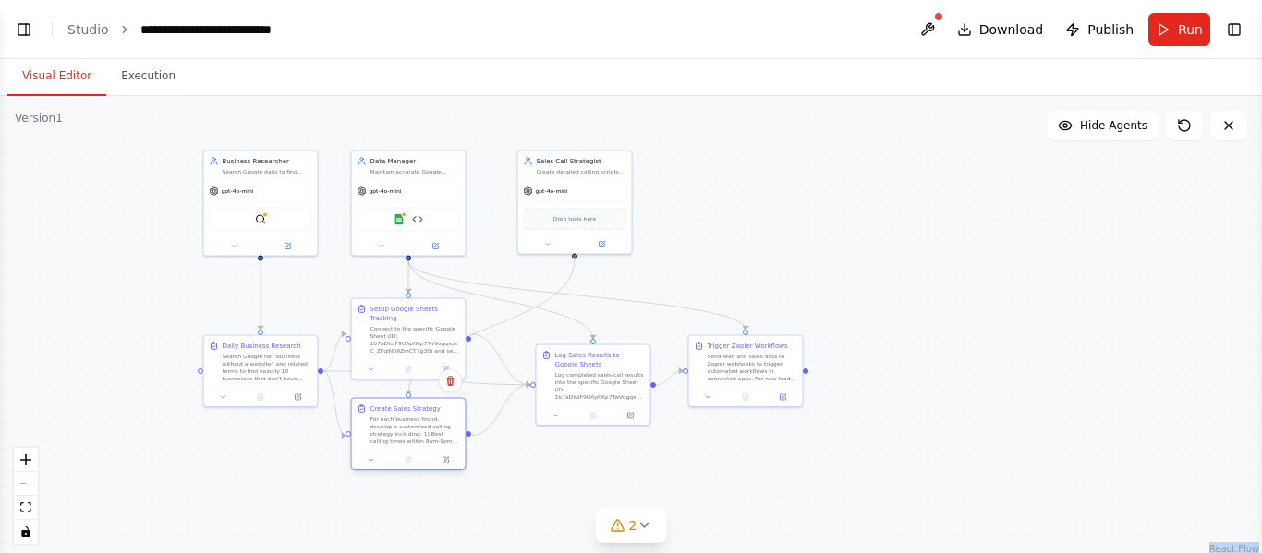
drag, startPoint x: 455, startPoint y: 429, endPoint x: 436, endPoint y: 443, distance: 23.8
click at [436, 443] on div "For each business found, develop a customized calling strategy including: 1) Be…" at bounding box center [415, 431] width 90 height 30
click at [745, 296] on div ".deletable-edge-delete-btn { width: 20px; height: 20px; border: 0px solid #ffff…" at bounding box center [631, 327] width 1262 height 462
drag, startPoint x: 741, startPoint y: 376, endPoint x: 761, endPoint y: 320, distance: 59.9
click at [761, 320] on div "Trigger Zapier Workflows Send lead and sales data to Zapier webhooks to trigger…" at bounding box center [769, 296] width 114 height 52
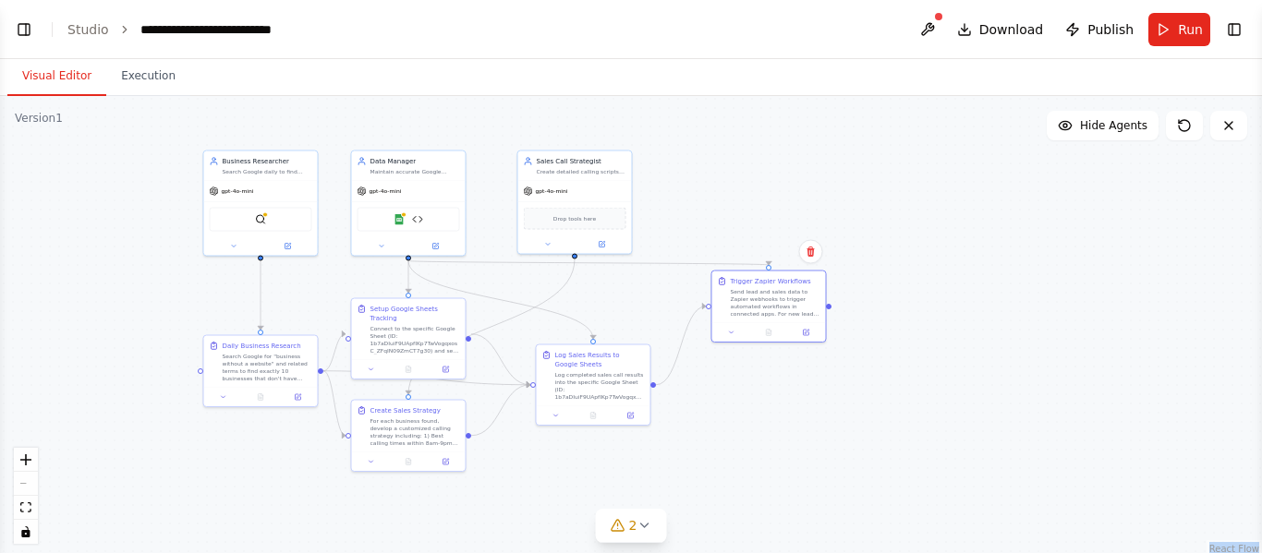
click at [1078, 236] on div ".deletable-edge-delete-btn { width: 20px; height: 20px; border: 0px solid #ffff…" at bounding box center [631, 327] width 1262 height 462
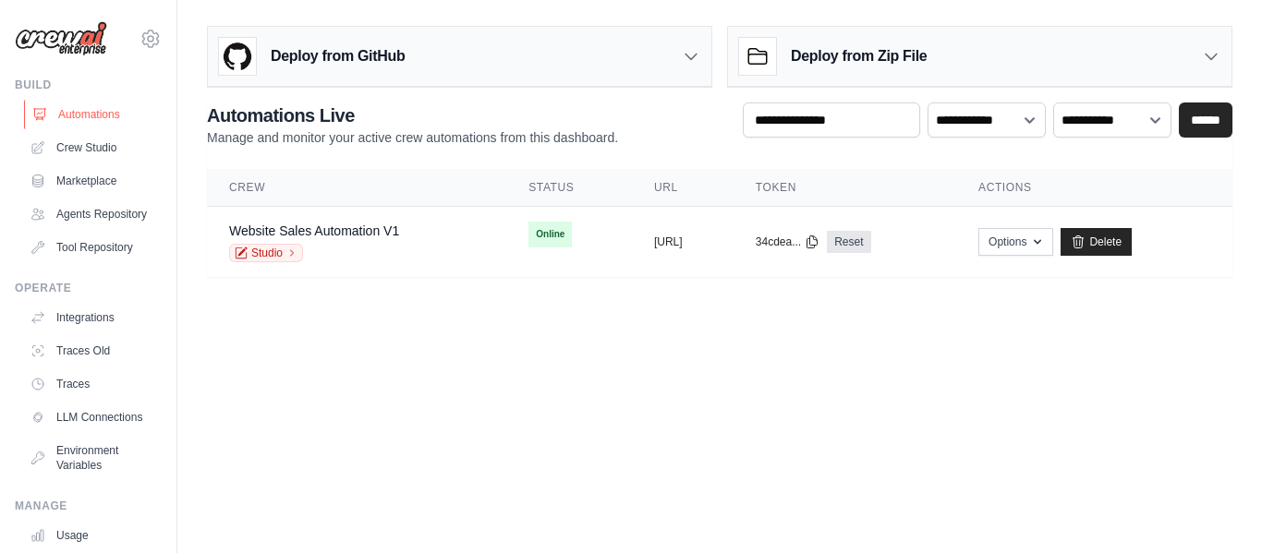
click at [109, 121] on link "Automations" at bounding box center [94, 115] width 140 height 30
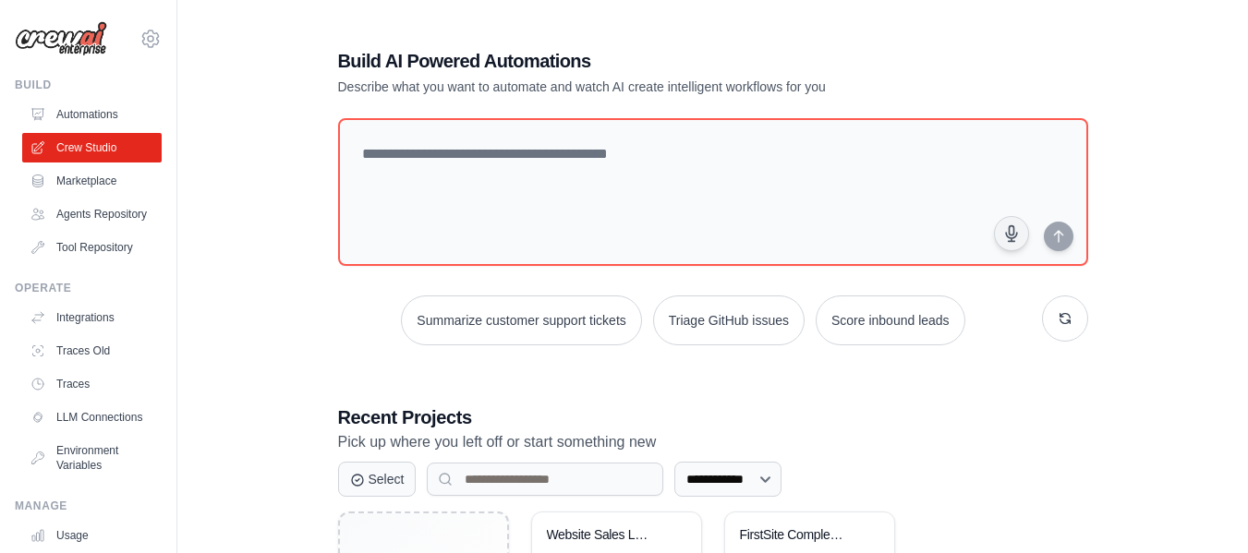
scroll to position [191, 0]
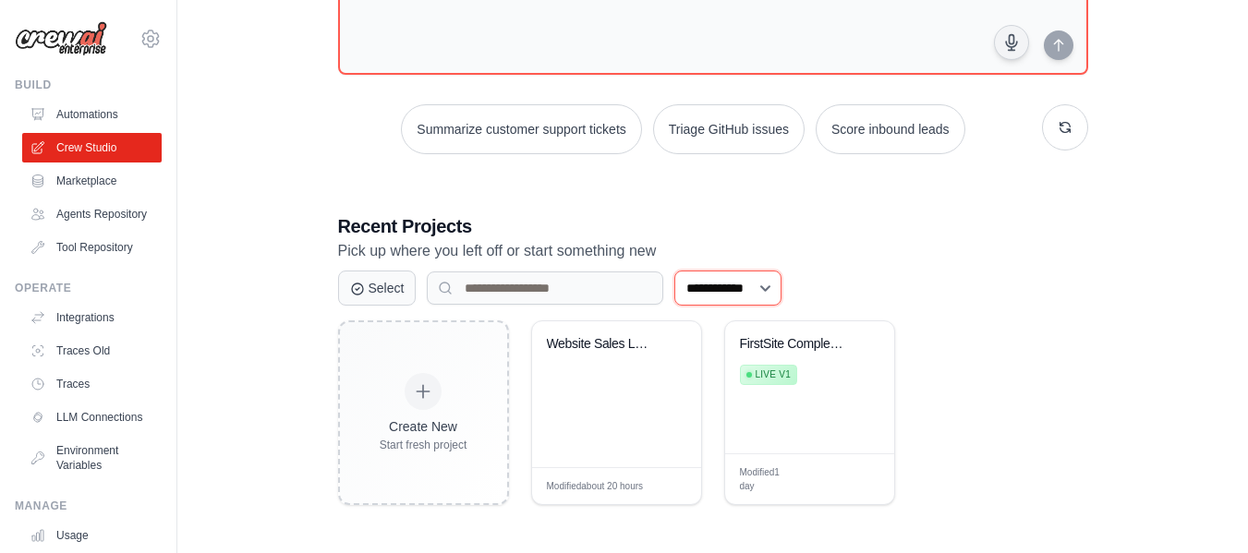
click at [735, 274] on select "**********" at bounding box center [727, 288] width 107 height 35
click at [674, 271] on select "**********" at bounding box center [727, 288] width 107 height 35
click at [739, 295] on select "**********" at bounding box center [727, 288] width 107 height 35
click at [674, 271] on select "**********" at bounding box center [727, 288] width 107 height 35
click at [754, 288] on select "**********" at bounding box center [727, 288] width 107 height 35
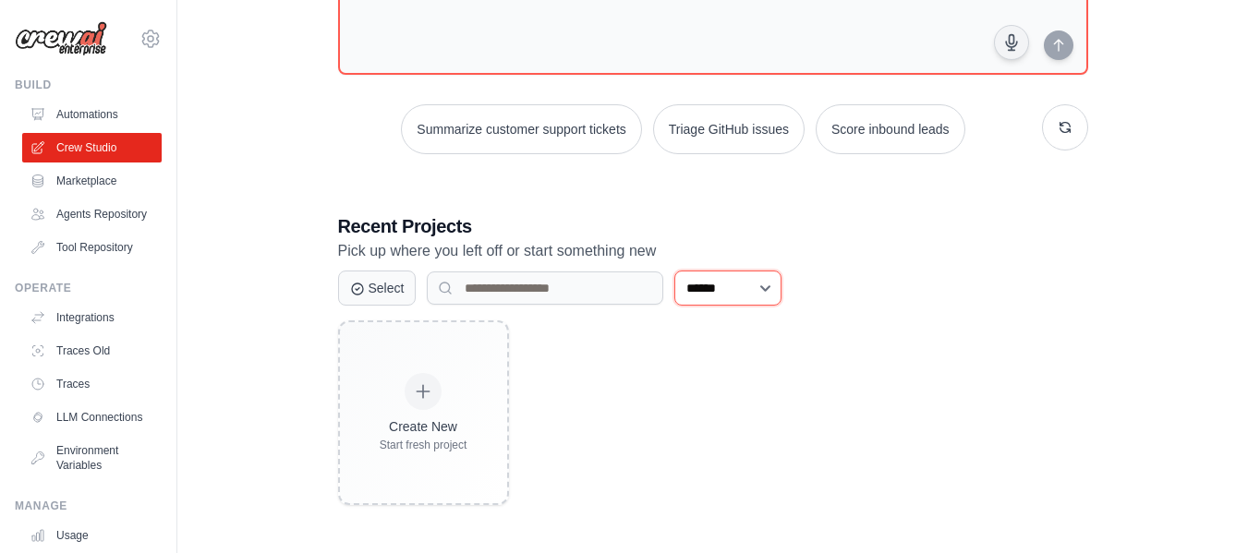
click at [674, 271] on select "**********" at bounding box center [727, 288] width 107 height 35
drag, startPoint x: 771, startPoint y: 285, endPoint x: 771, endPoint y: 399, distance: 113.6
click at [771, 399] on div "**********" at bounding box center [713, 526] width 750 height 626
select select "**********"
click at [674, 271] on select "**********" at bounding box center [727, 288] width 107 height 35
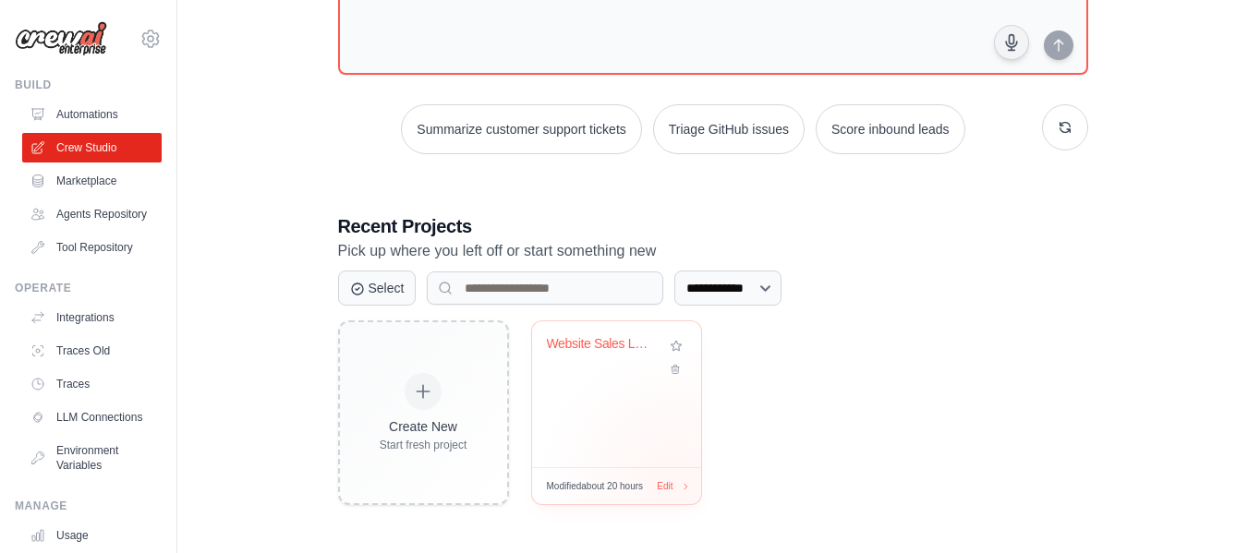
click at [674, 481] on div "Edit" at bounding box center [671, 487] width 29 height 14
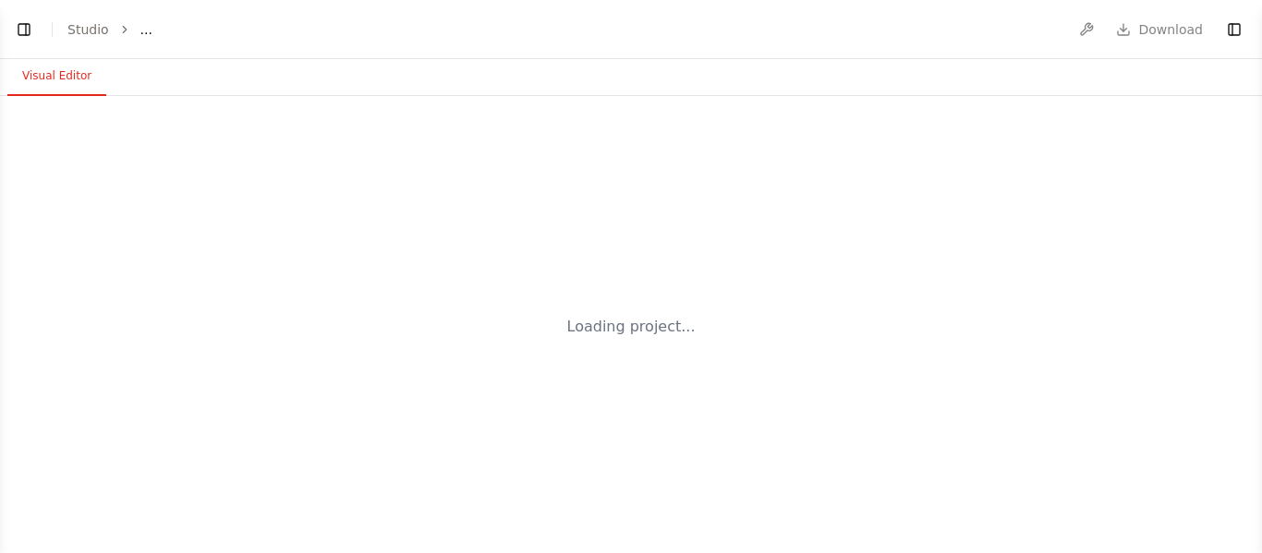
select select "****"
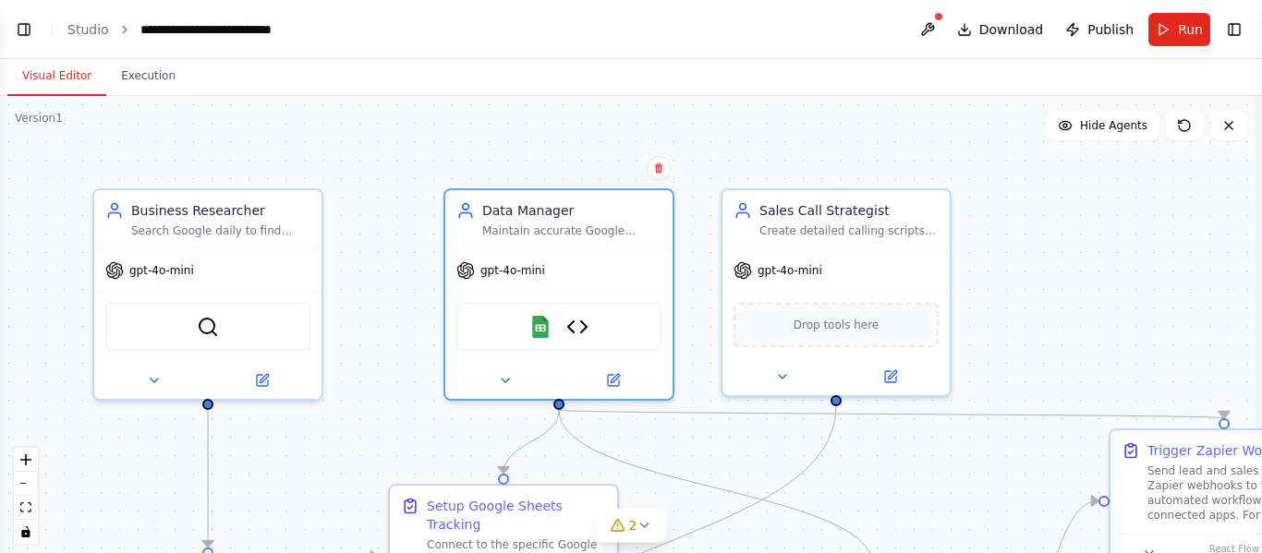
click at [1061, 268] on div ".deletable-edge-delete-btn { width: 20px; height: 20px; border: 0px solid #ffff…" at bounding box center [631, 327] width 1262 height 462
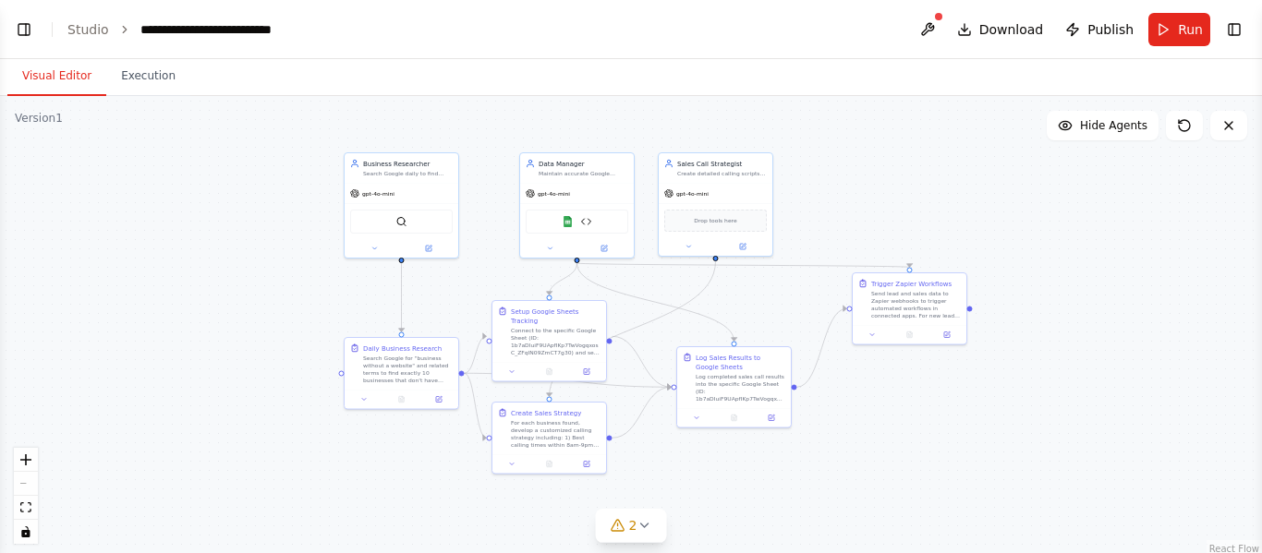
drag, startPoint x: 1138, startPoint y: 485, endPoint x: 910, endPoint y: 409, distance: 240.5
click at [910, 409] on div ".deletable-edge-delete-btn { width: 20px; height: 20px; border: 0px solid #ffff…" at bounding box center [631, 327] width 1262 height 462
click at [30, 34] on button "Toggle Left Sidebar" at bounding box center [24, 30] width 26 height 26
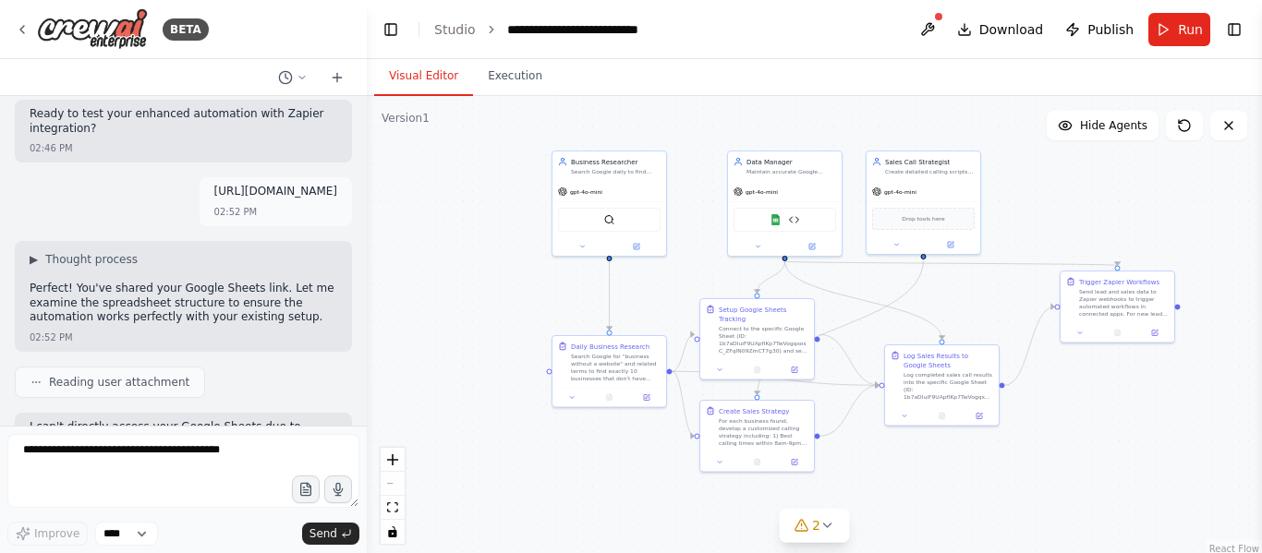
drag, startPoint x: 593, startPoint y: 352, endPoint x: 549, endPoint y: 346, distance: 44.8
click at [549, 346] on div ".deletable-edge-delete-btn { width: 20px; height: 20px; border: 0px solid #ffff…" at bounding box center [814, 327] width 895 height 462
click at [1070, 431] on div ".deletable-edge-delete-btn { width: 20px; height: 20px; border: 0px solid #ffff…" at bounding box center [814, 327] width 895 height 462
click at [778, 221] on img at bounding box center [776, 217] width 11 height 11
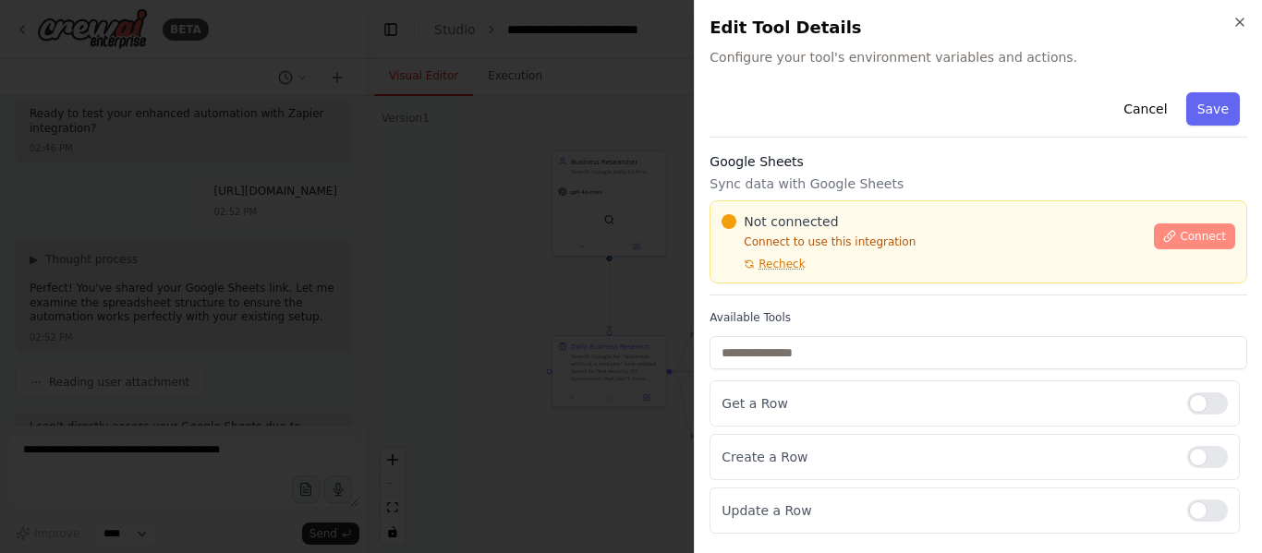
click at [1208, 224] on button "Connect" at bounding box center [1194, 237] width 81 height 26
click at [631, 54] on div at bounding box center [631, 276] width 1262 height 553
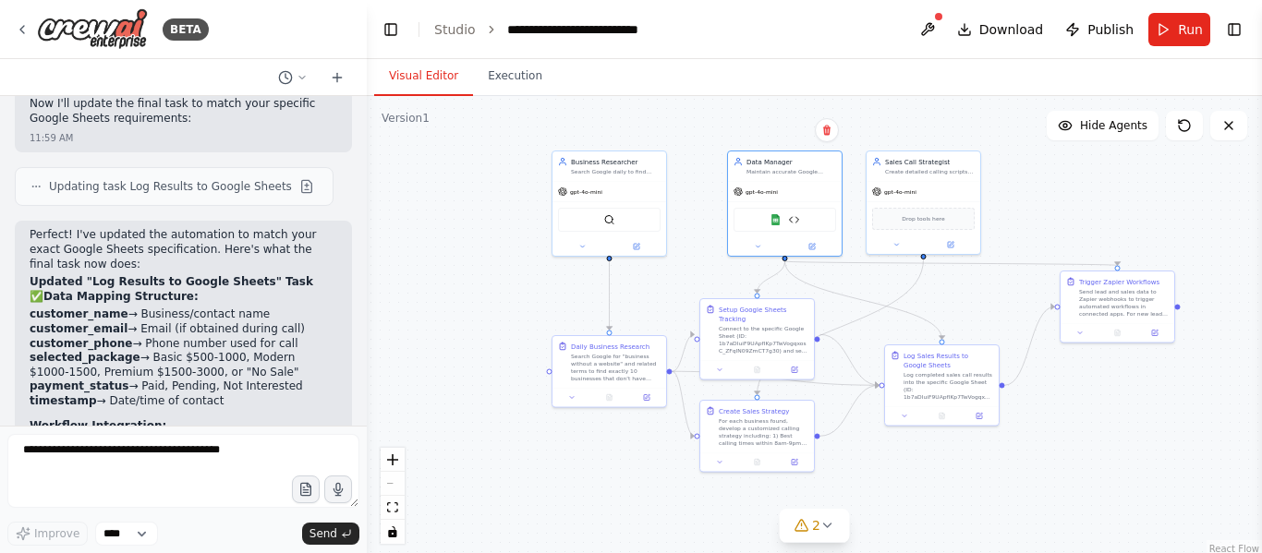
scroll to position [3503, 0]
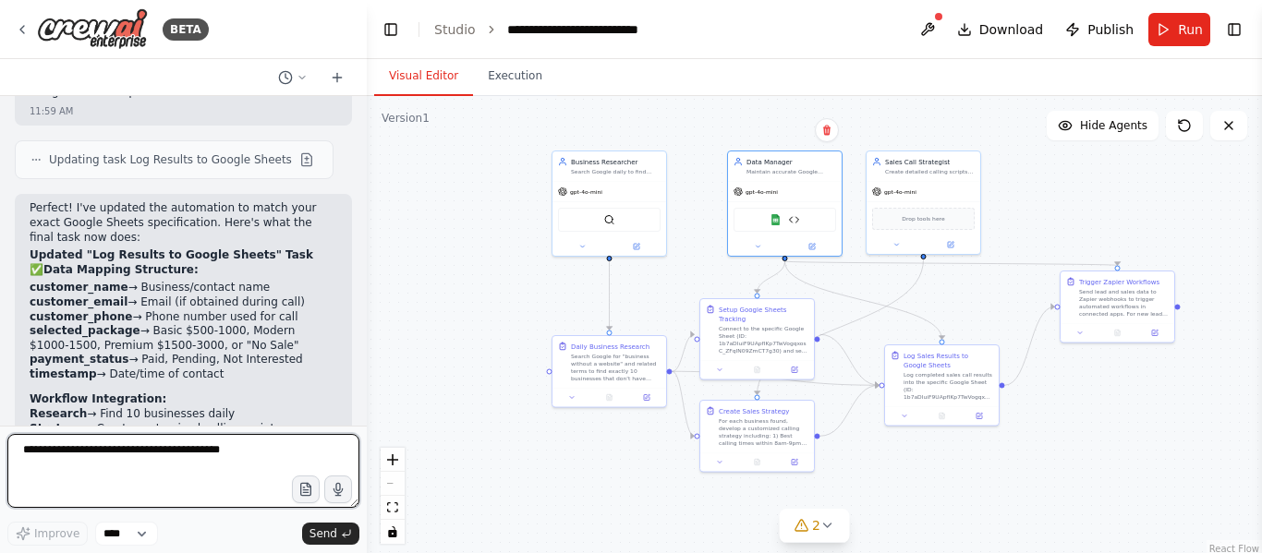
click at [197, 485] on textarea at bounding box center [183, 471] width 352 height 74
type textarea "**********"
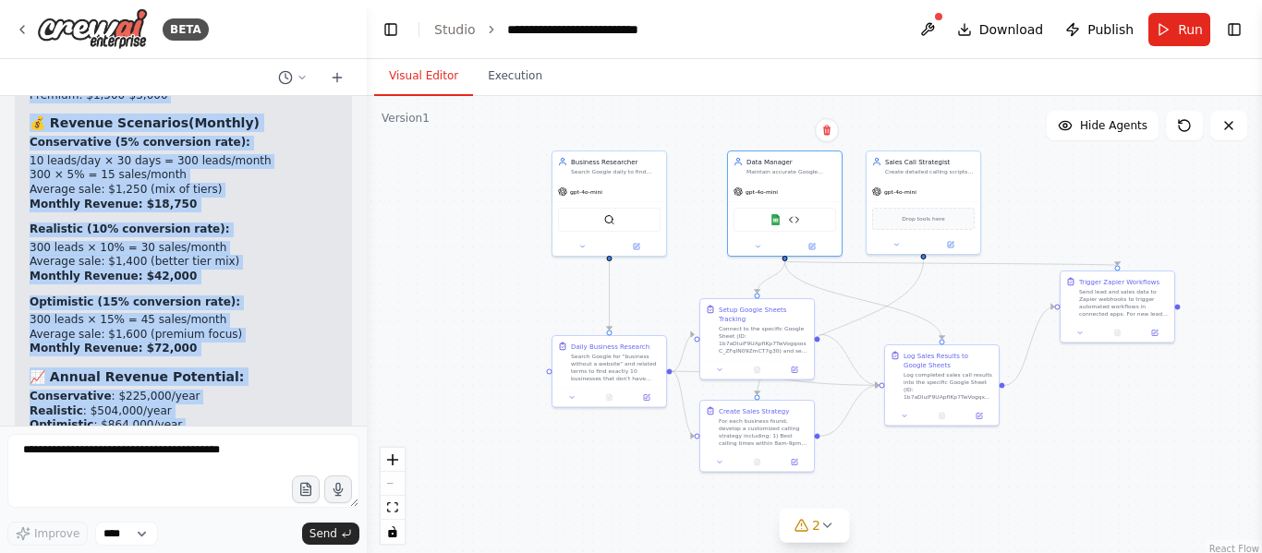
scroll to position [10257, 0]
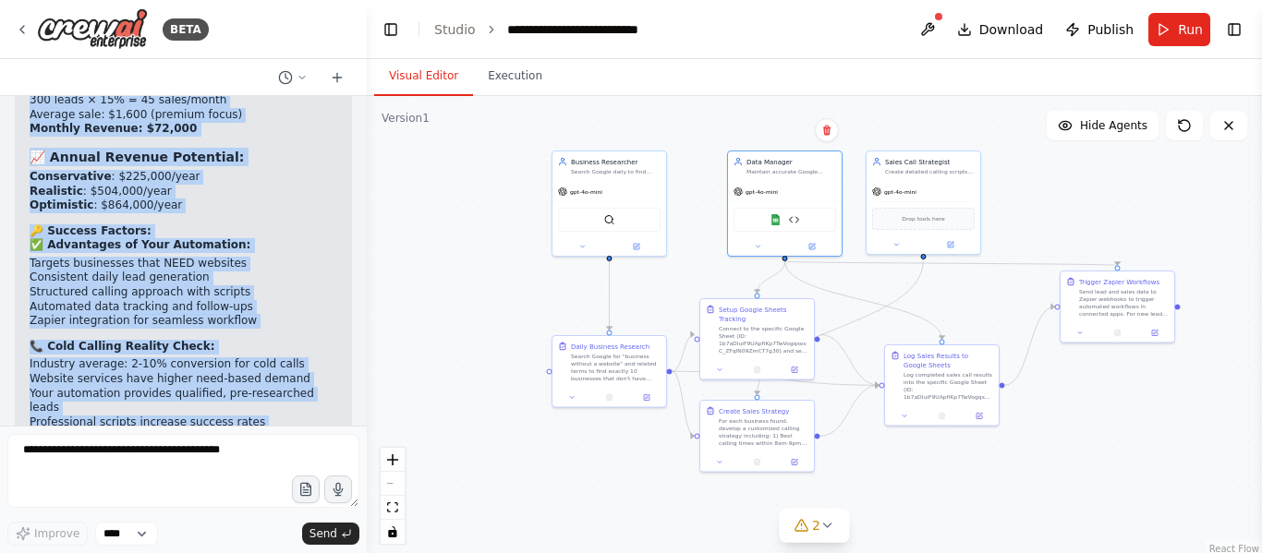
drag, startPoint x: 24, startPoint y: 194, endPoint x: 285, endPoint y: 385, distance: 323.2
click at [285, 385] on div "▶ Thought process Great question! Let me break down the revenue potential of yo…" at bounding box center [183, 174] width 337 height 1055
copy div "📊 Loremip Dolorsita Consecte 🎯 Adip Elitseddoe Temporinci: Utlab Etdol : 81 mag…"
